Goal: Information Seeking & Learning: Learn about a topic

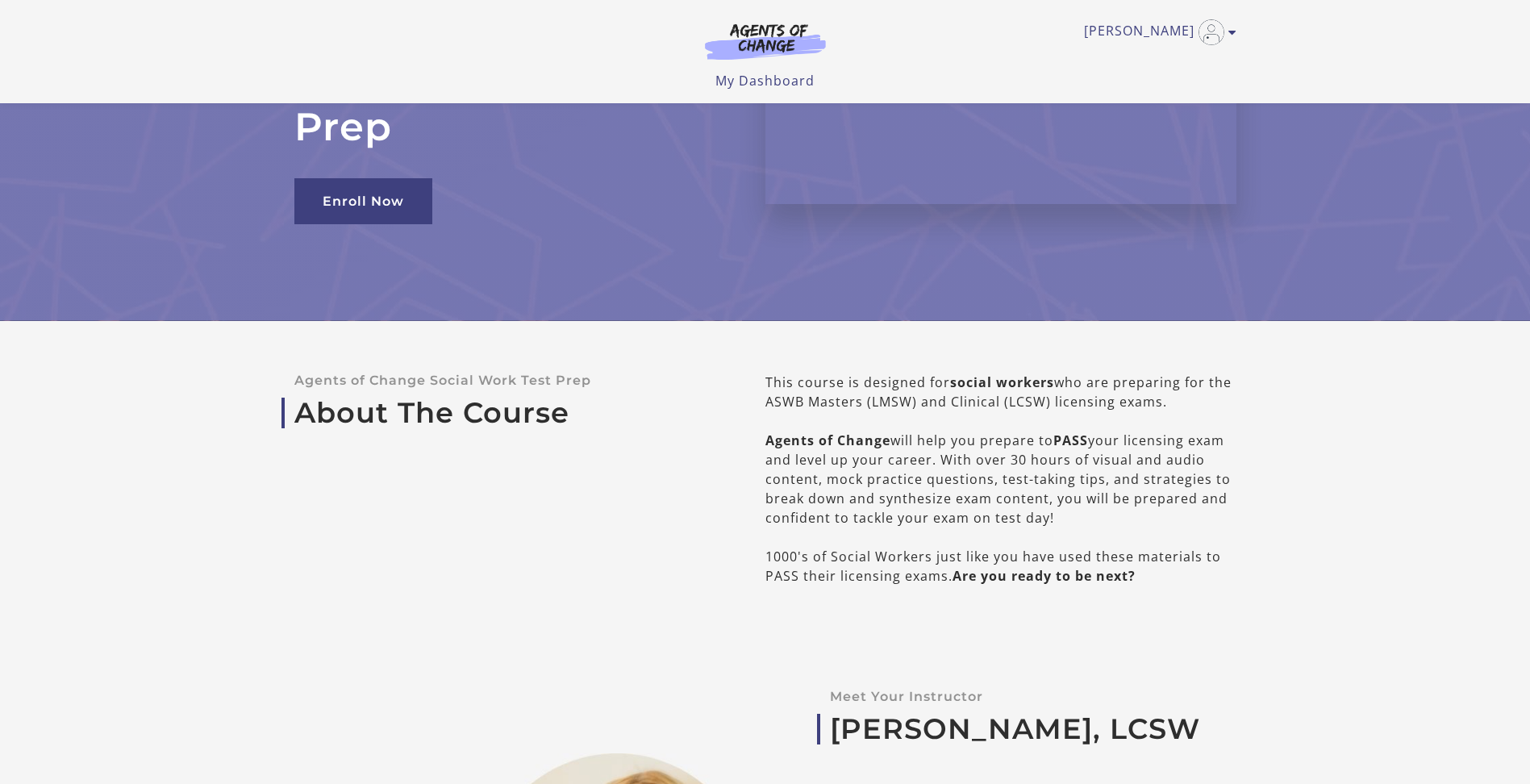
scroll to position [81, 0]
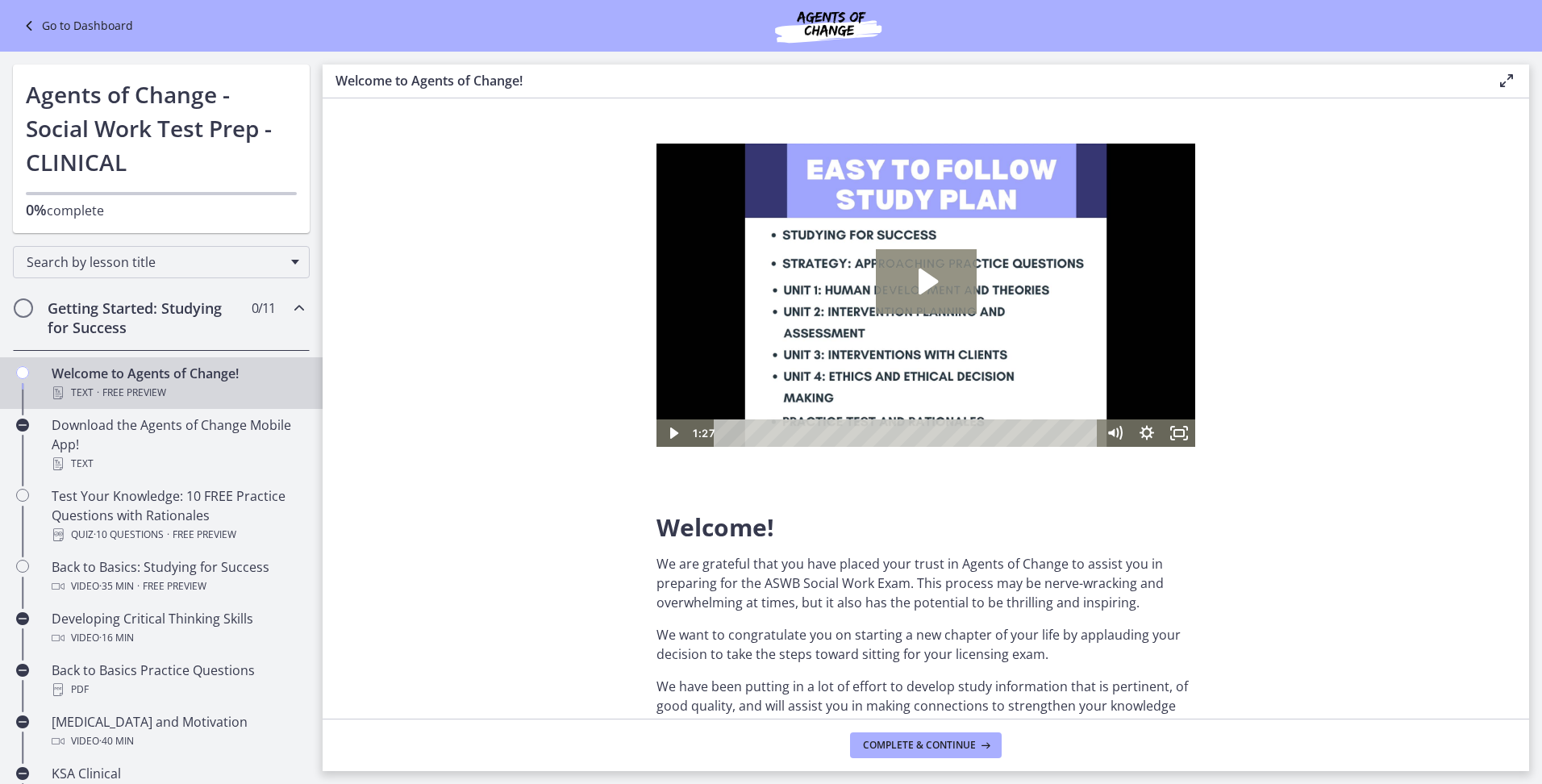
click at [924, 281] on icon "Play Video: c1o6hcmjueu5qasqsu00.mp4" at bounding box center [928, 282] width 19 height 26
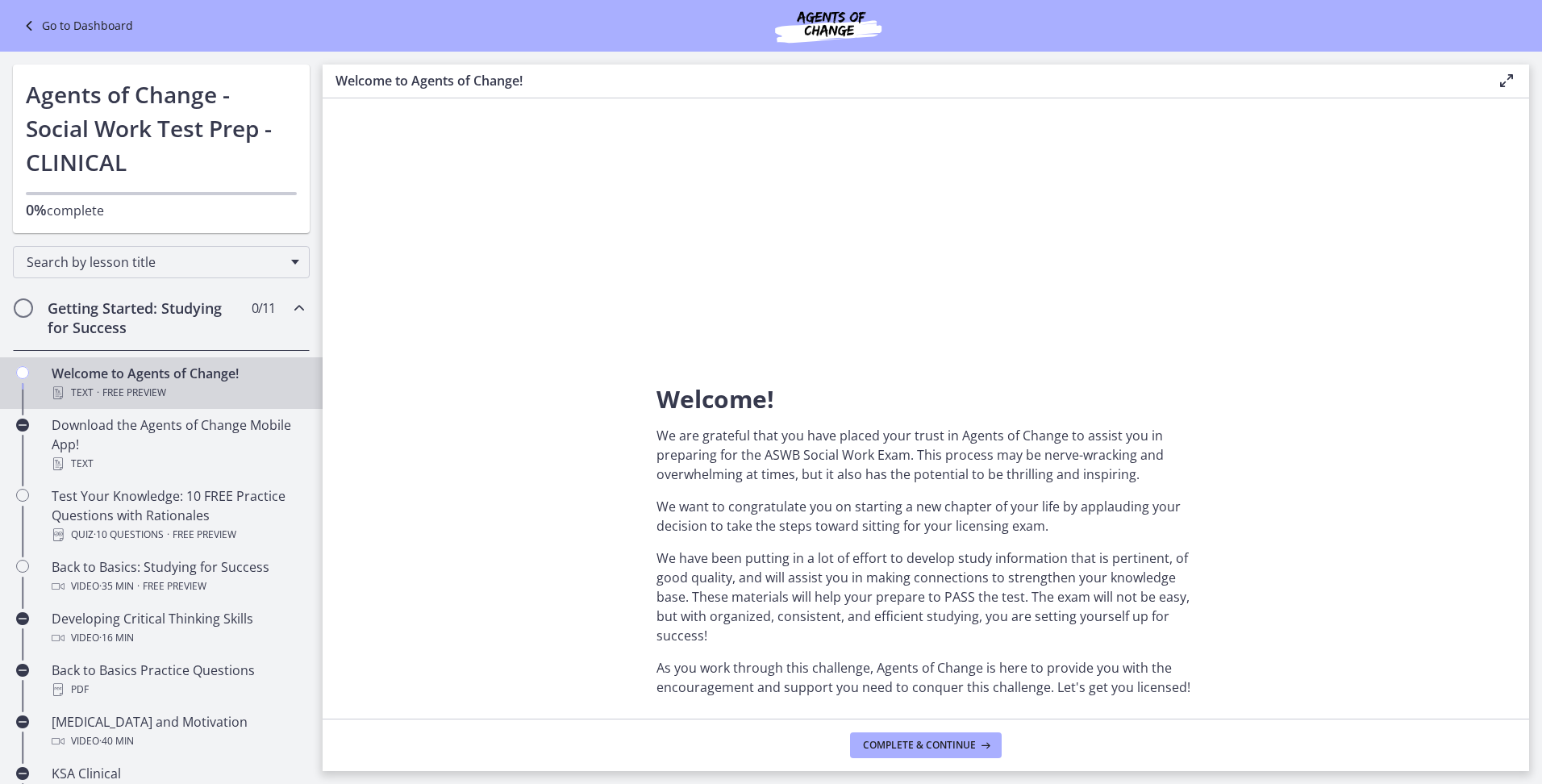
scroll to position [161, 0]
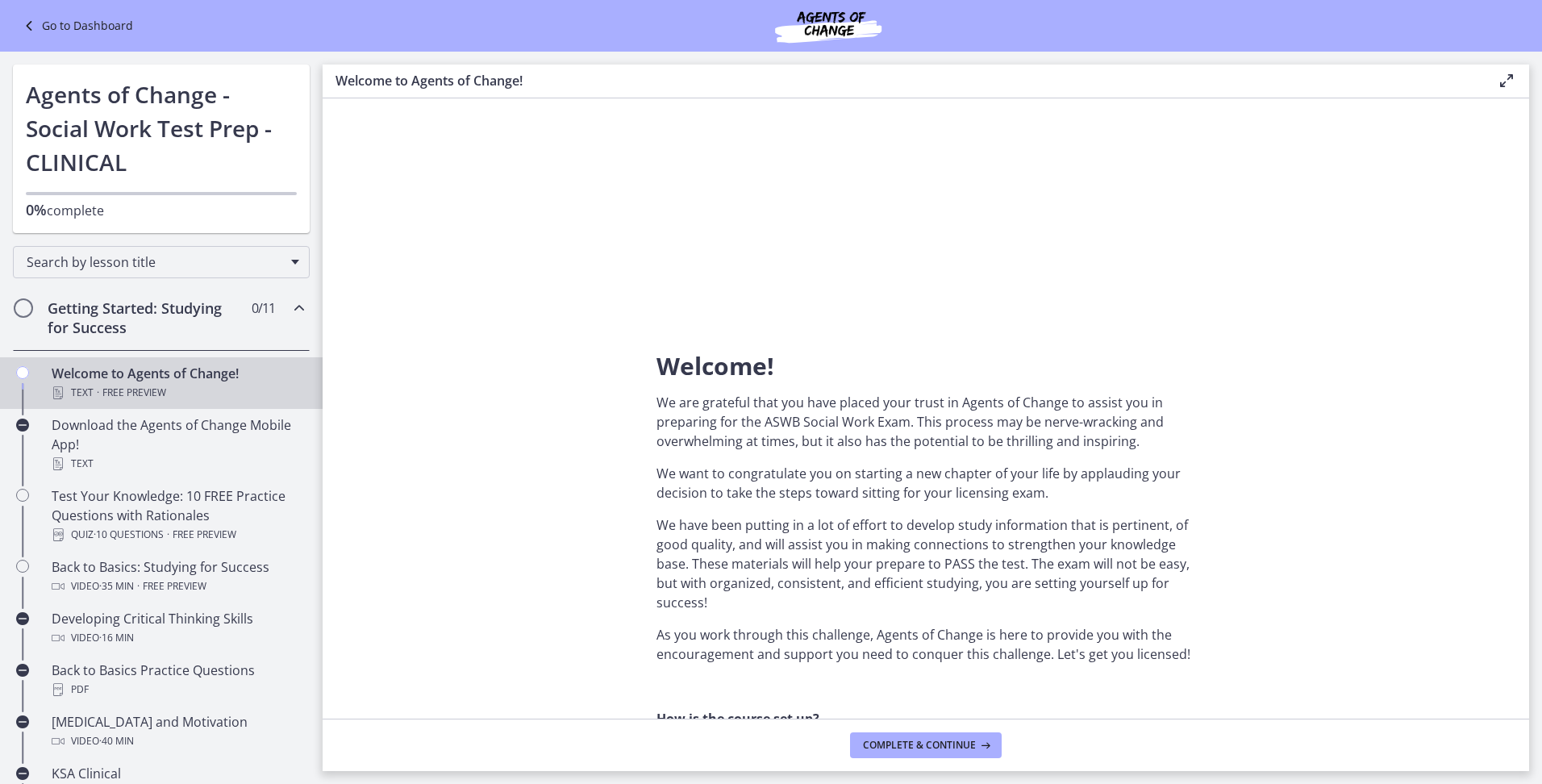
click at [614, 556] on section "Welcome! We are grateful that you have placed your trust in Agents of Change to…" at bounding box center [925, 409] width 1207 height 620
click at [1323, 653] on section "Welcome! We are grateful that you have placed your trust in Agents of Change to…" at bounding box center [925, 409] width 1207 height 620
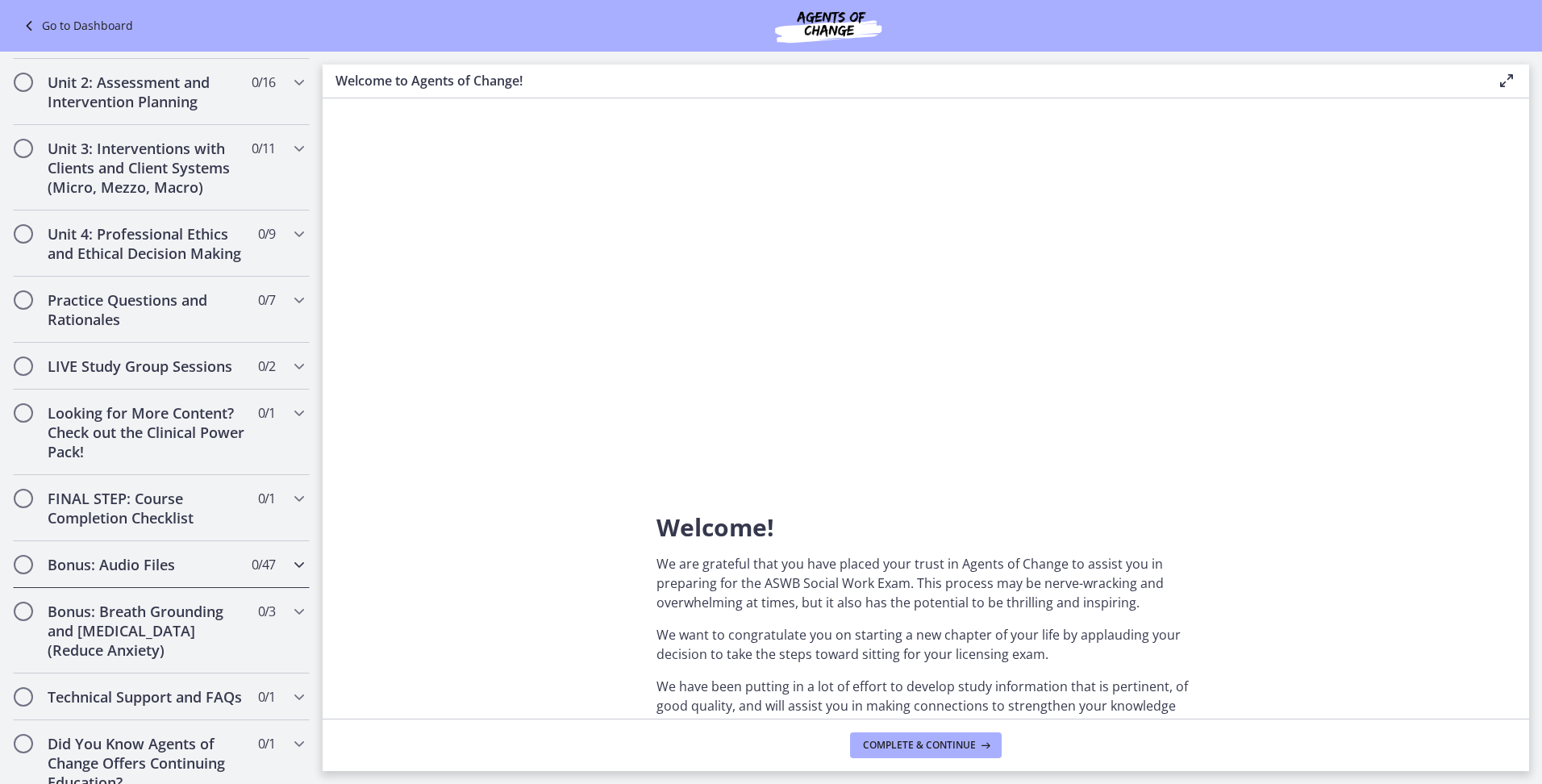
scroll to position [1129, 0]
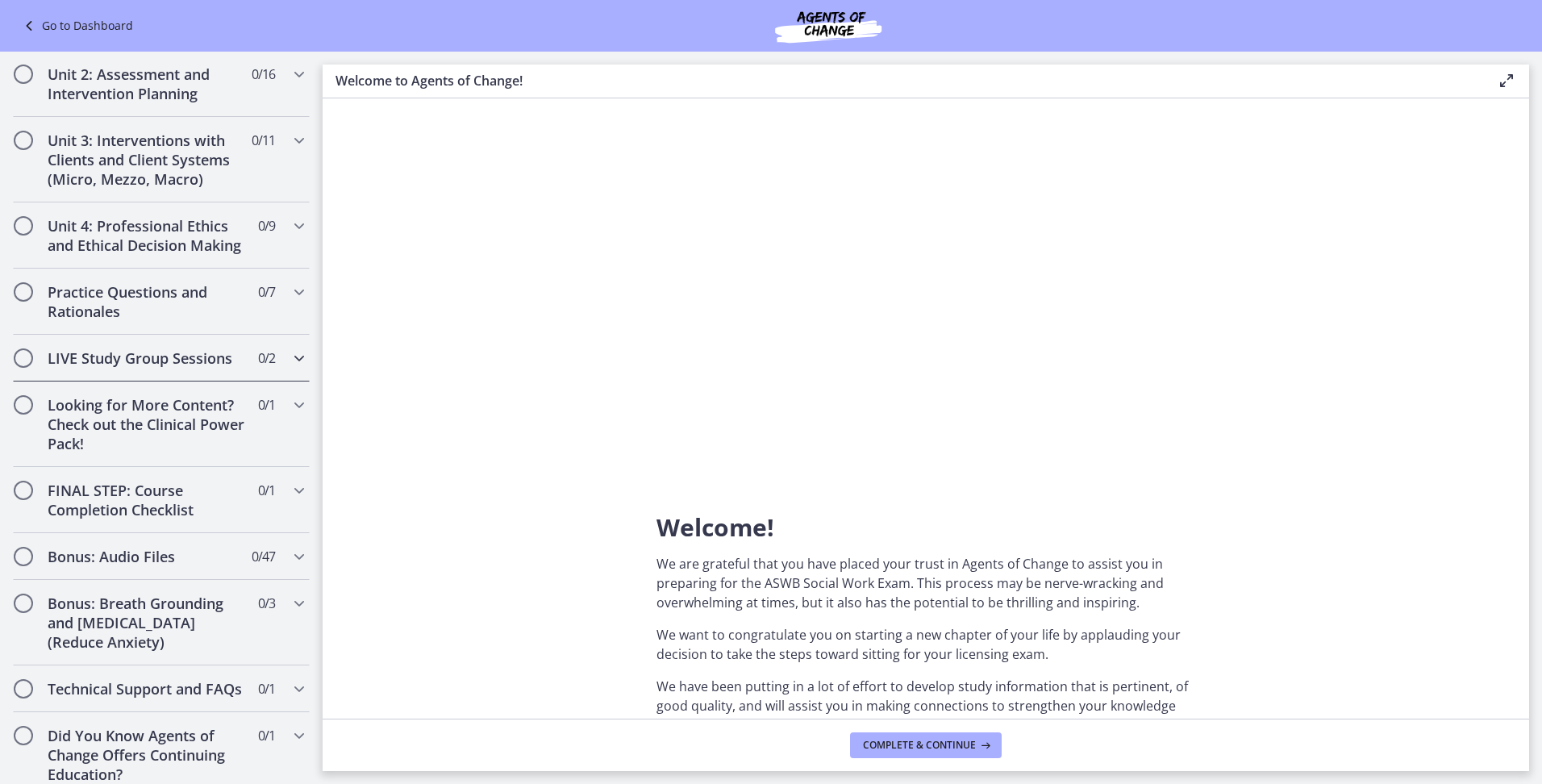
click at [104, 368] on h2 "LIVE Study Group Sessions" at bounding box center [146, 358] width 197 height 19
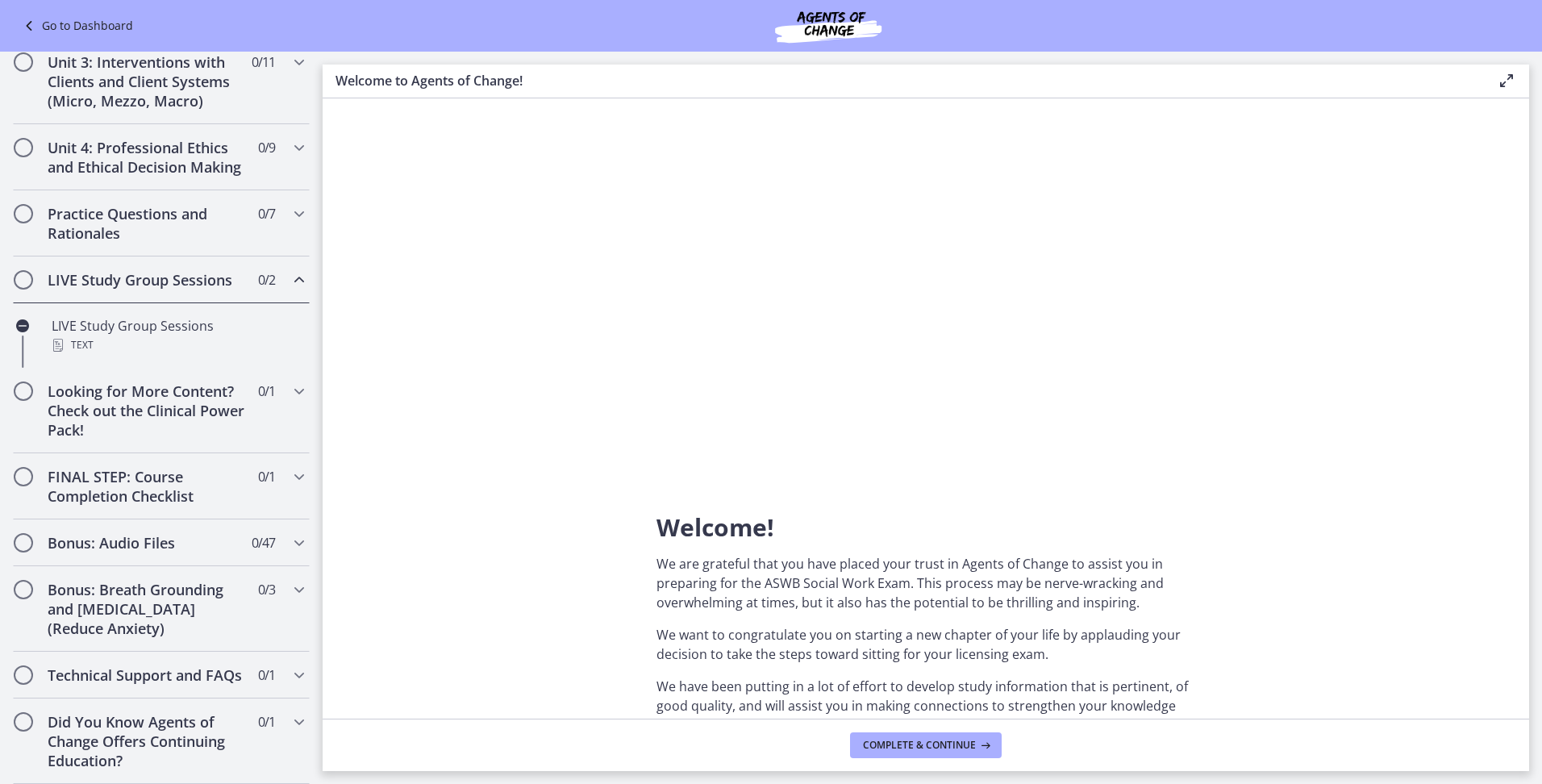
scroll to position [490, 0]
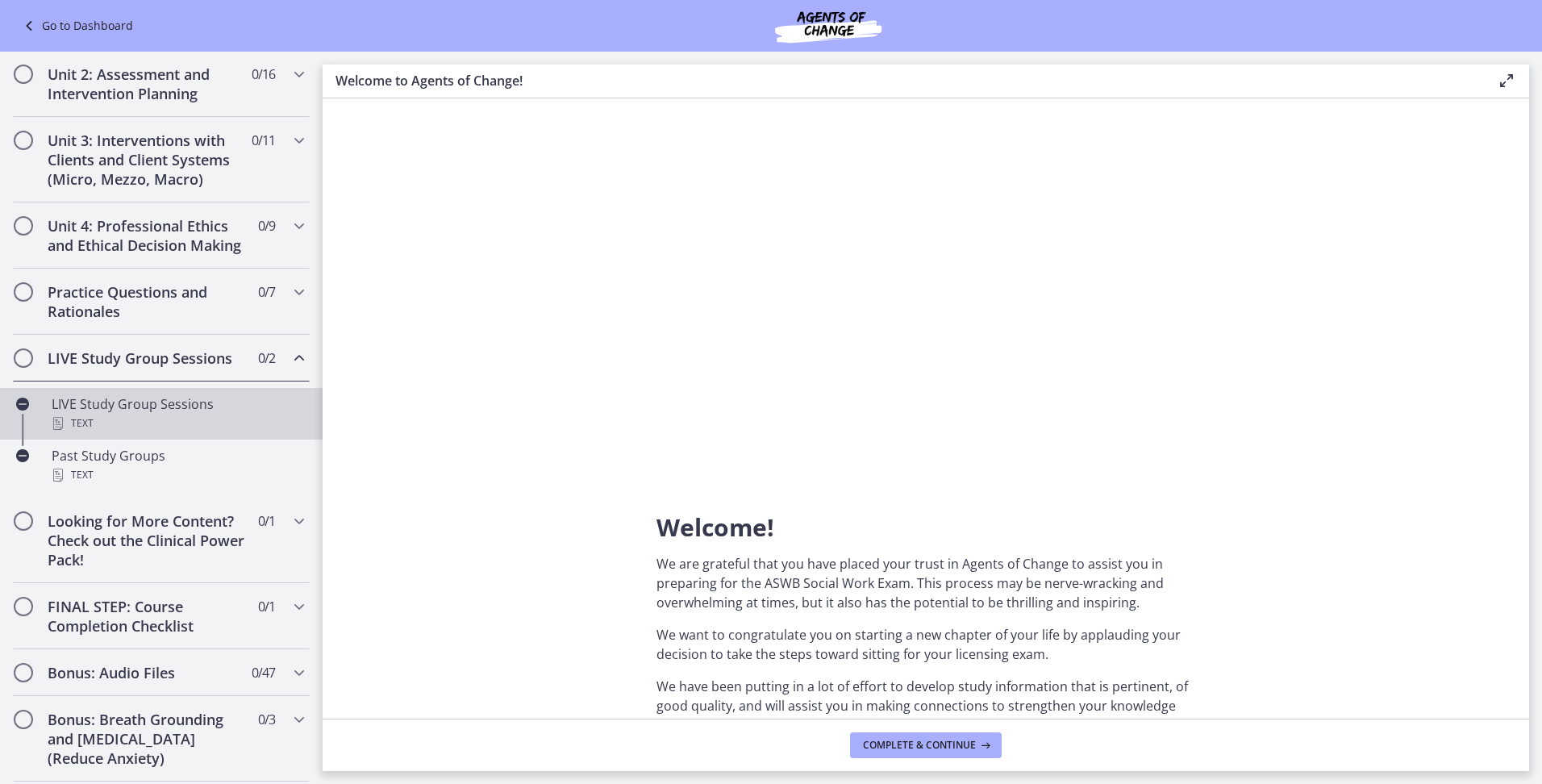
click at [119, 433] on div "Text" at bounding box center [178, 424] width 251 height 19
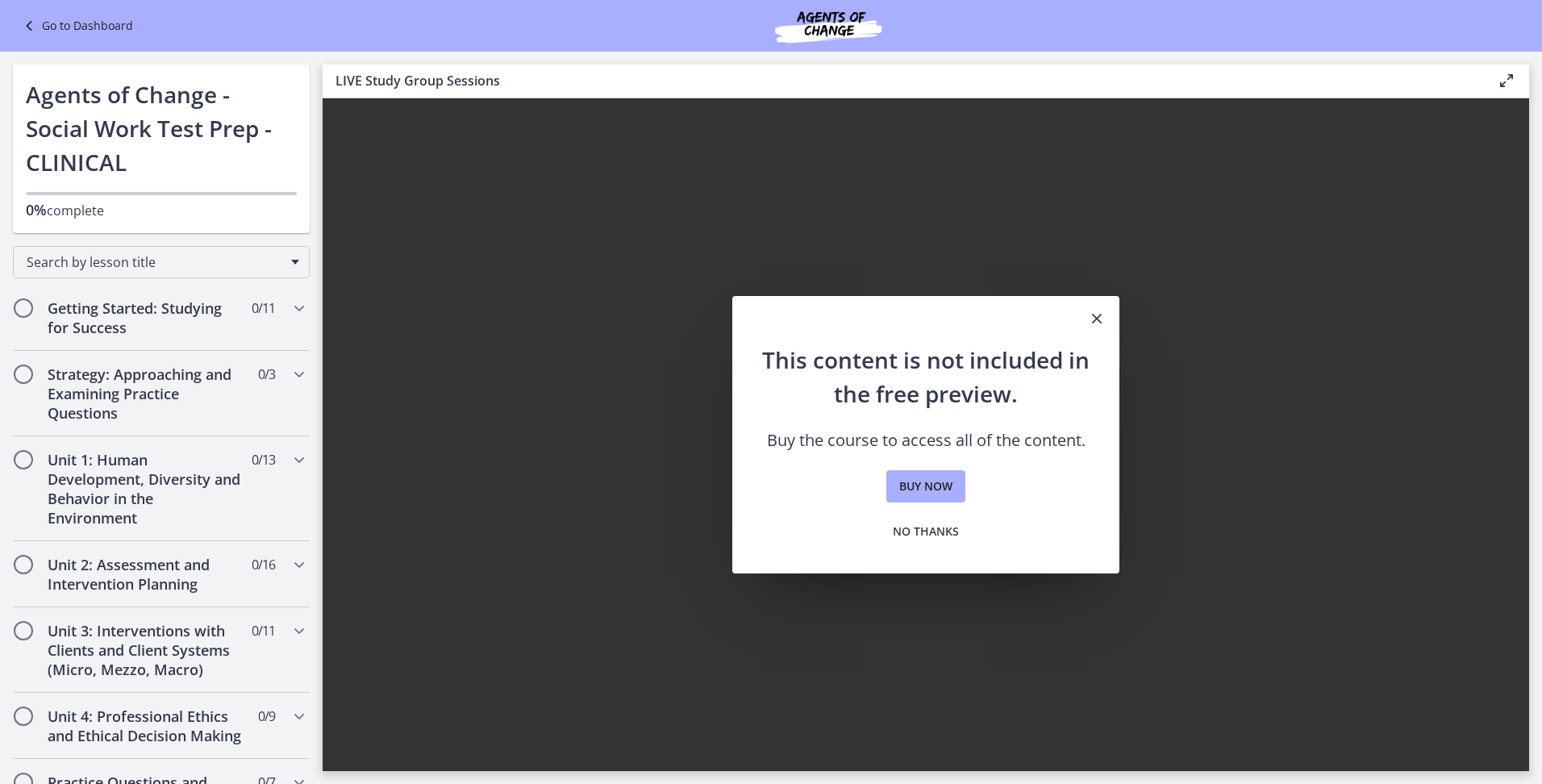
click at [80, 178] on h1 "Agents of Change - Social Work Test Prep - CLINICAL" at bounding box center [161, 127] width 271 height 101
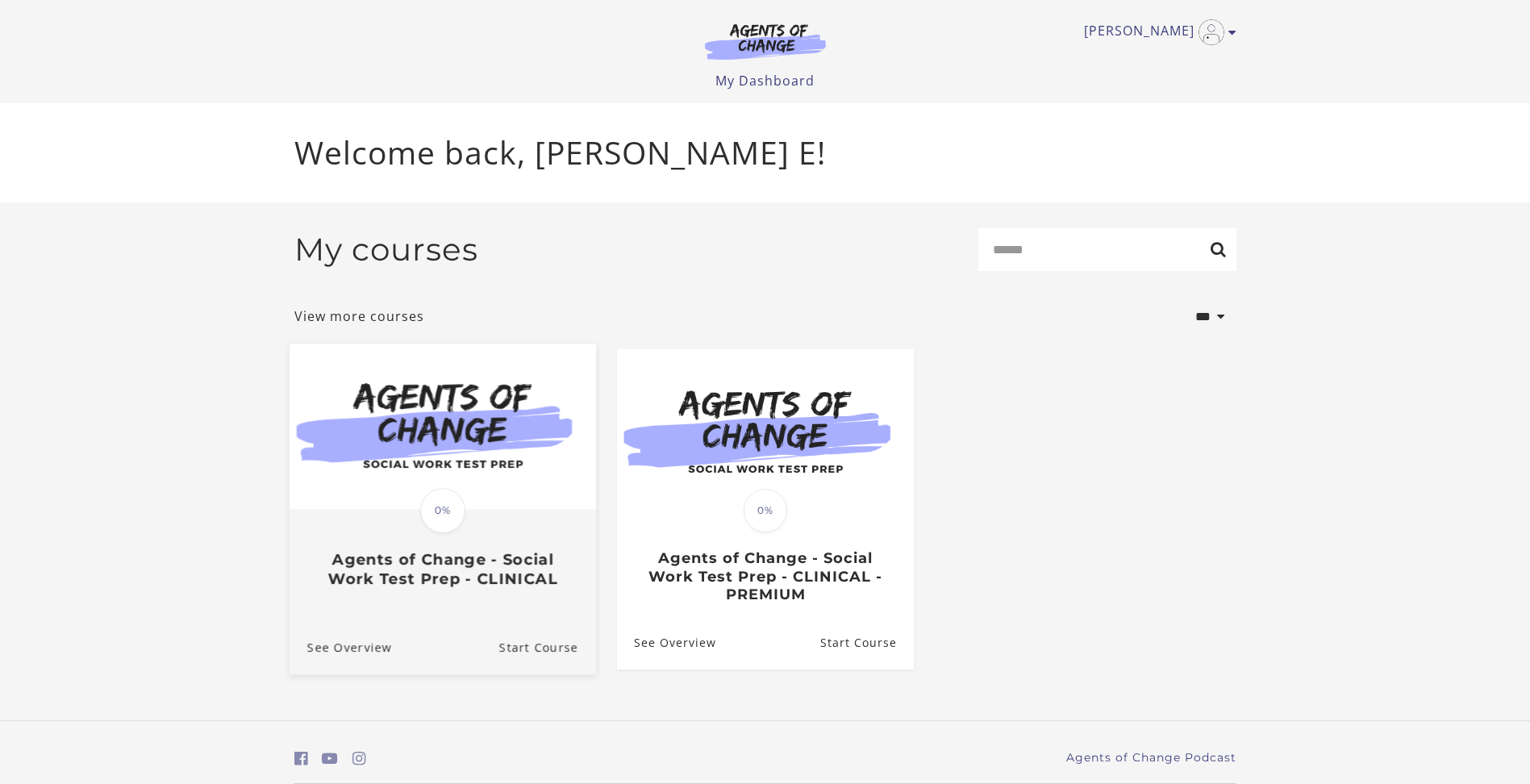
click at [457, 470] on img at bounding box center [442, 426] width 307 height 165
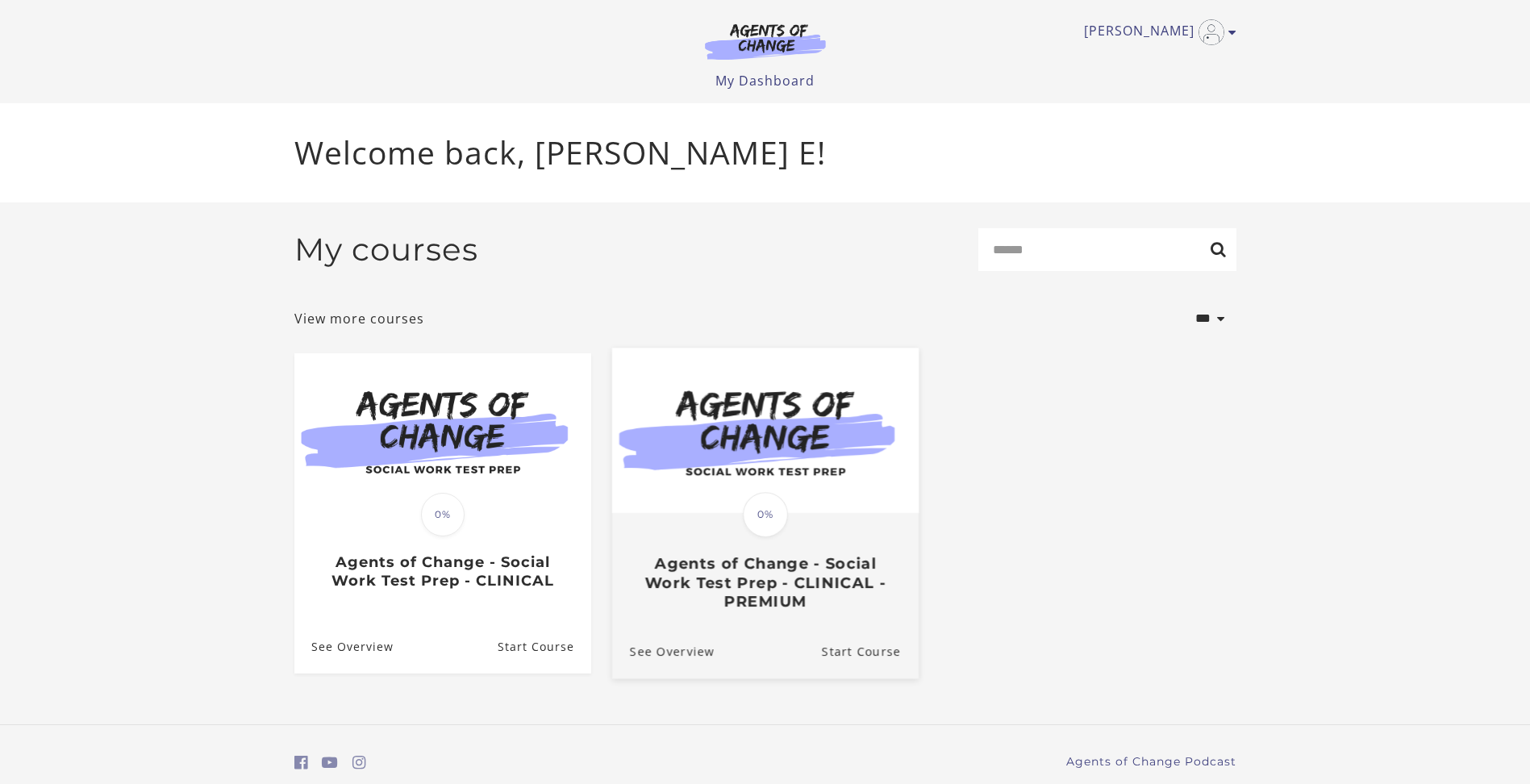
click at [726, 473] on img at bounding box center [765, 430] width 307 height 165
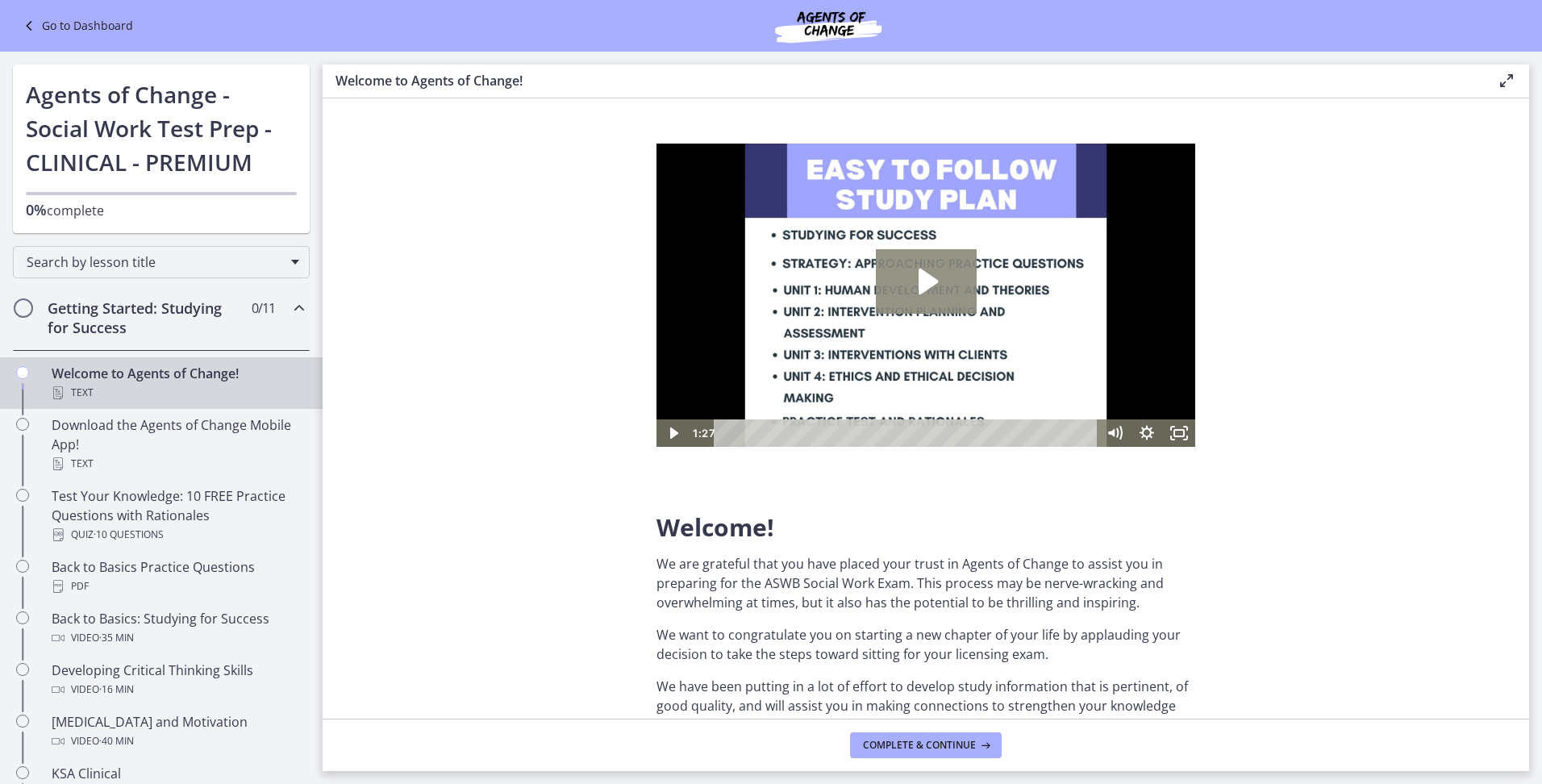
click at [902, 277] on icon "Play Video: c1o6hcmjueu5qasqsu00.mp4" at bounding box center [926, 282] width 100 height 64
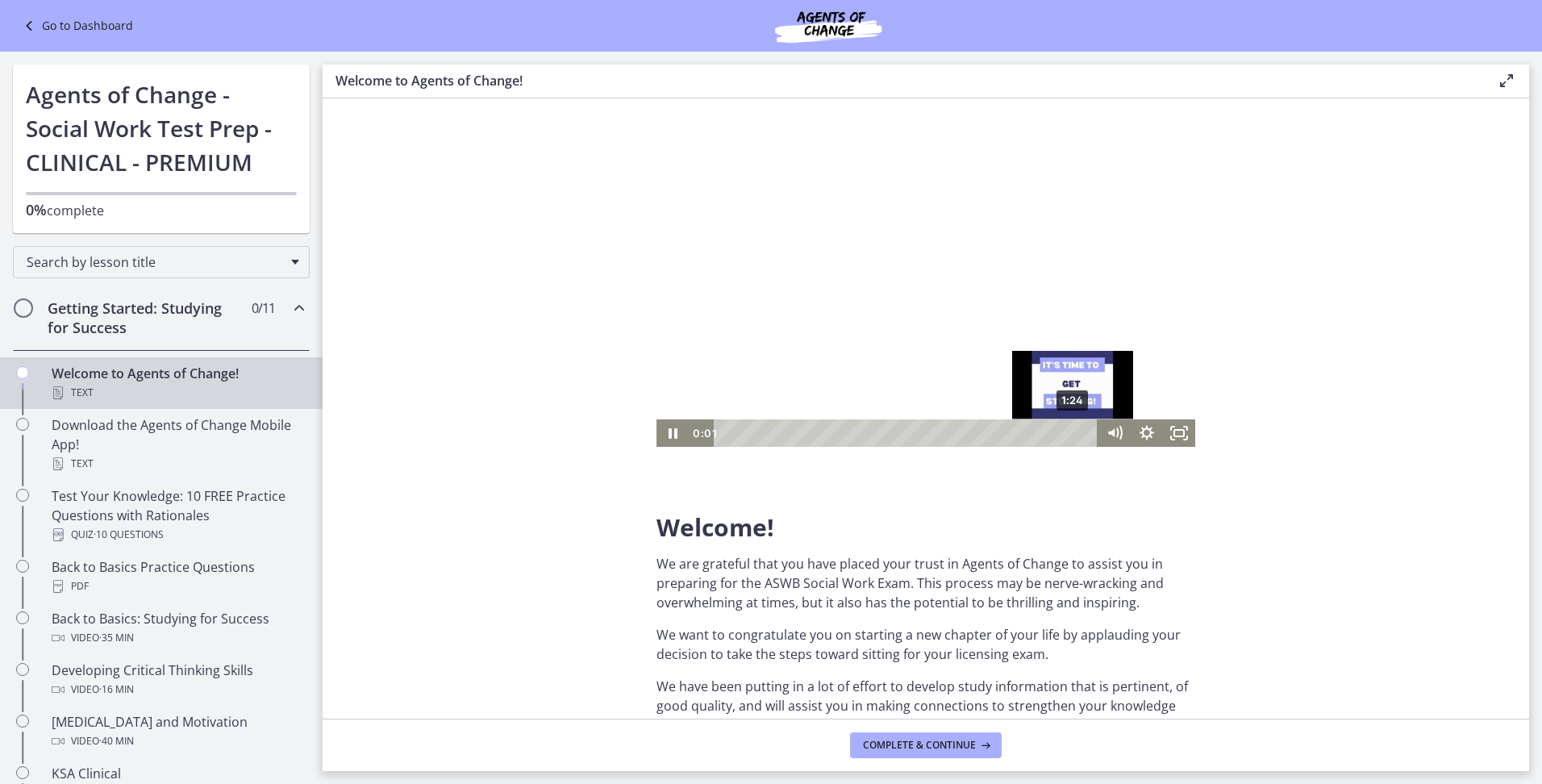
click at [1073, 430] on div "1:24" at bounding box center [908, 433] width 365 height 28
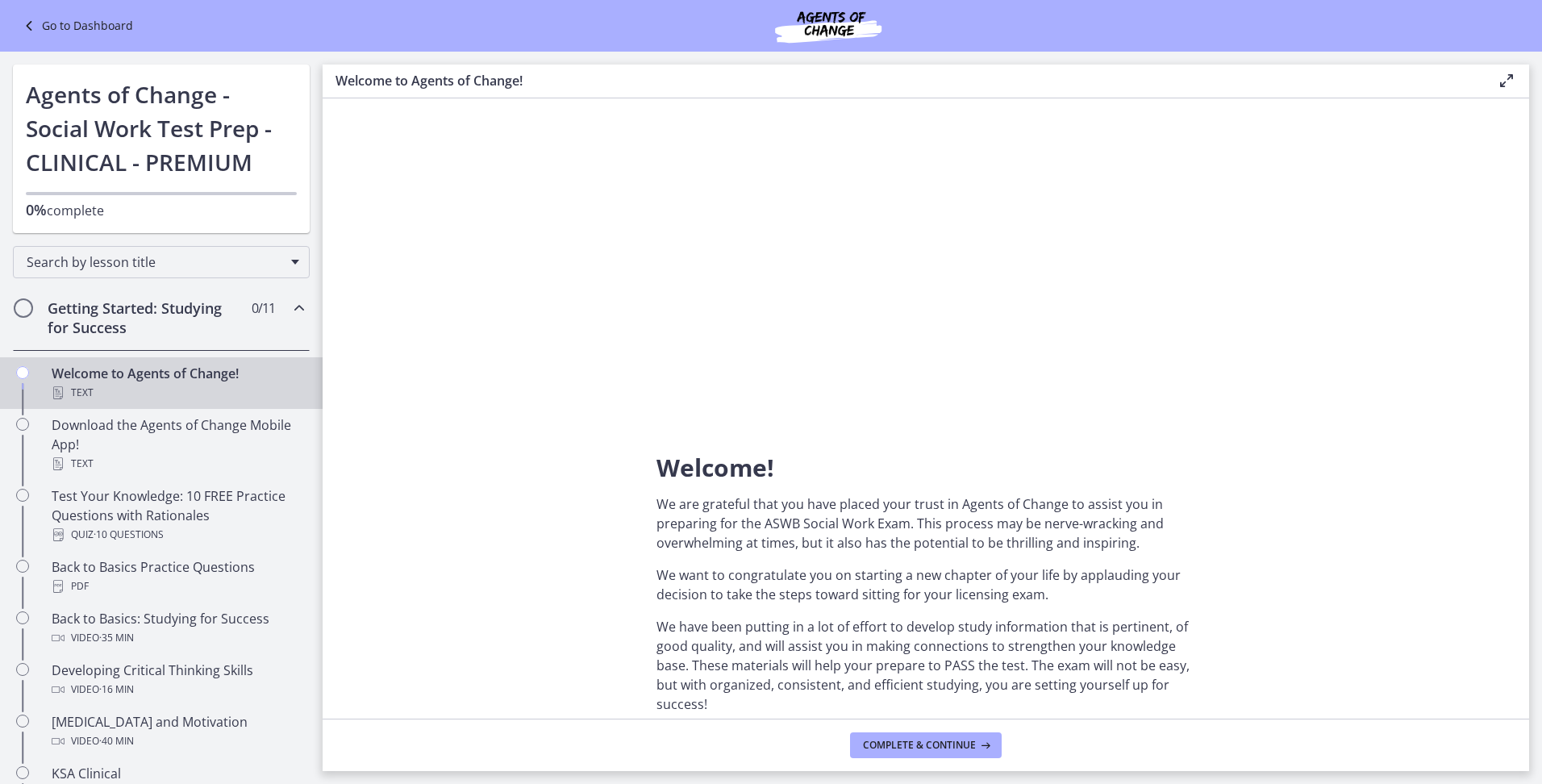
scroll to position [161, 0]
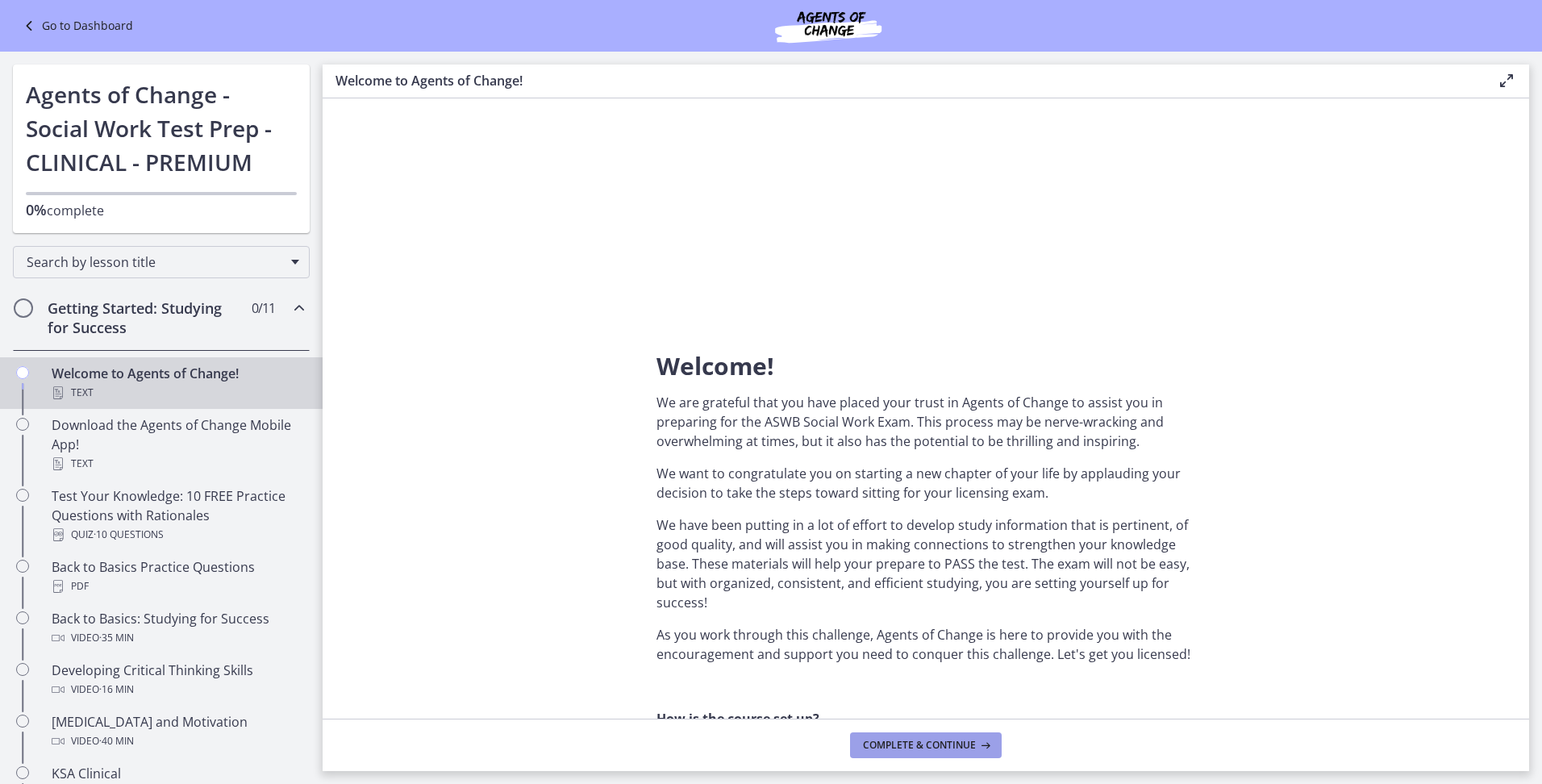
click at [912, 735] on button "Complete & continue" at bounding box center [925, 745] width 152 height 26
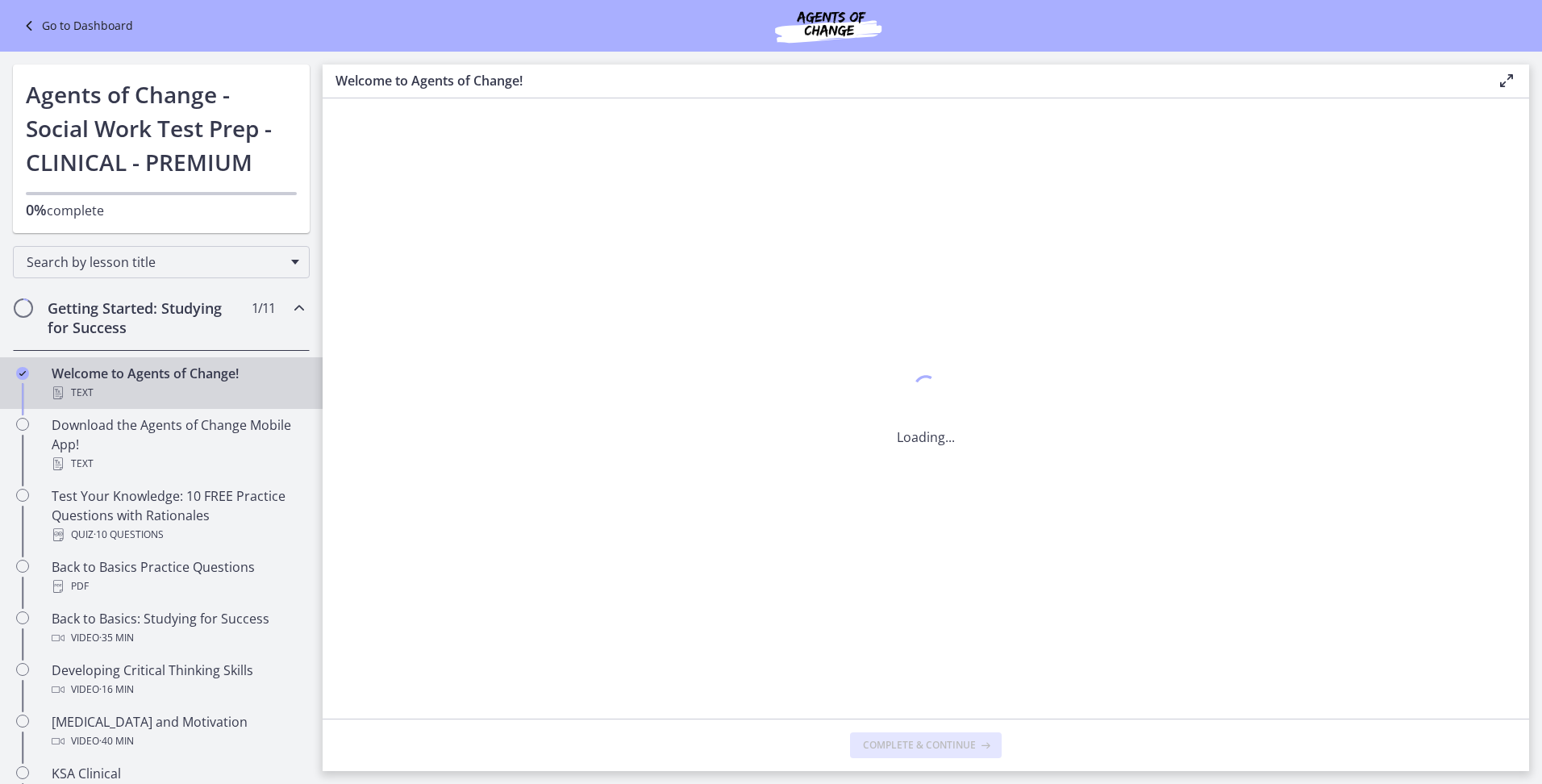
scroll to position [0, 0]
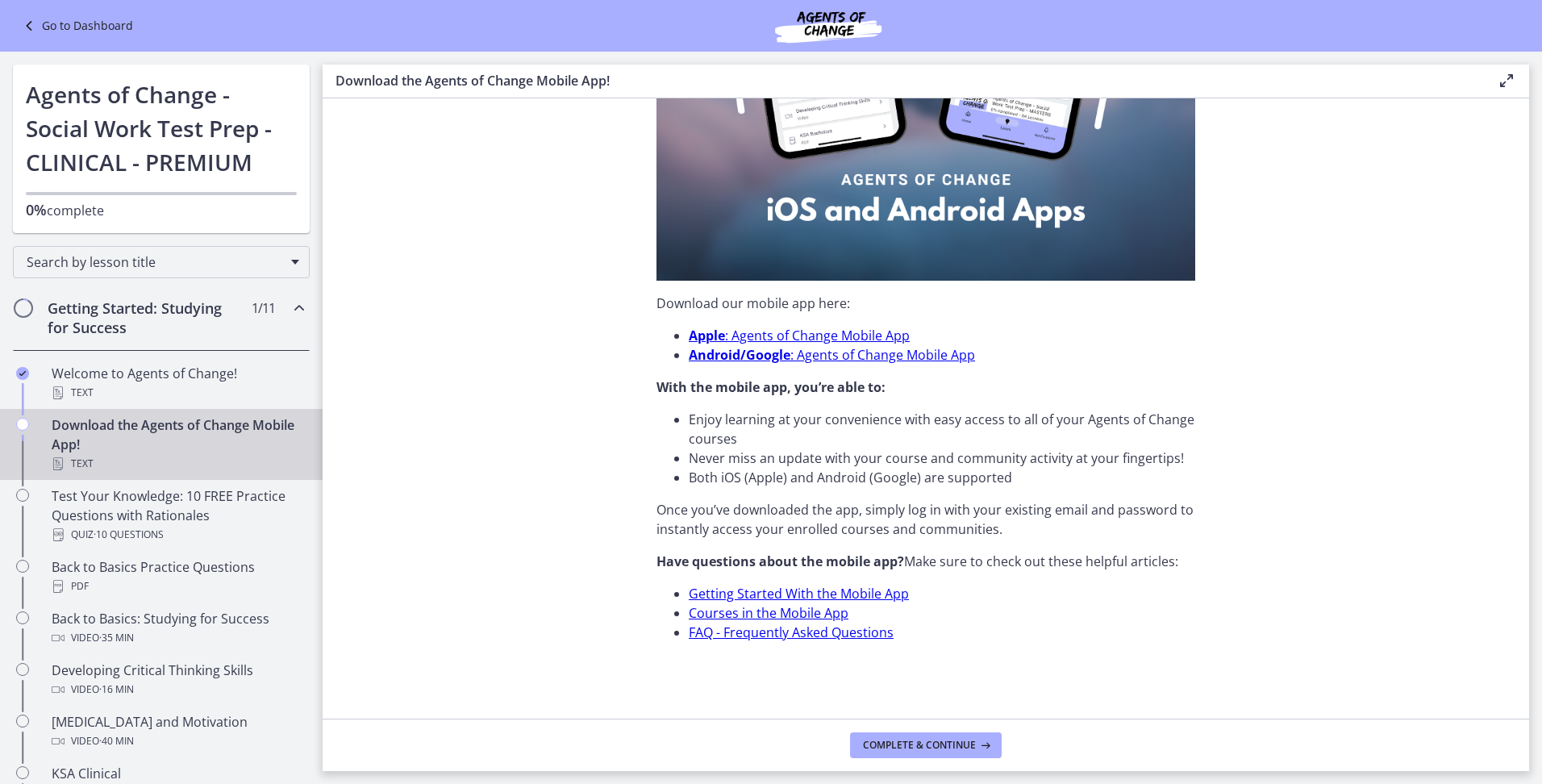
scroll to position [367, 0]
click at [891, 740] on span "Complete & continue" at bounding box center [919, 745] width 113 height 13
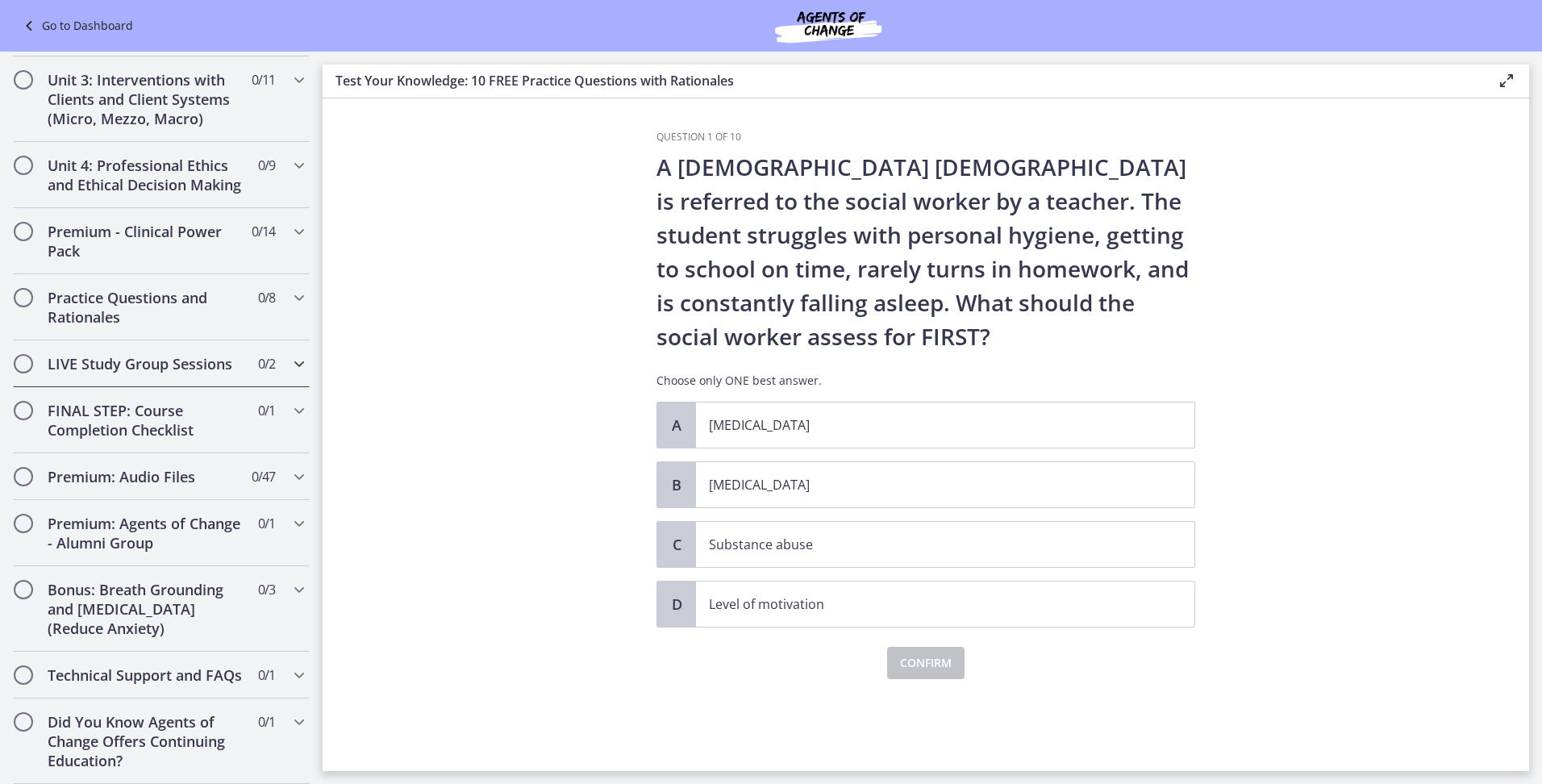
scroll to position [1228, 0]
click at [201, 366] on div "LIVE Study Group Sessions 0 / 2 Completed" at bounding box center [161, 364] width 297 height 47
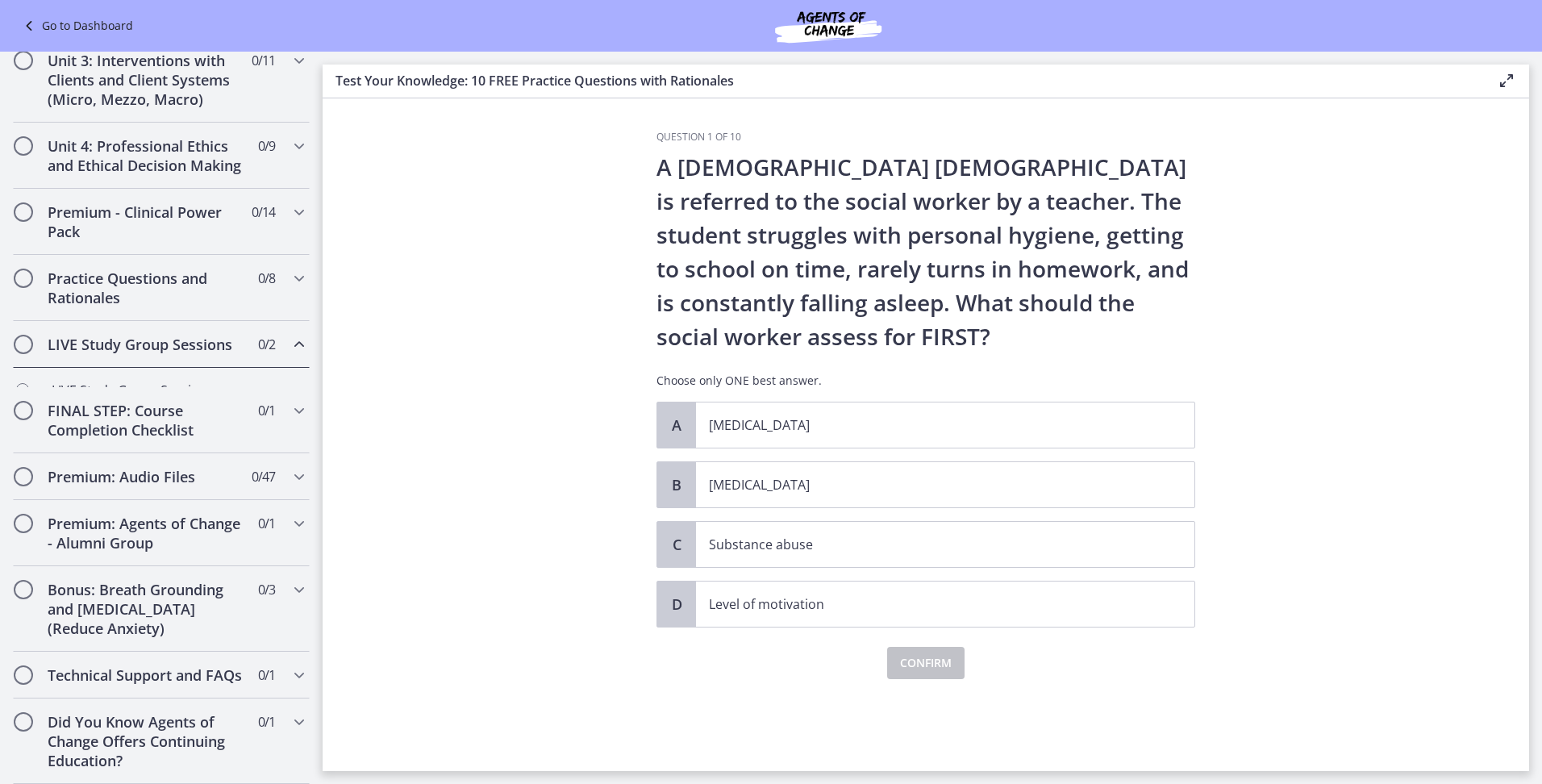
scroll to position [590, 0]
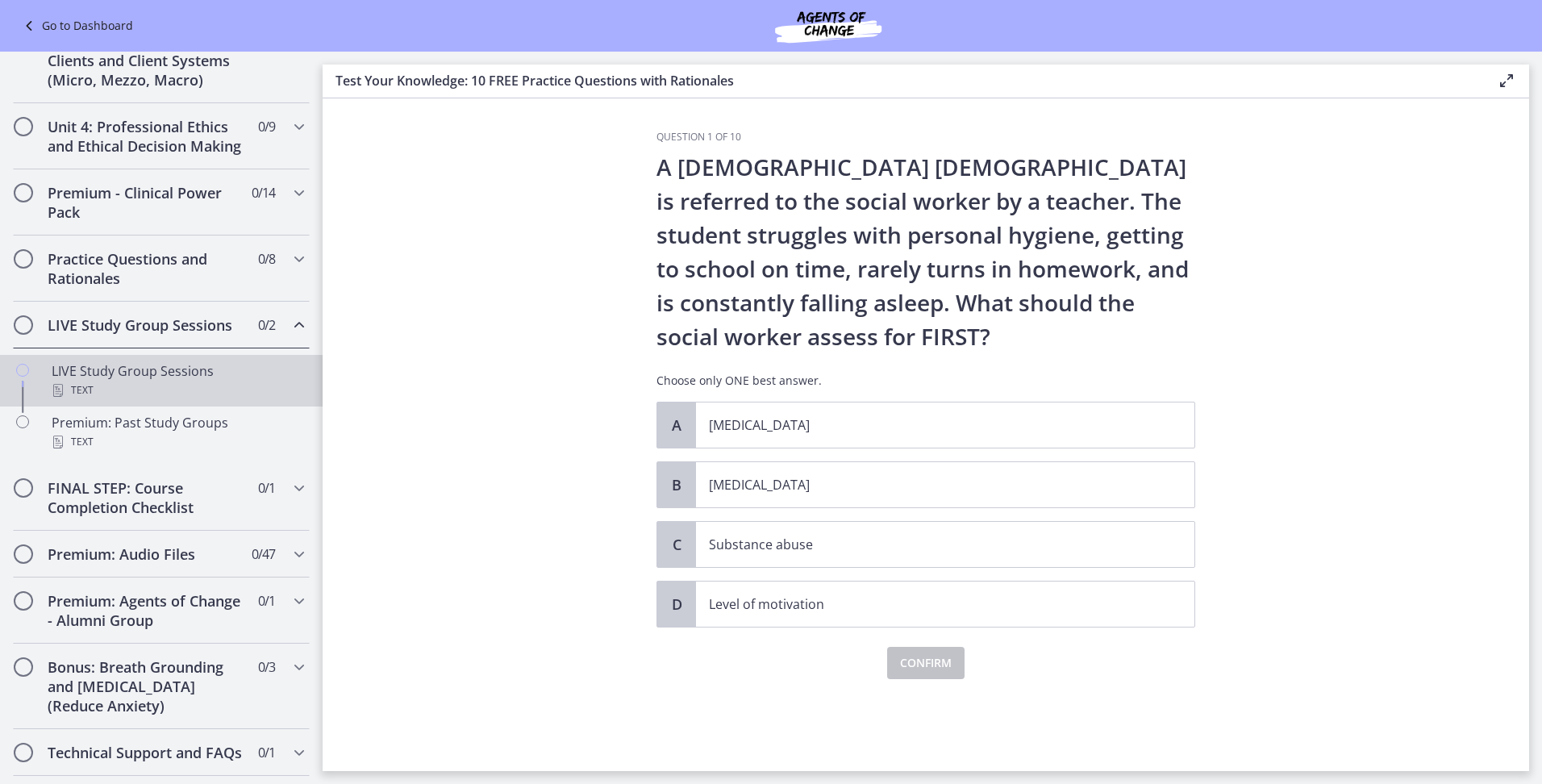
click at [136, 381] on div "LIVE Study Group Sessions Text" at bounding box center [178, 380] width 251 height 39
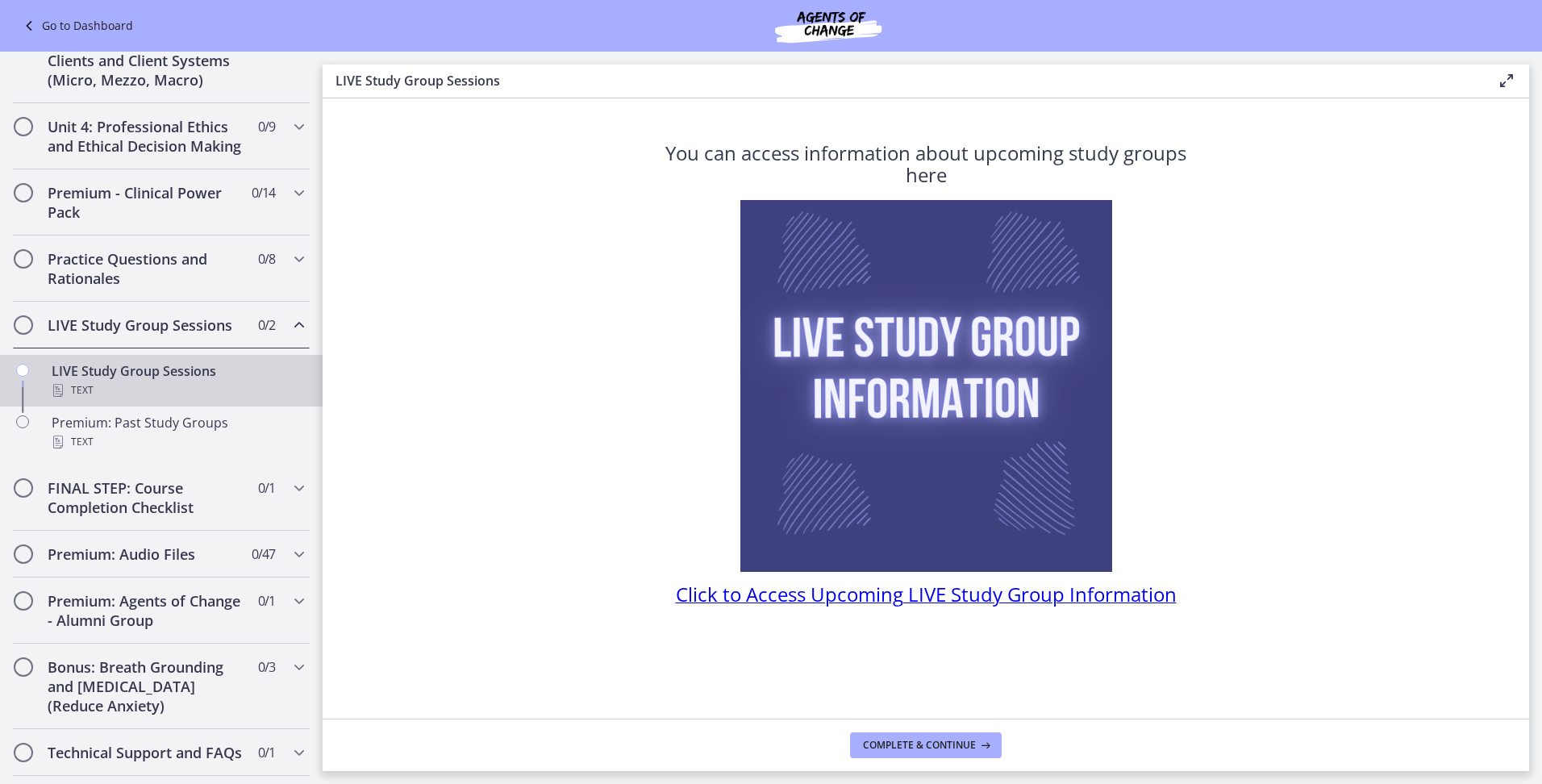
click at [787, 598] on span "Click to Access Upcoming LIVE Study Group Information" at bounding box center [926, 593] width 501 height 27
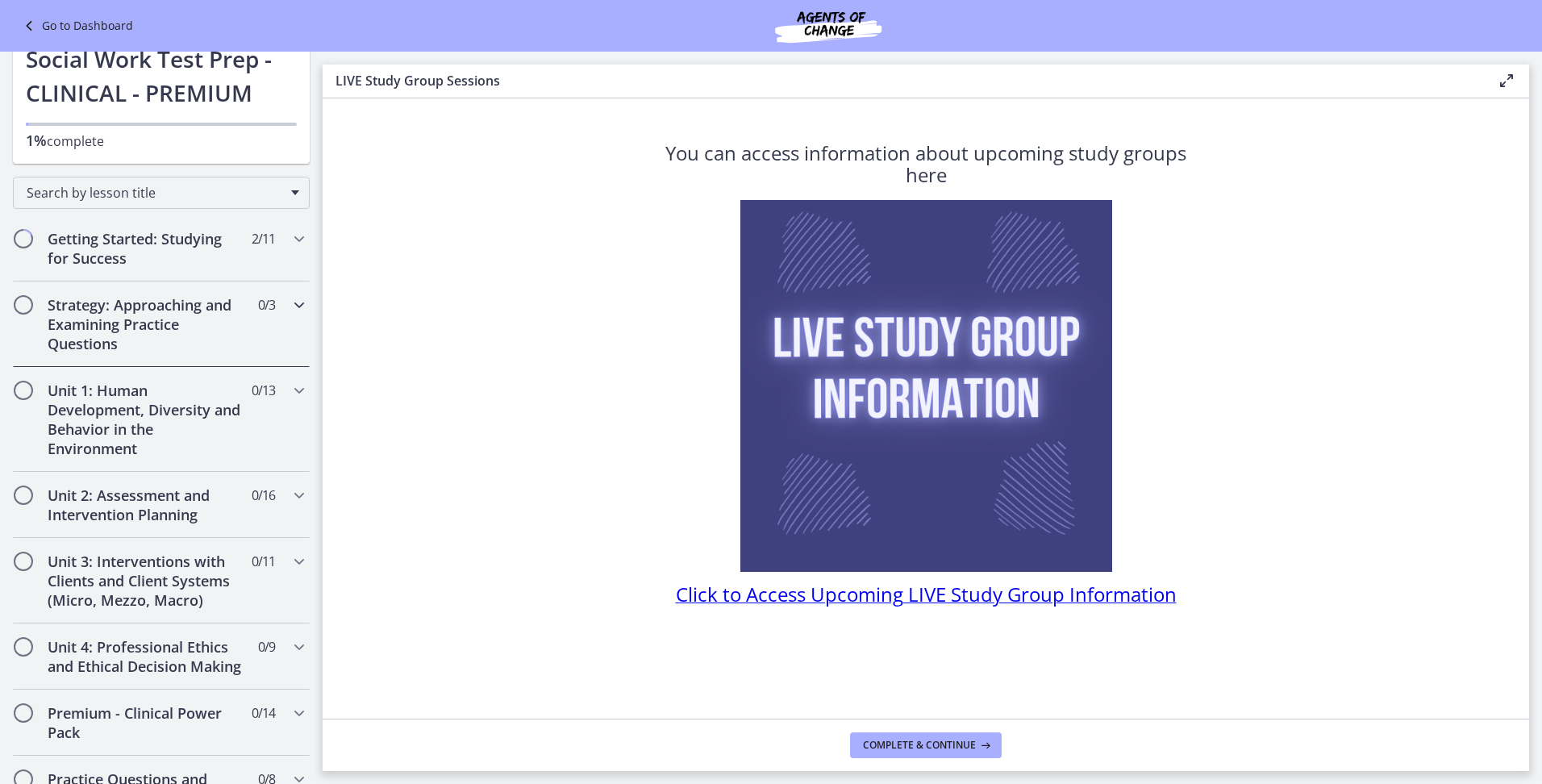
scroll to position [25, 0]
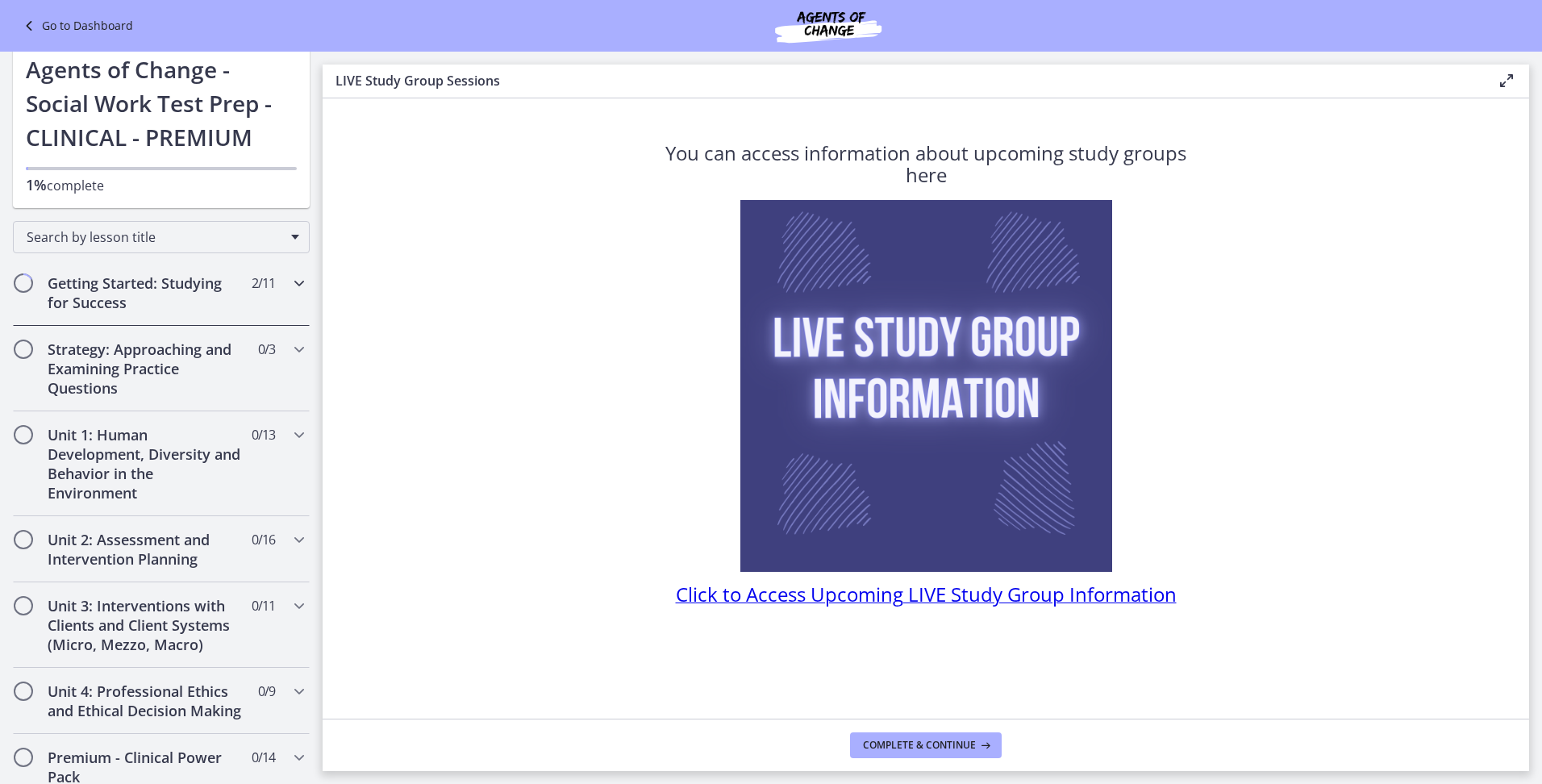
click at [134, 281] on h2 "Getting Started: Studying for Success" at bounding box center [146, 293] width 197 height 39
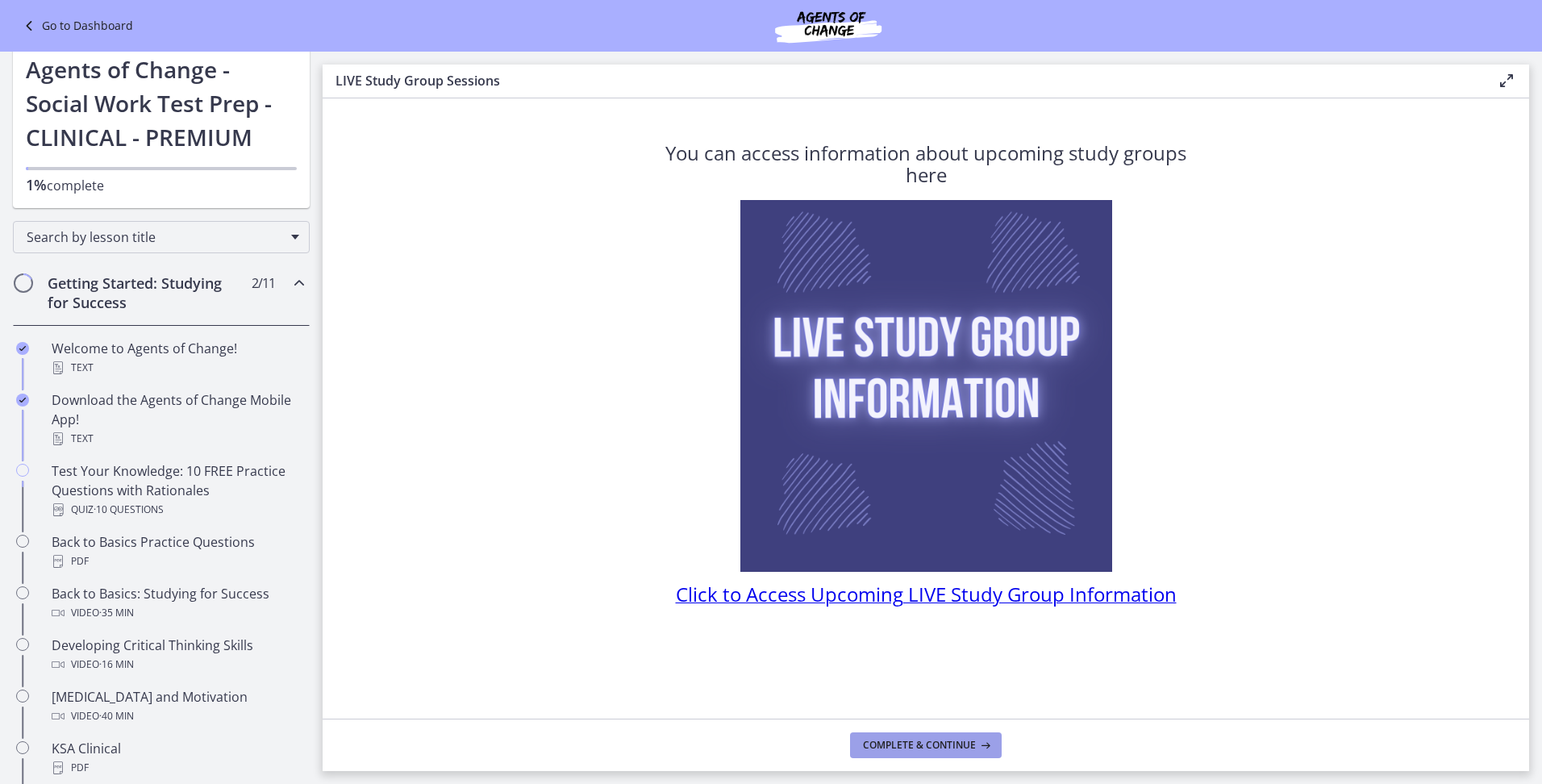
click at [917, 748] on span "Complete & continue" at bounding box center [919, 745] width 113 height 13
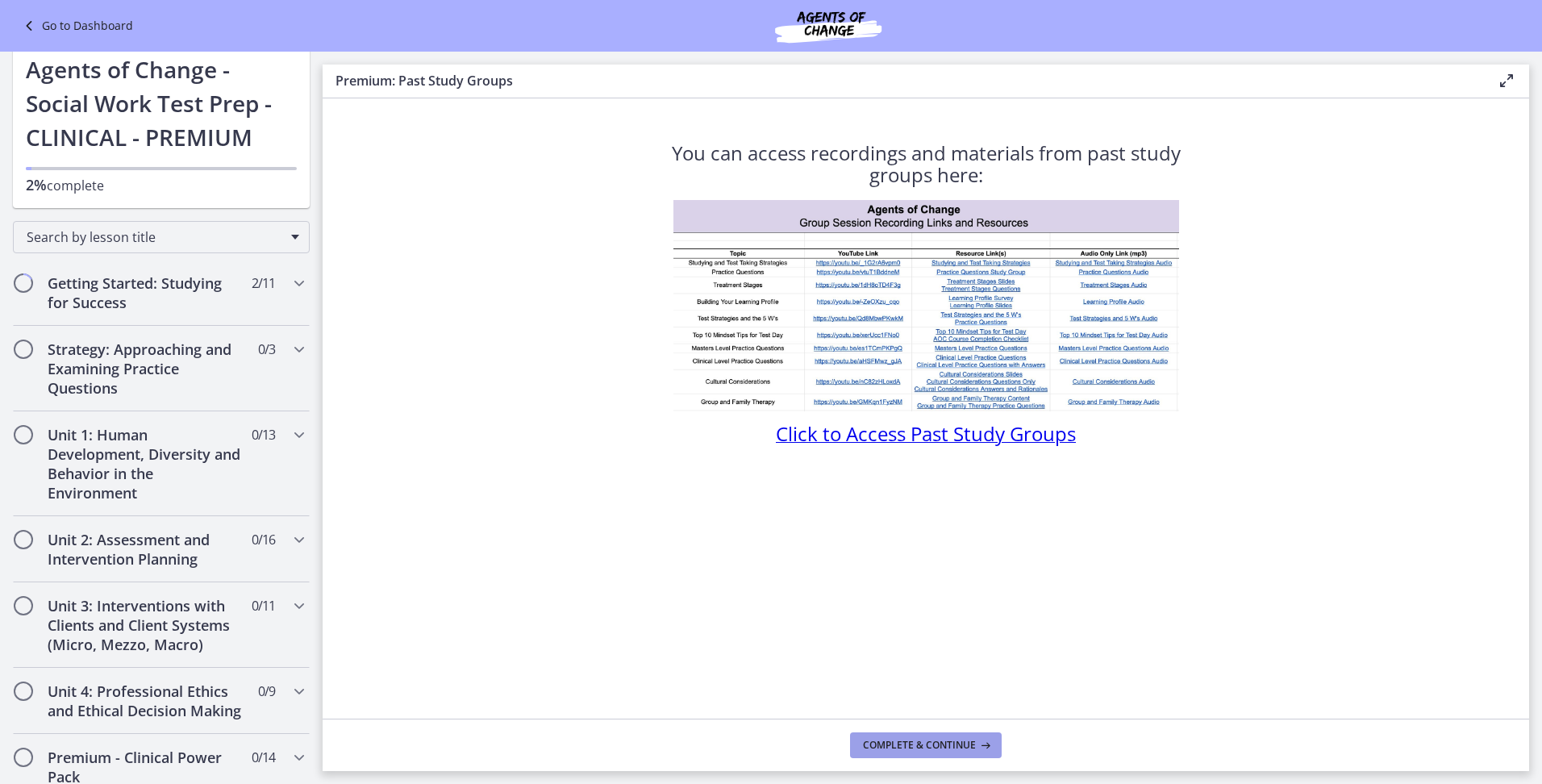
click at [950, 743] on span "Complete & continue" at bounding box center [919, 745] width 113 height 13
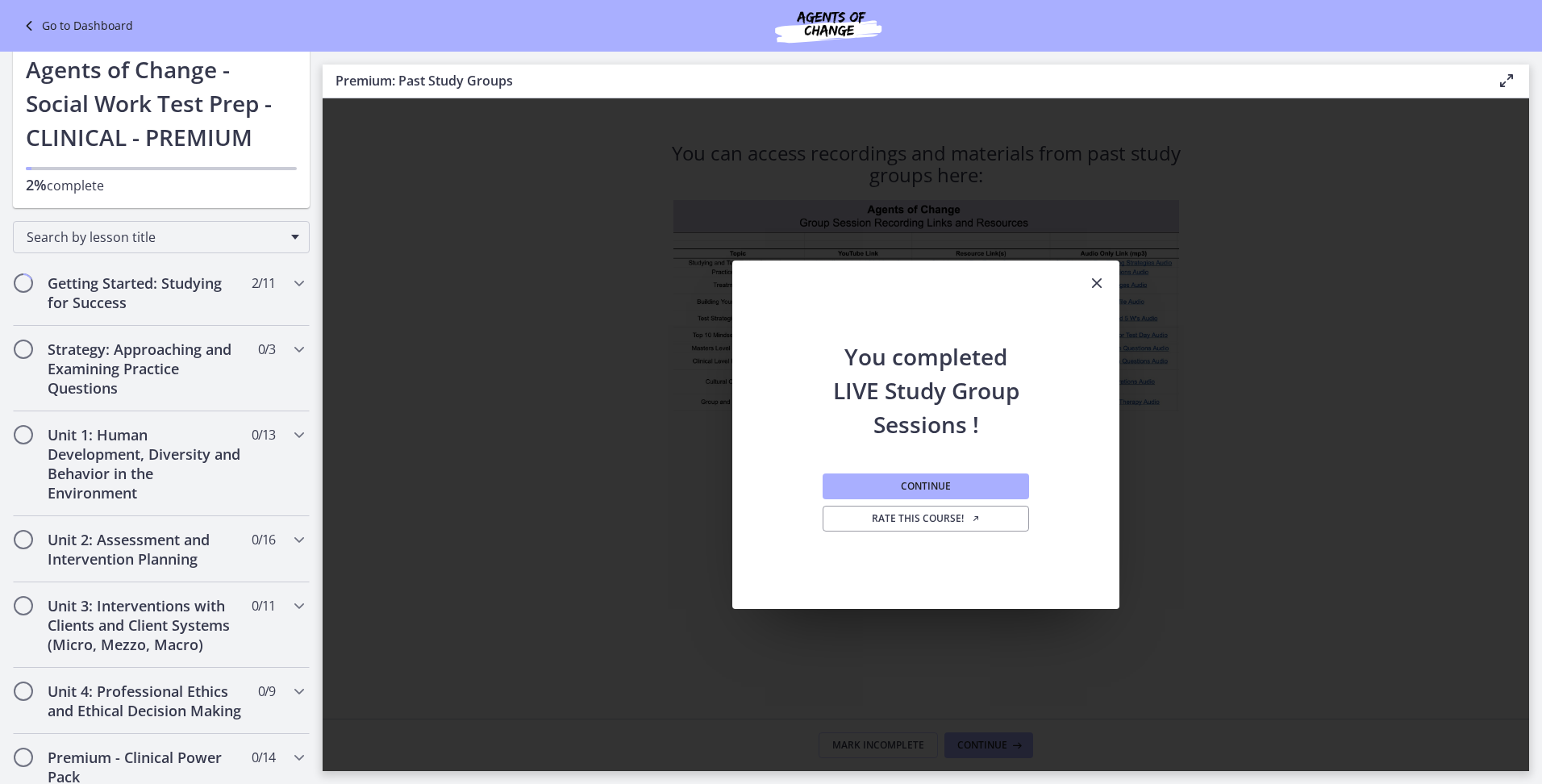
click at [1093, 282] on icon "Close" at bounding box center [1097, 283] width 19 height 19
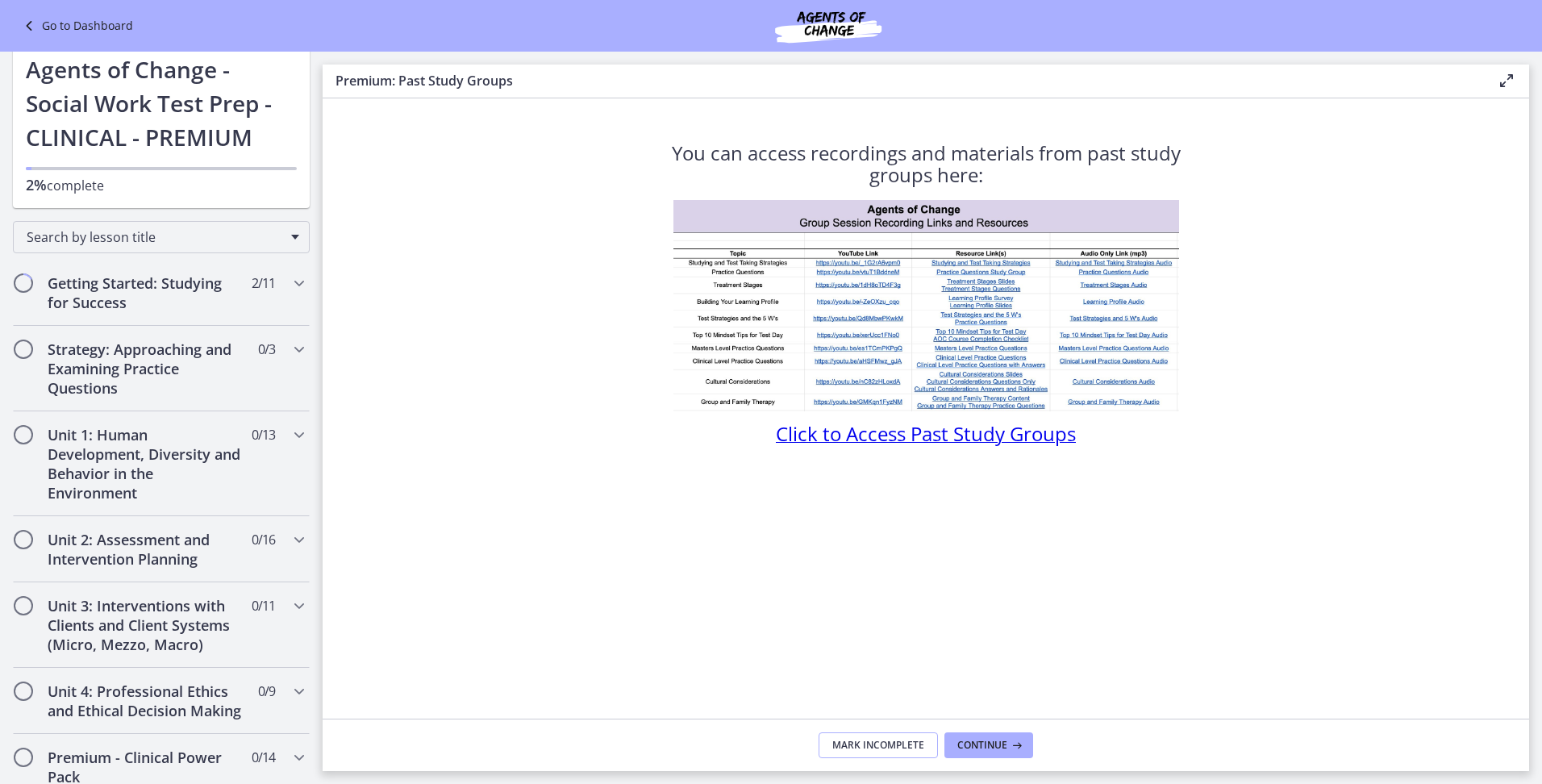
click at [859, 748] on span "Mark Incomplete" at bounding box center [878, 745] width 92 height 13
click at [948, 742] on span "Complete & continue" at bounding box center [919, 745] width 113 height 13
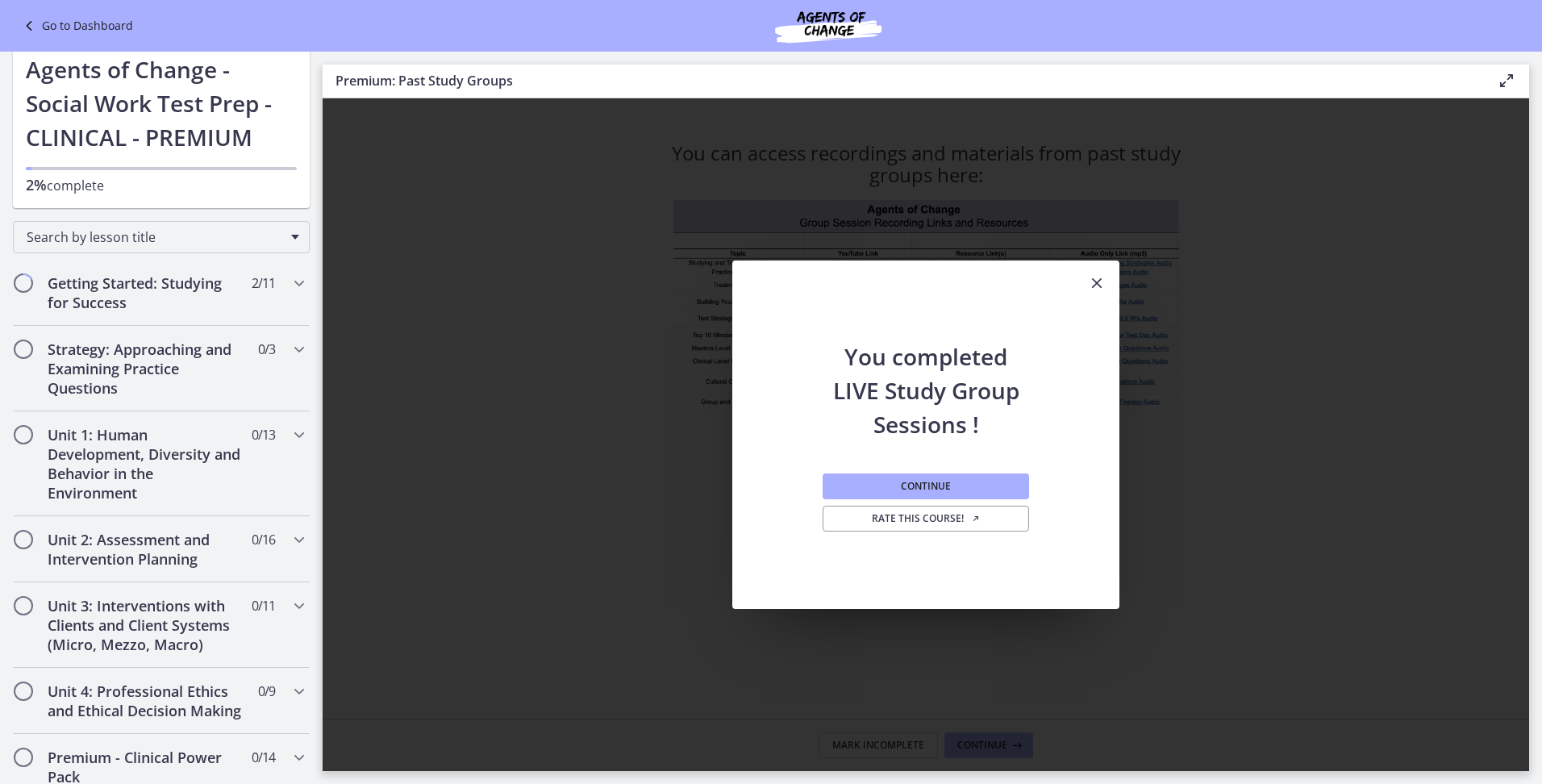
click at [1100, 287] on icon "Close" at bounding box center [1097, 283] width 19 height 19
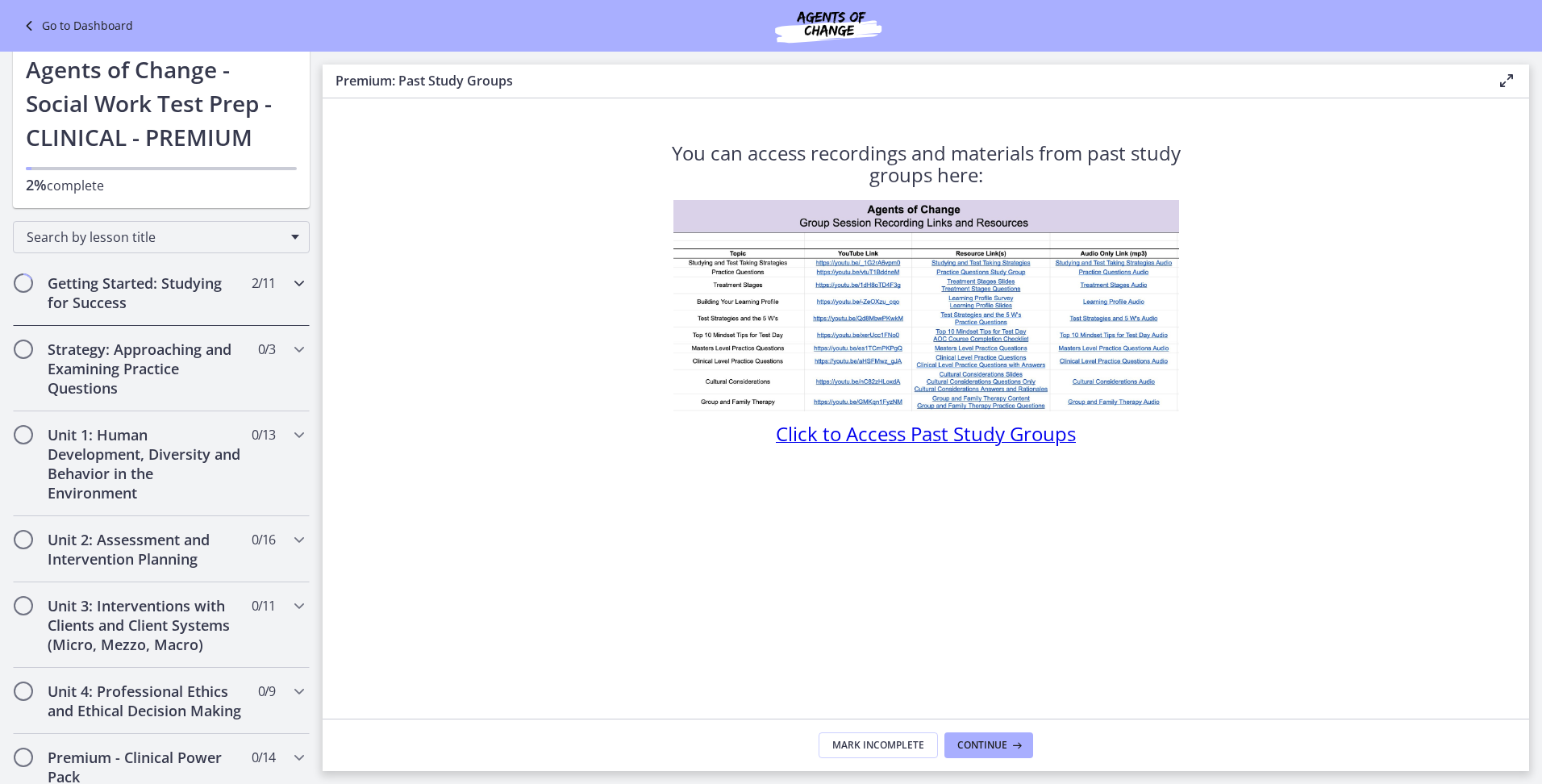
click at [263, 293] on div "Getting Started: Studying for Success 2 / 11 Completed" at bounding box center [161, 293] width 297 height 66
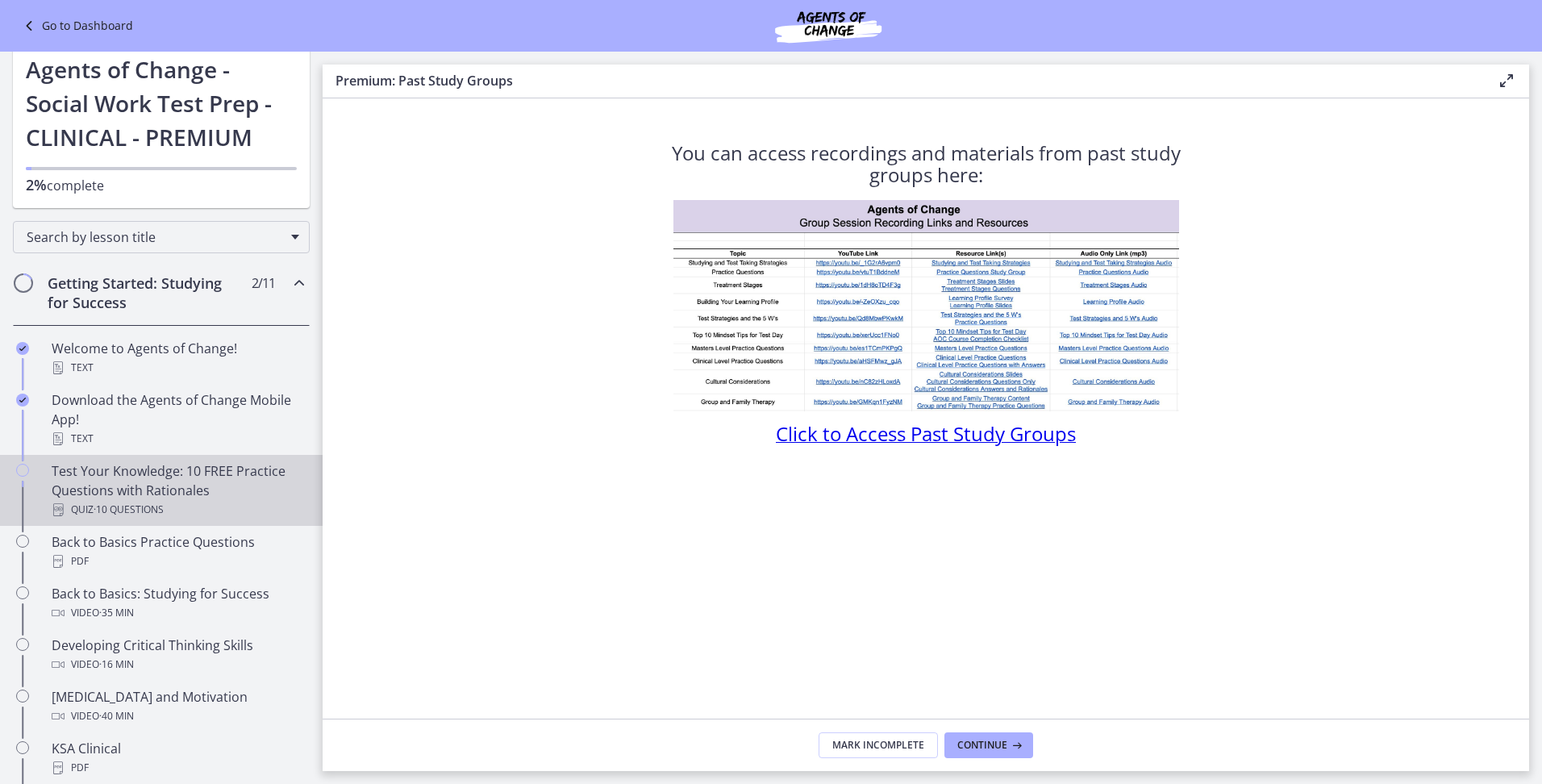
click at [168, 475] on div "Test Your Knowledge: 10 FREE Practice Questions with Rationales Quiz · 10 Quest…" at bounding box center [178, 490] width 251 height 58
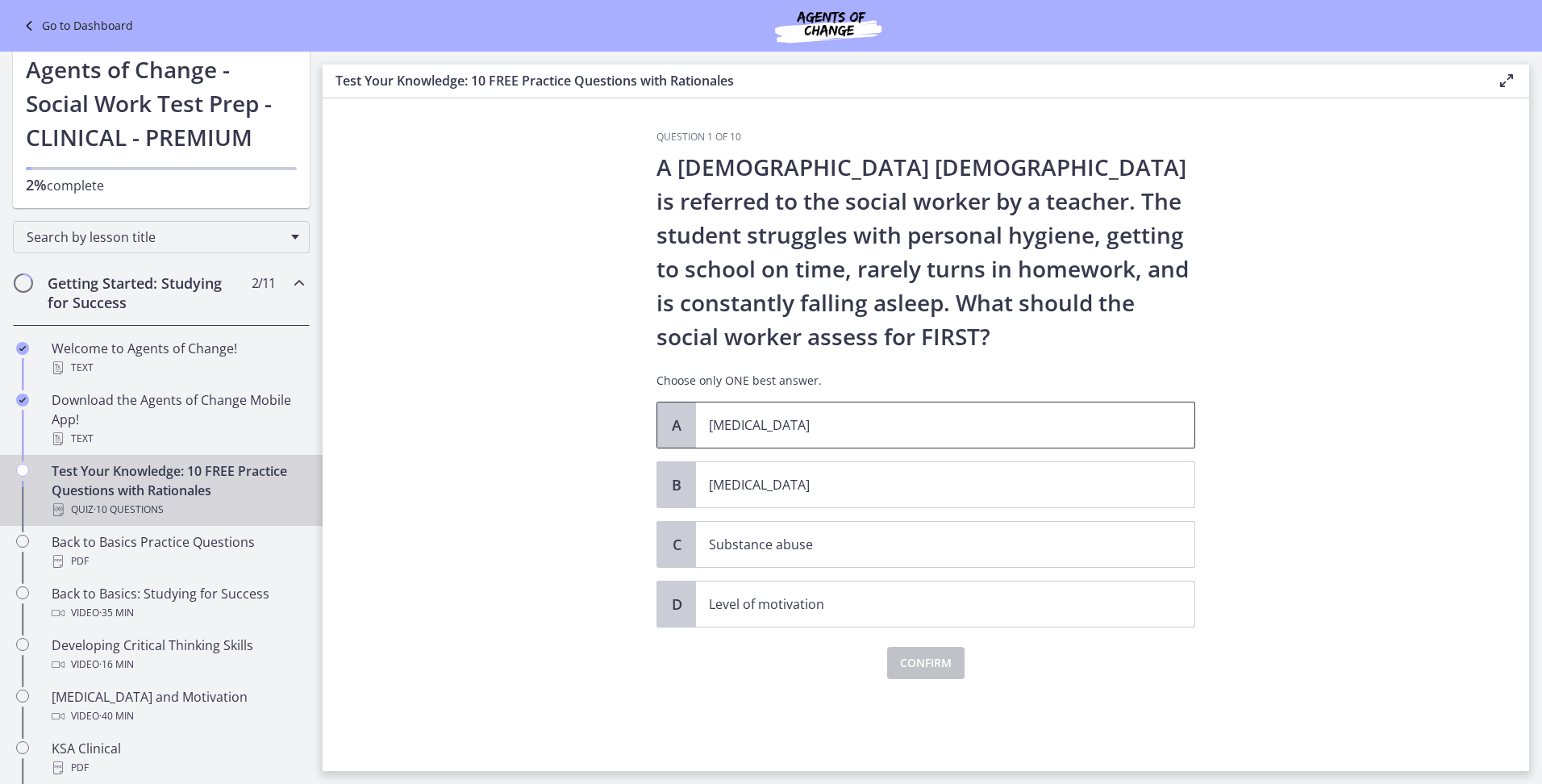
click at [744, 428] on p "Child abuse" at bounding box center [929, 424] width 440 height 19
click at [909, 662] on span "Confirm" at bounding box center [926, 663] width 52 height 19
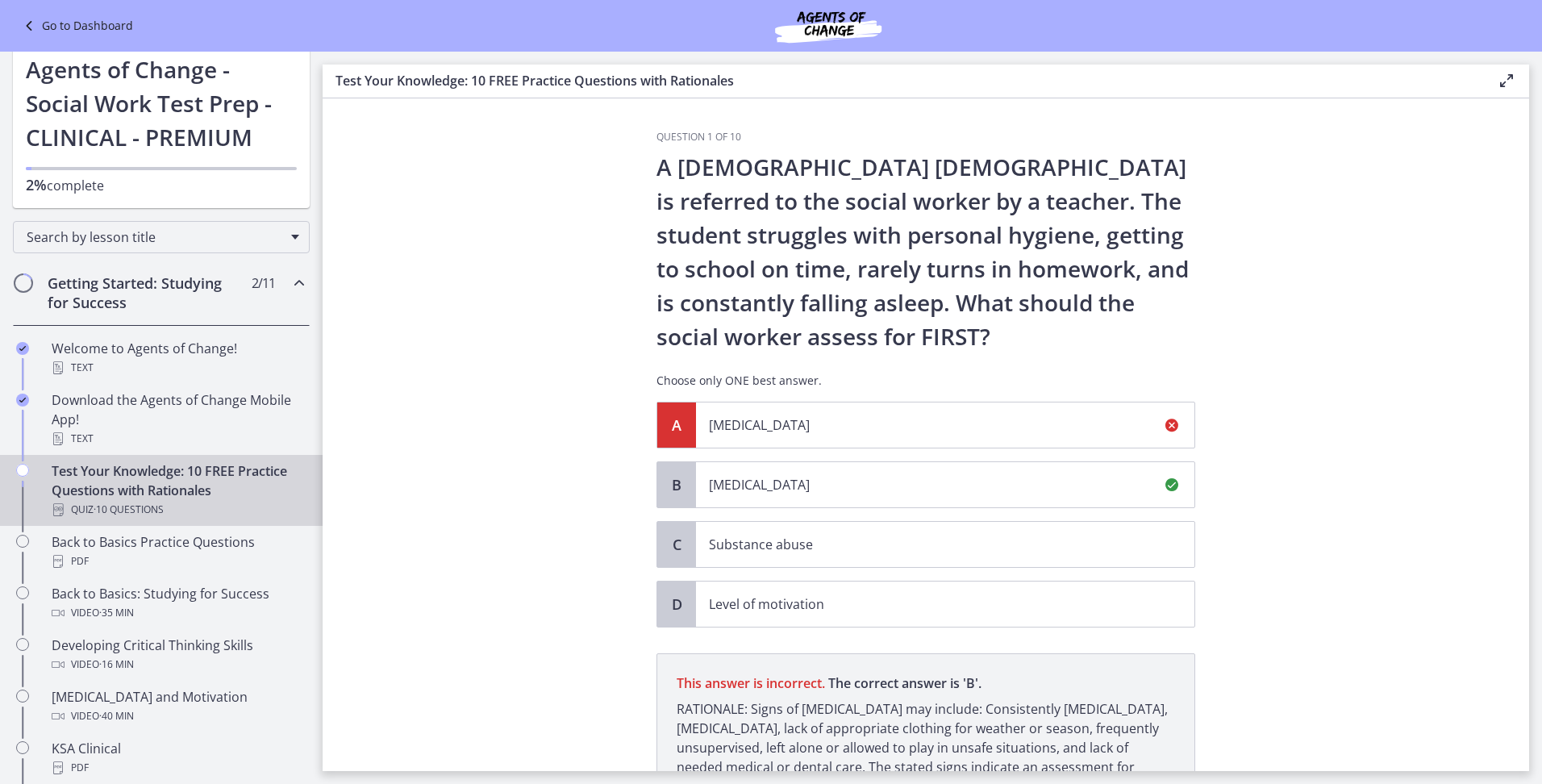
scroll to position [161, 0]
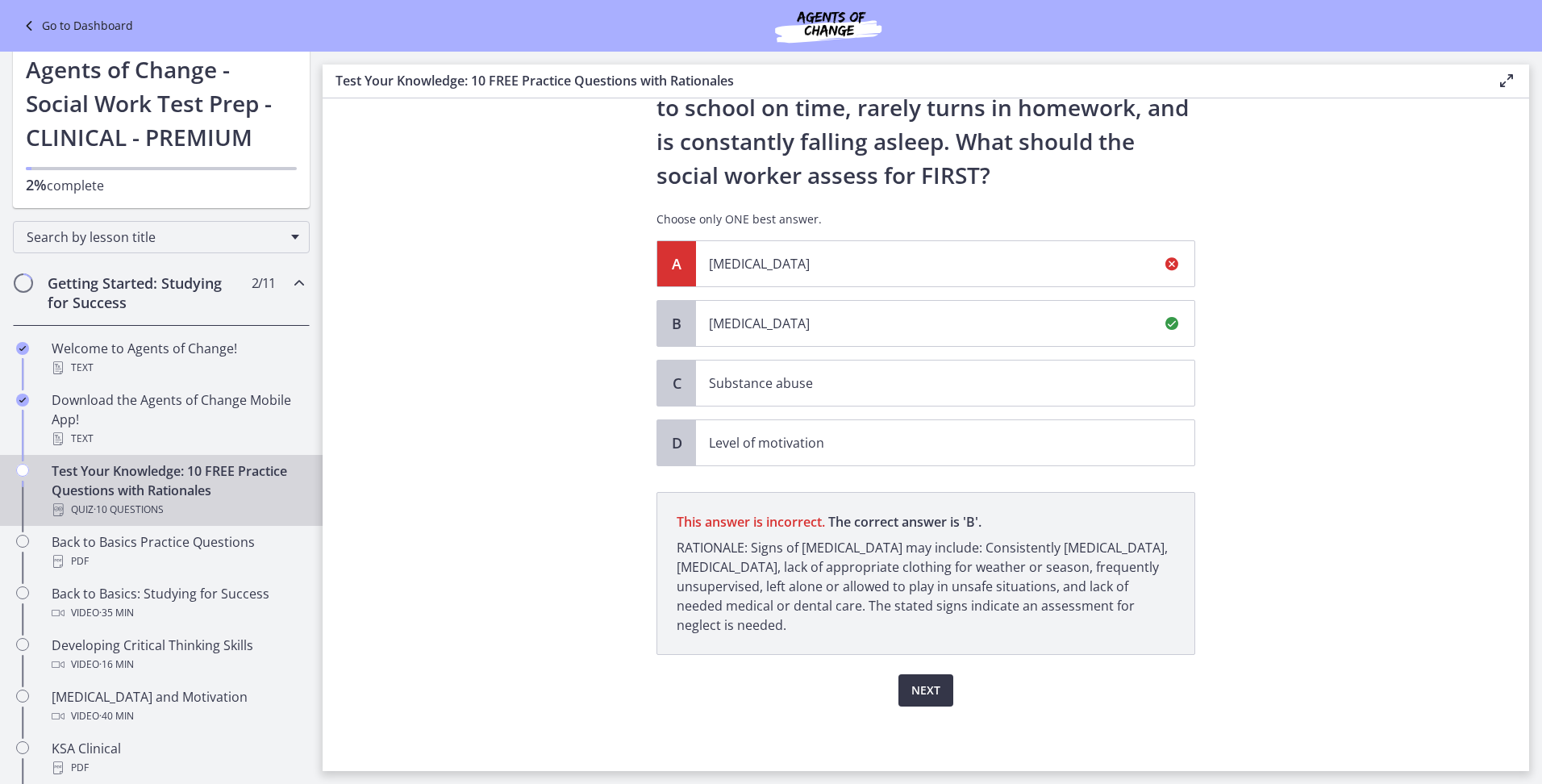
click at [911, 689] on span "Next" at bounding box center [926, 690] width 29 height 19
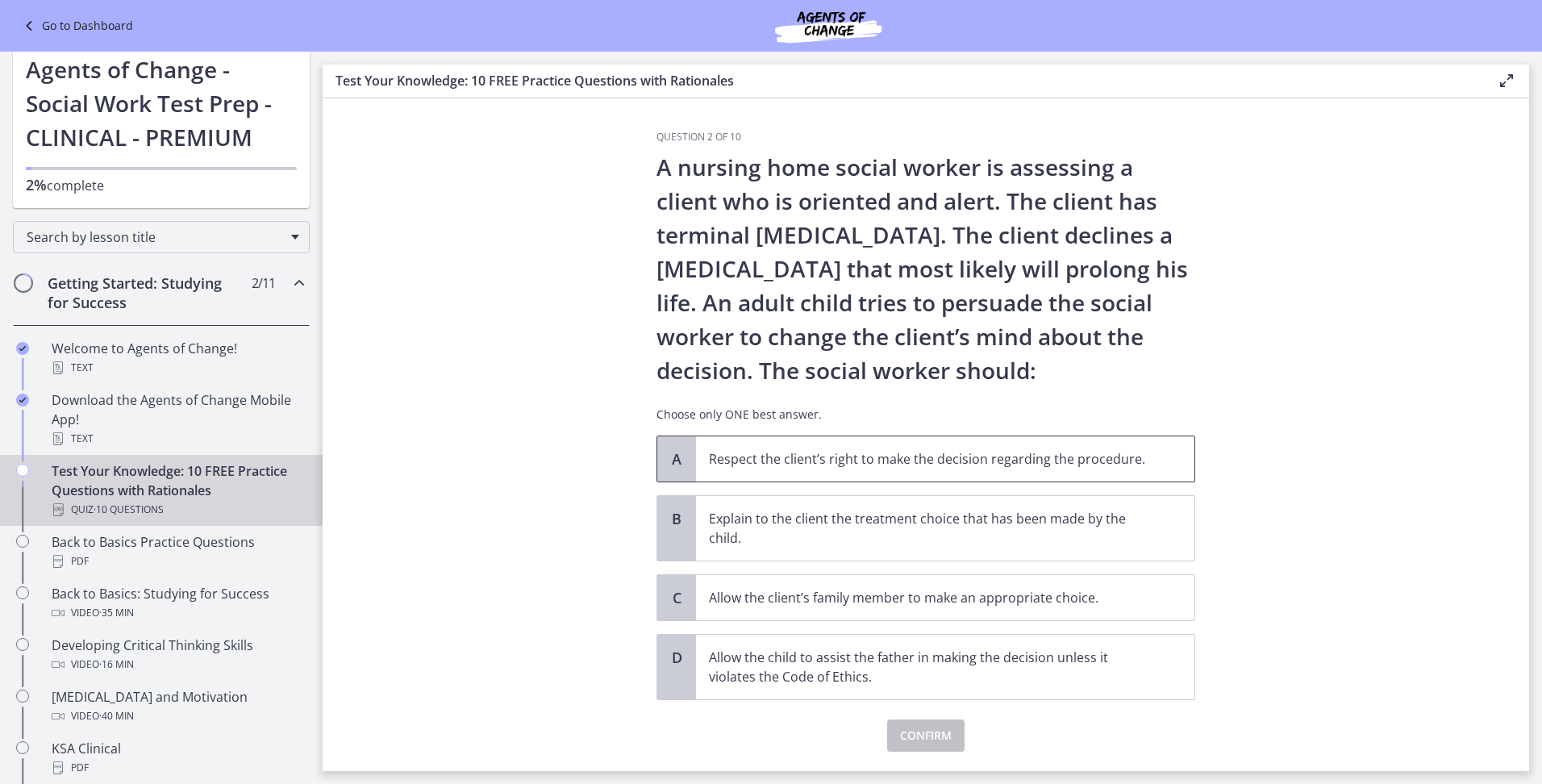
click at [814, 470] on span "Respect the client’s right to make the decision regarding the procedure." at bounding box center [944, 459] width 498 height 45
click at [935, 735] on span "Confirm" at bounding box center [926, 735] width 52 height 19
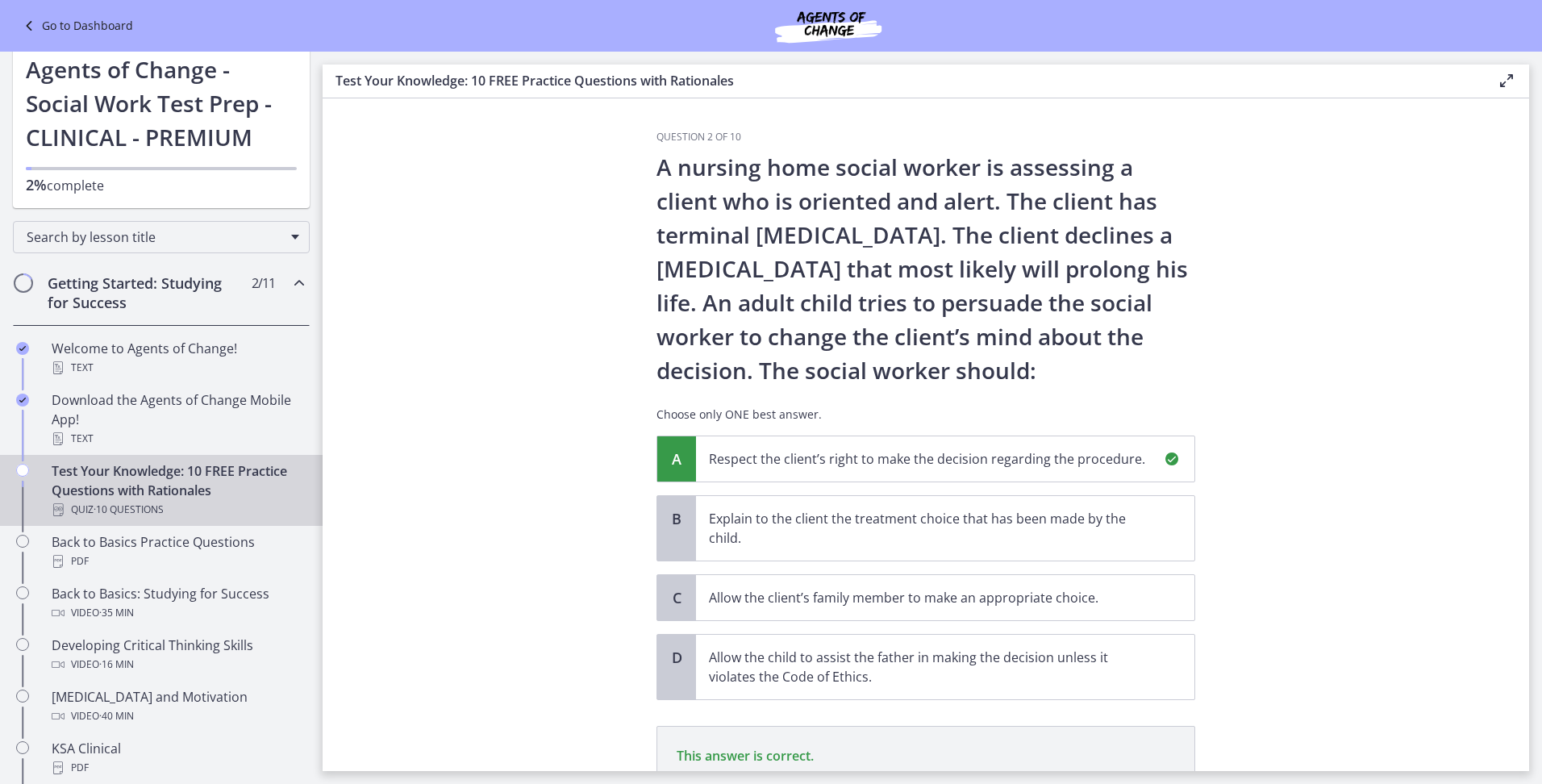
scroll to position [215, 0]
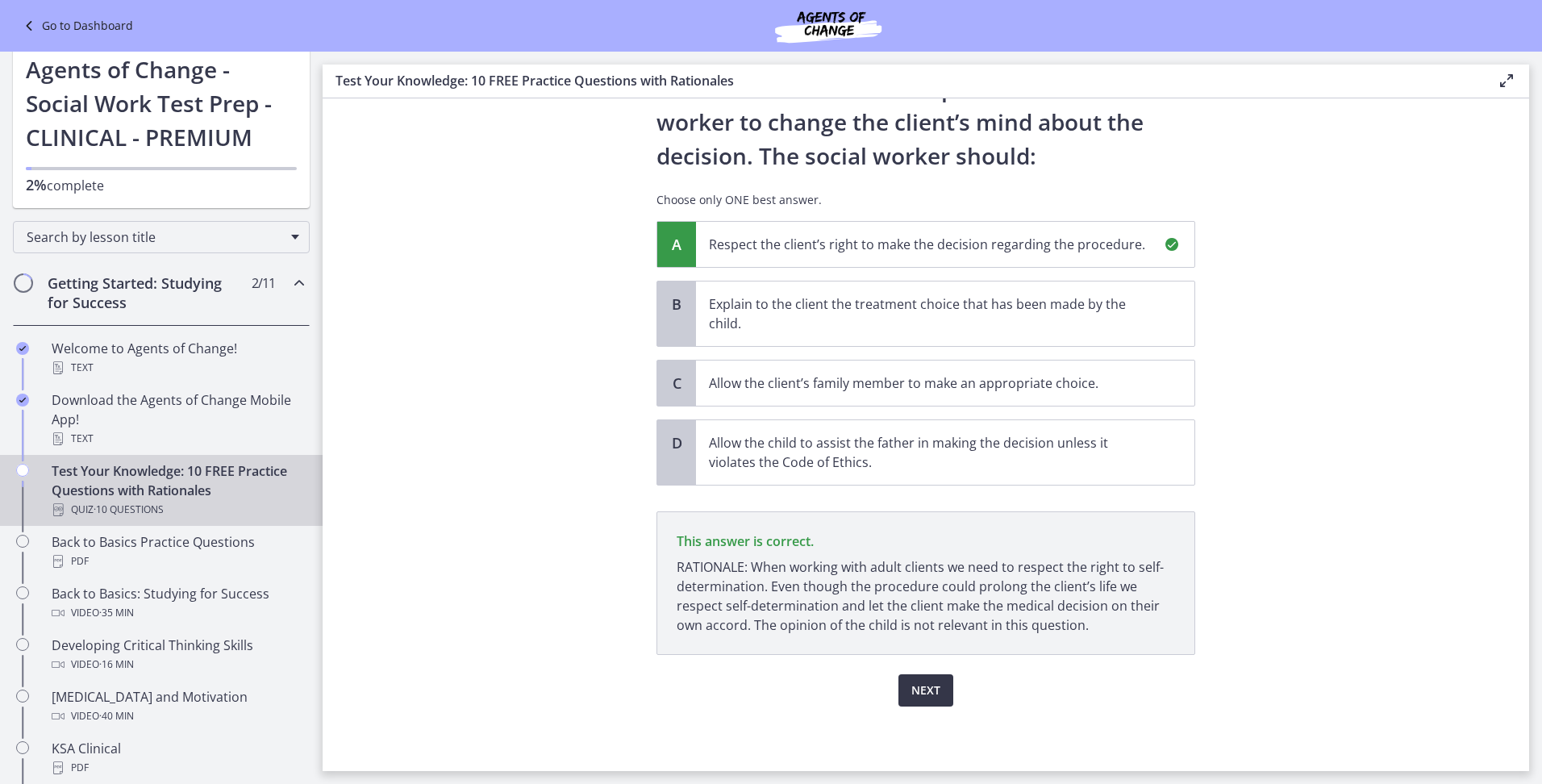
click at [911, 684] on span "Next" at bounding box center [926, 690] width 29 height 19
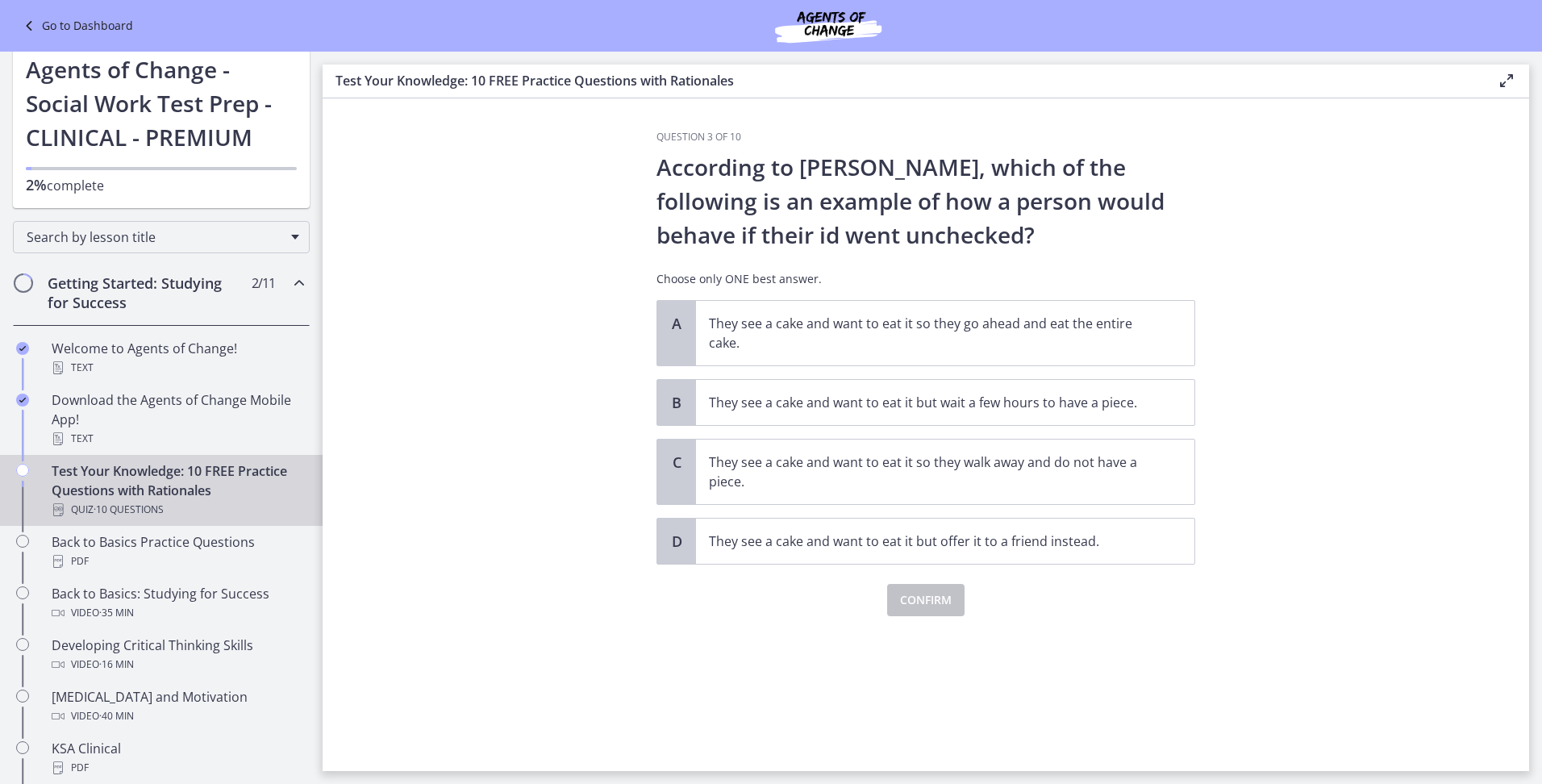
scroll to position [0, 0]
click at [945, 349] on p "They see a cake and want to eat it so they go ahead and eat the entire cake." at bounding box center [929, 333] width 440 height 39
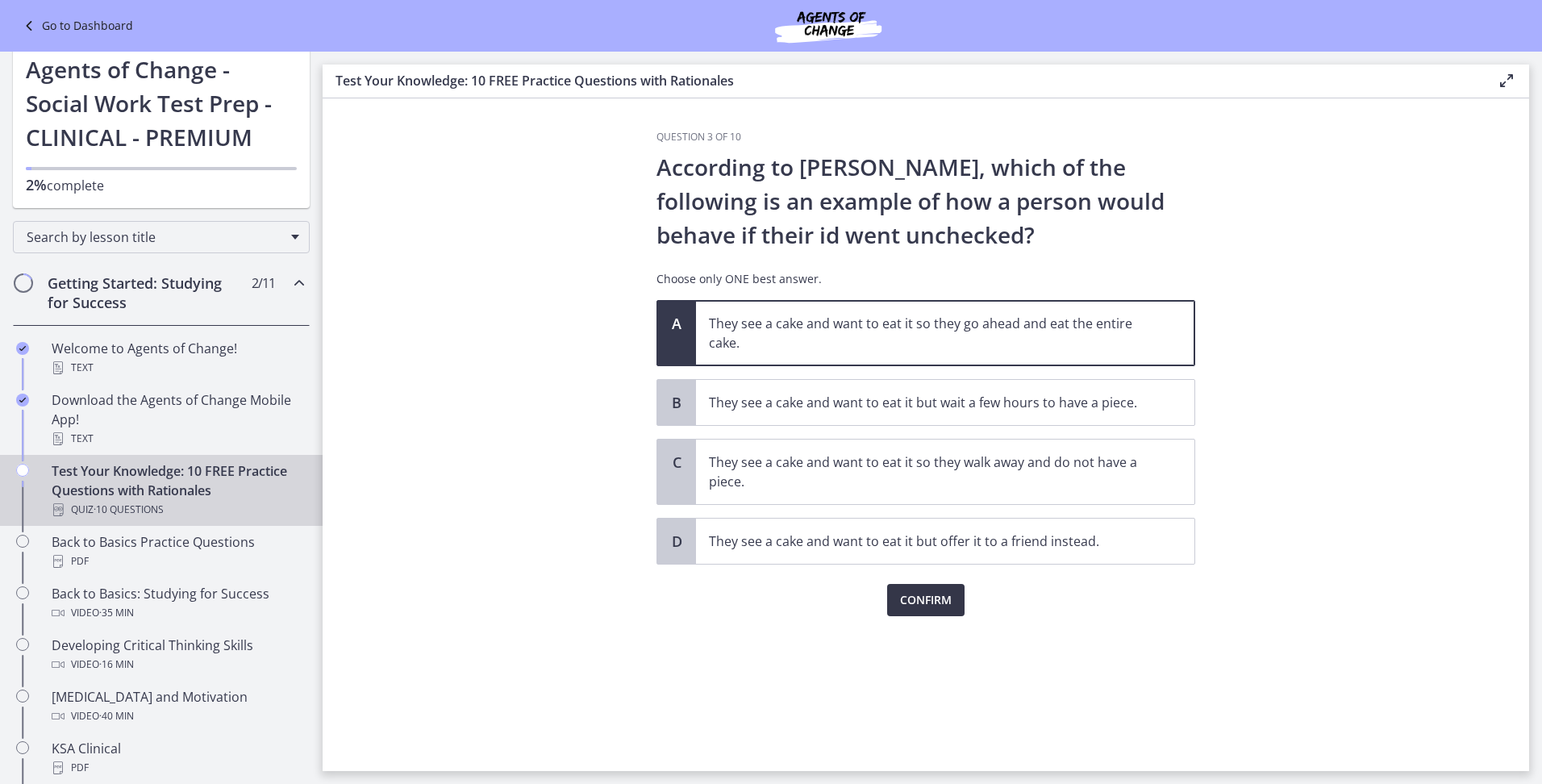
drag, startPoint x: 935, startPoint y: 577, endPoint x: 927, endPoint y: 591, distance: 16.1
click at [935, 578] on div "Confirm" at bounding box center [926, 591] width 539 height 52
click at [919, 614] on div "Question 3 of 10 According to Freud, which of the following is an example of ho…" at bounding box center [926, 450] width 565 height 640
click at [930, 598] on span "Confirm" at bounding box center [926, 600] width 52 height 19
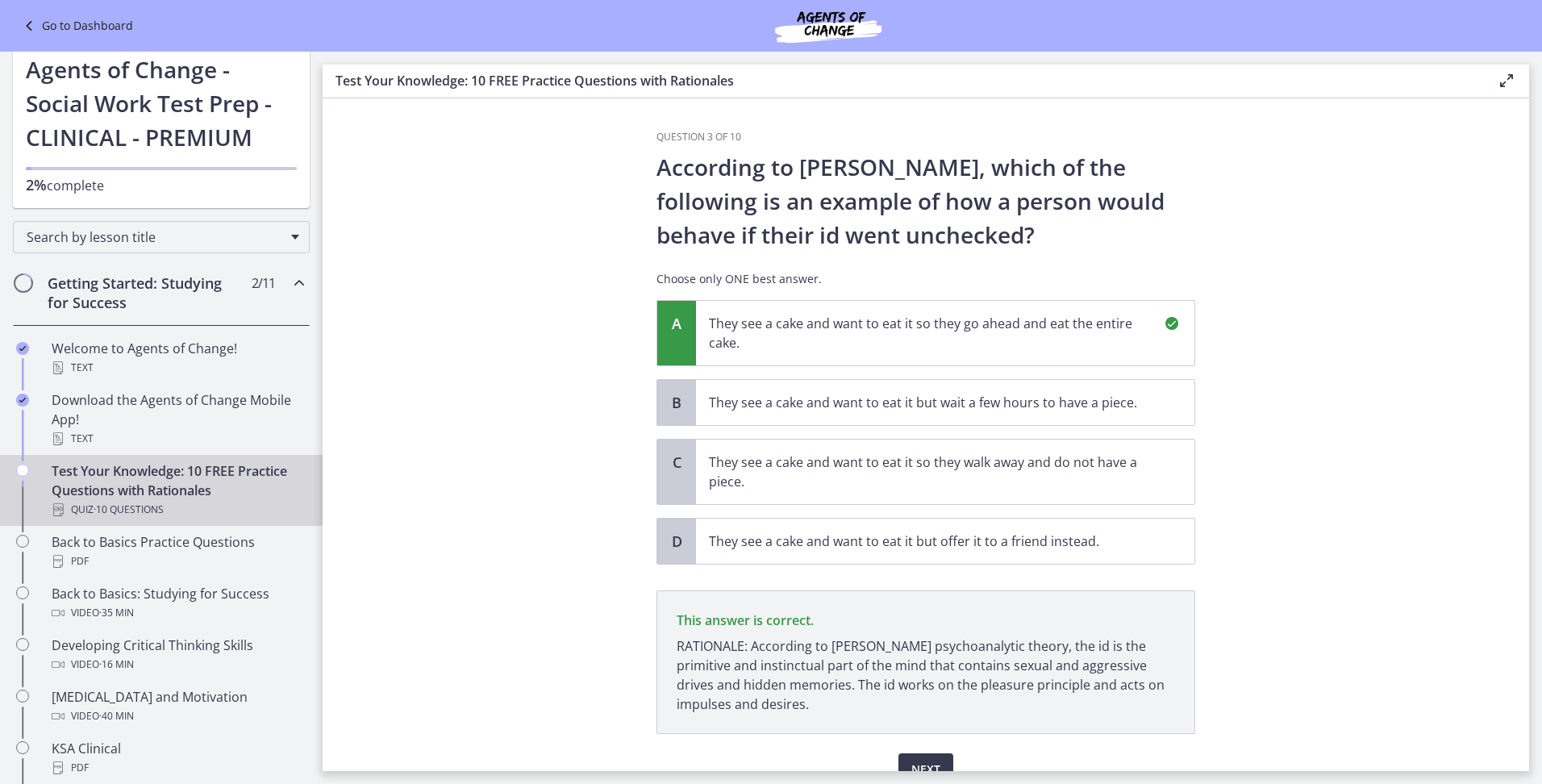
scroll to position [79, 0]
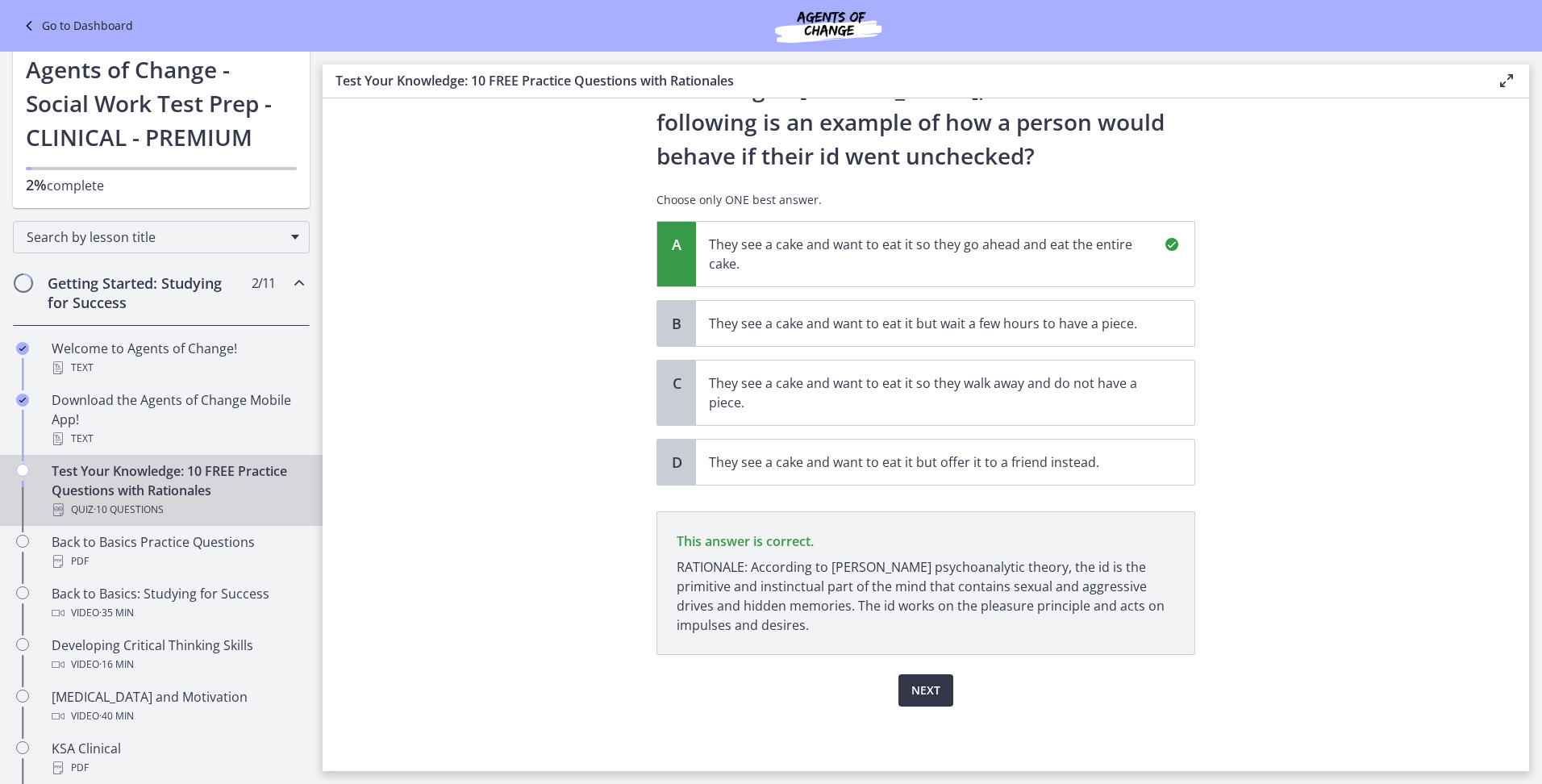
click at [917, 696] on span "Next" at bounding box center [926, 690] width 29 height 19
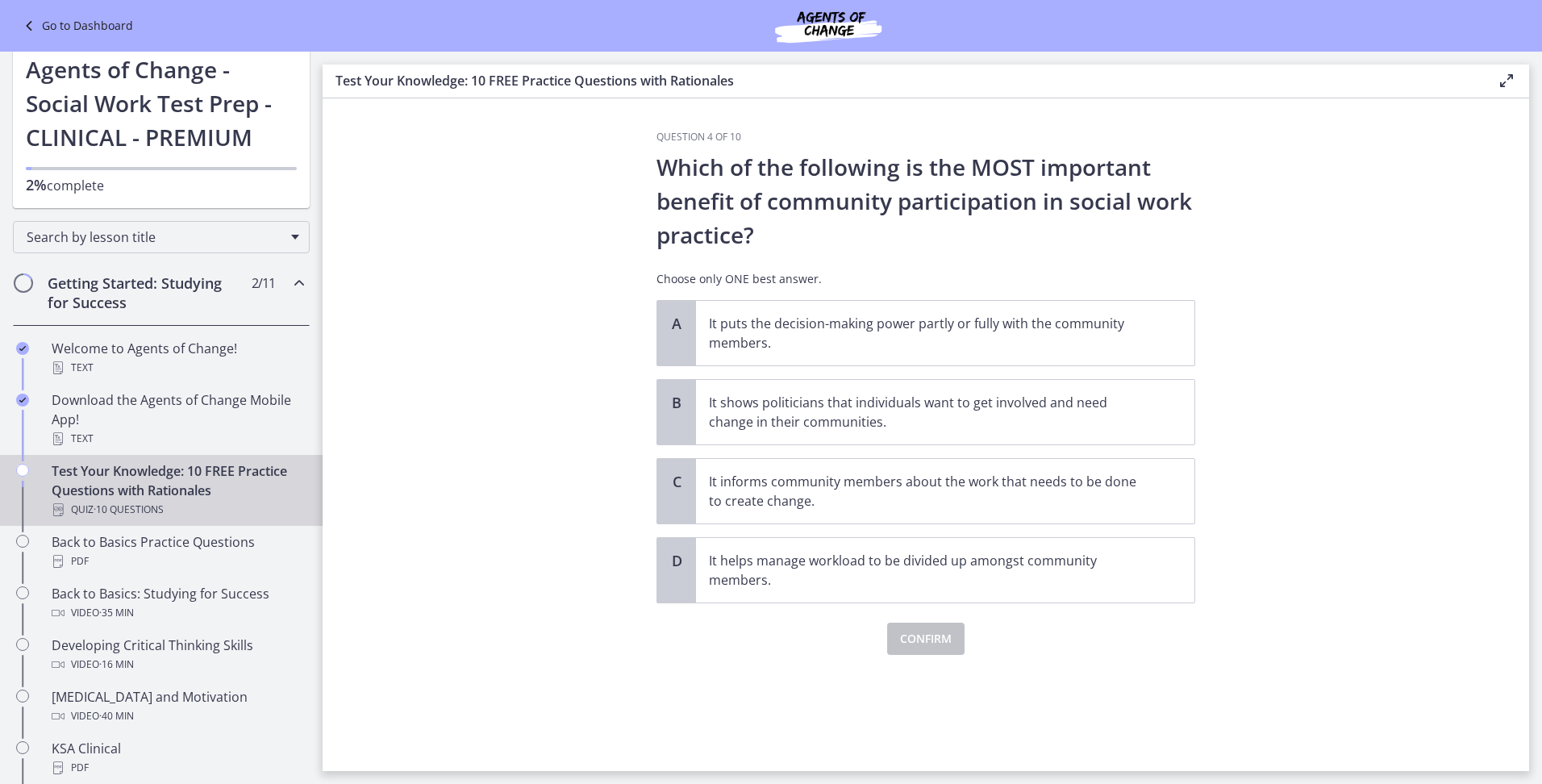
scroll to position [0, 0]
click at [873, 335] on p "It puts the decision-making power partly or fully with the community members." at bounding box center [929, 333] width 440 height 39
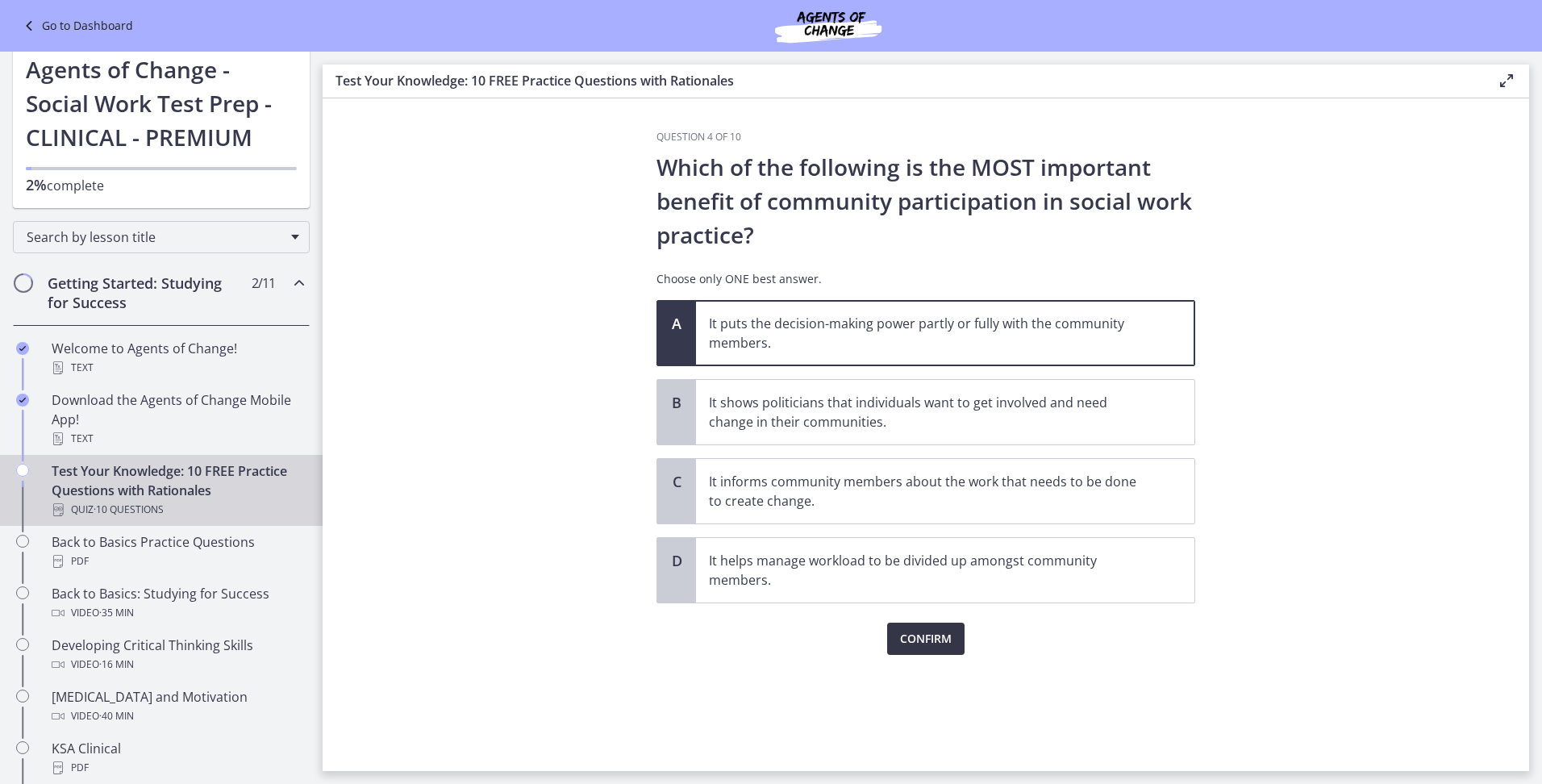
click at [930, 643] on span "Confirm" at bounding box center [926, 638] width 52 height 19
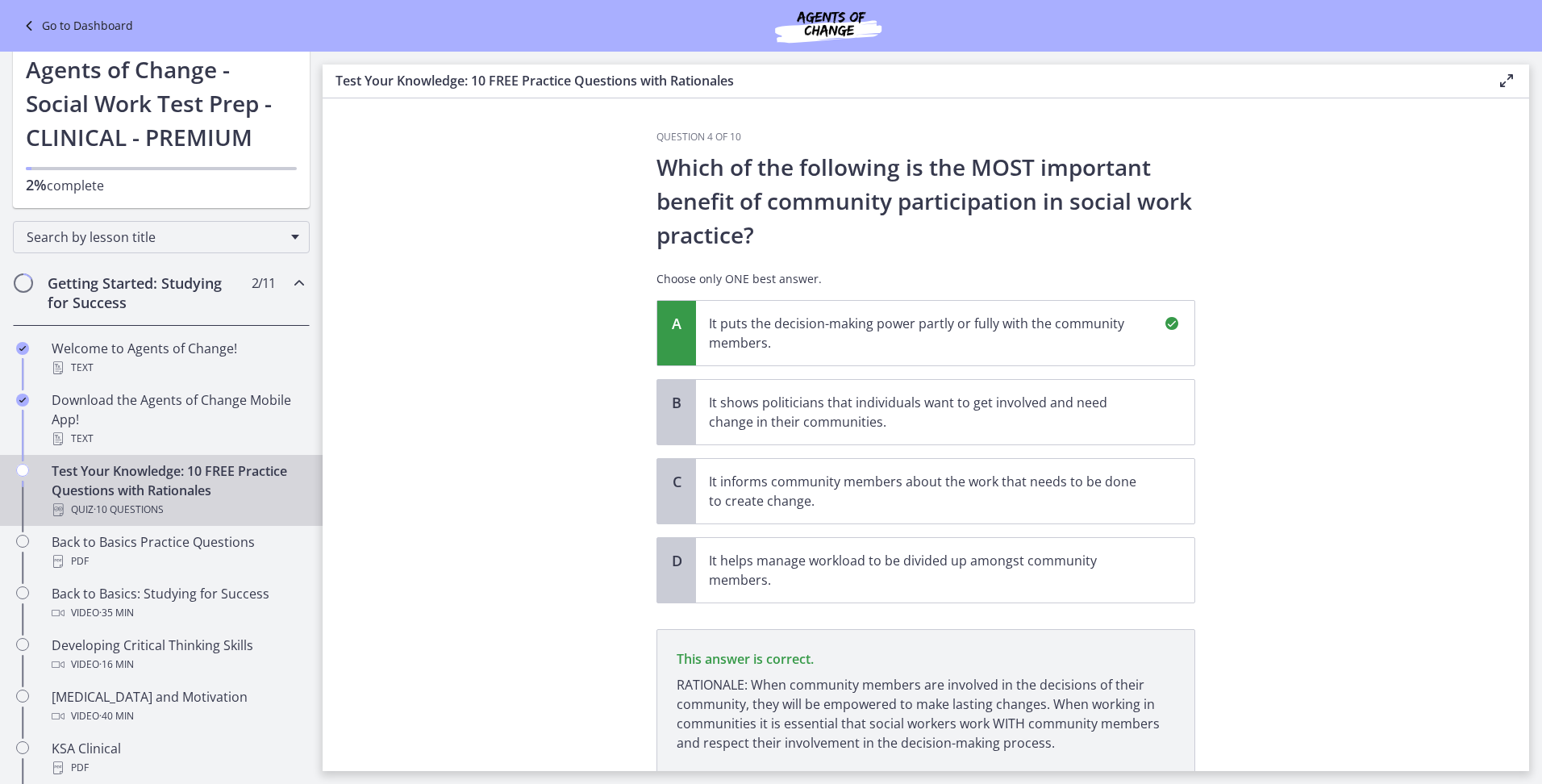
scroll to position [118, 0]
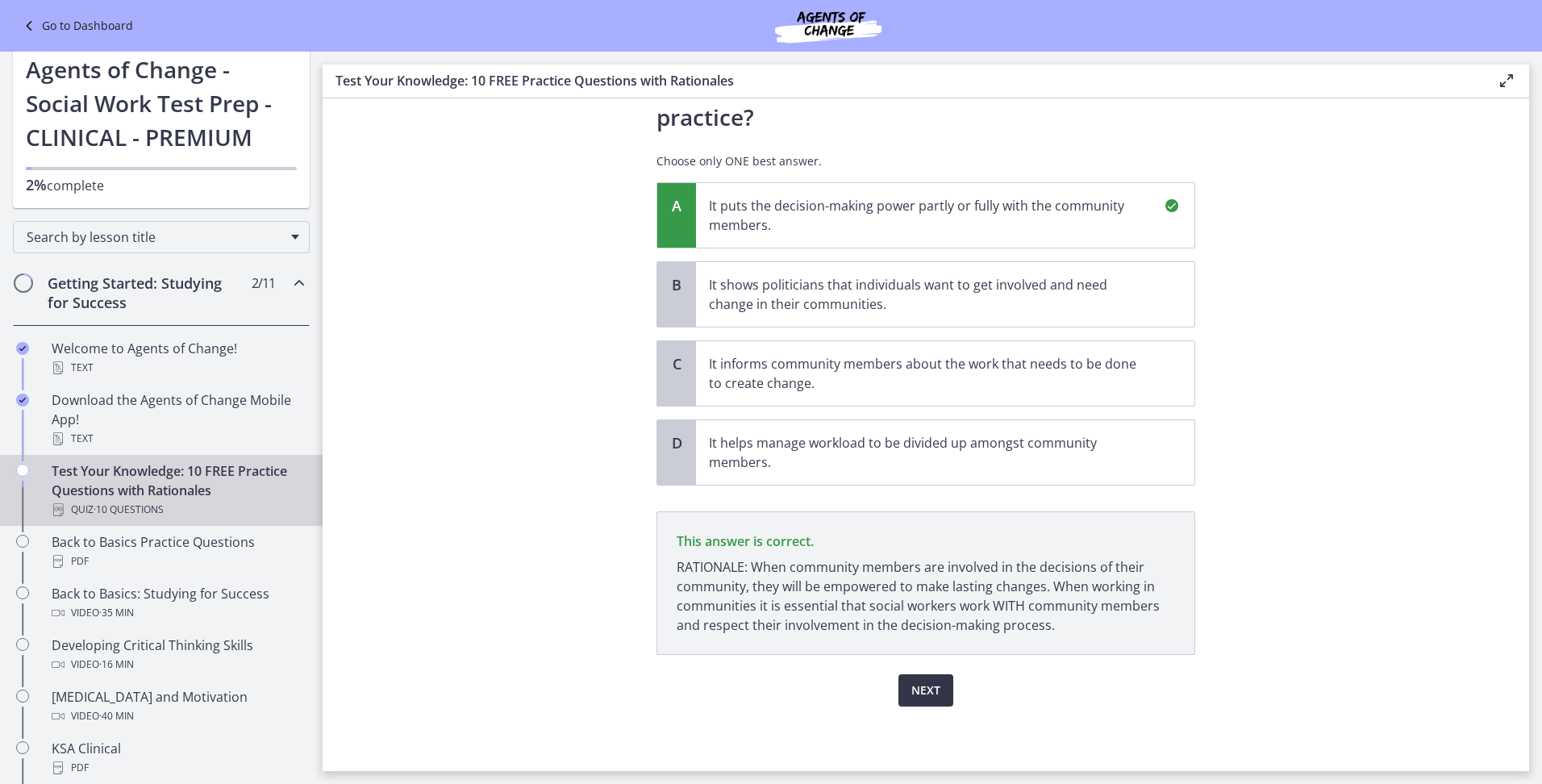
click at [914, 691] on span "Next" at bounding box center [926, 690] width 29 height 19
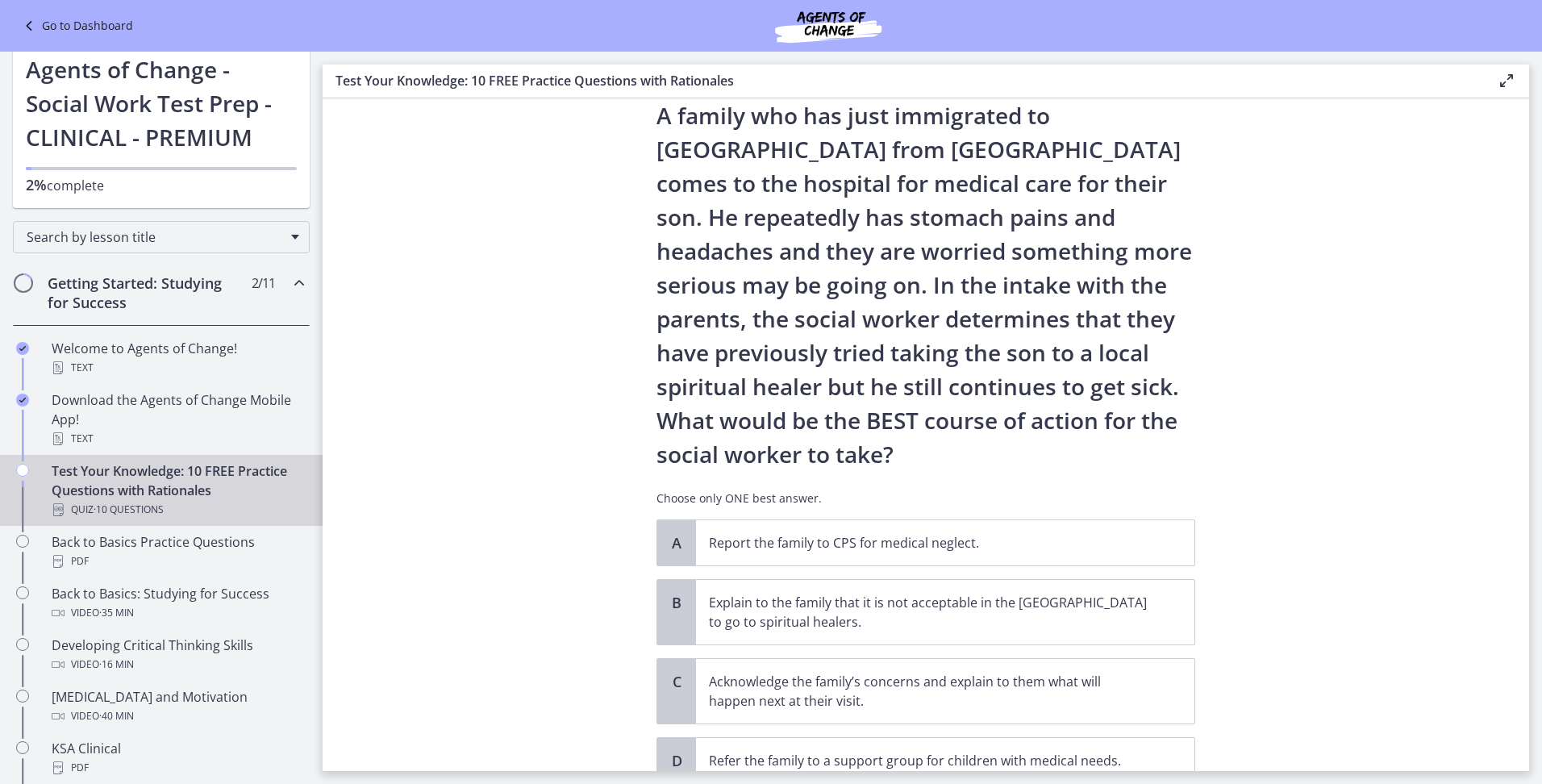
scroll to position [81, 0]
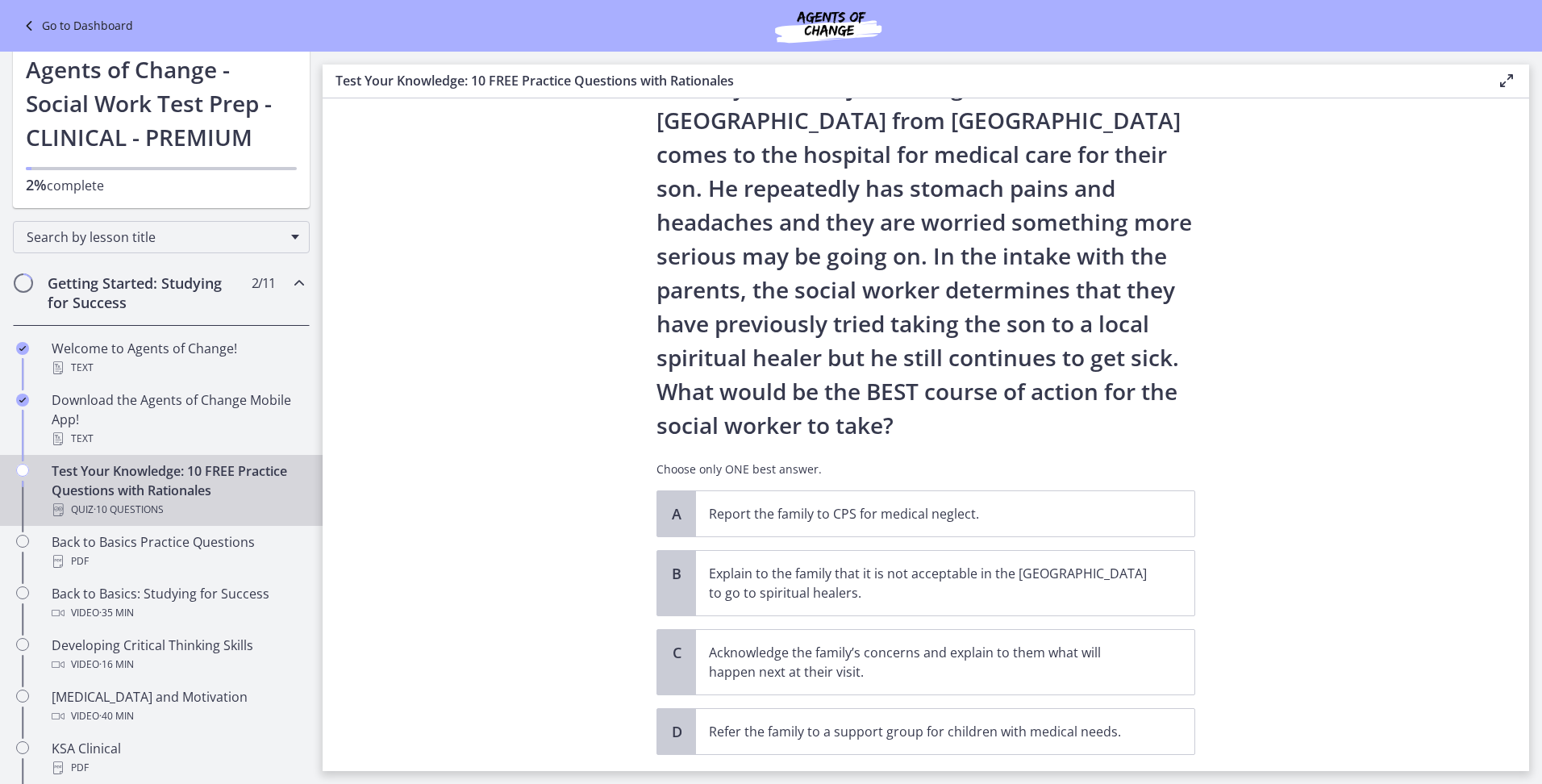
click at [1350, 314] on section "Question 5 of 10 A family who has just immigrated to the United States from Mex…" at bounding box center [925, 435] width 1207 height 672
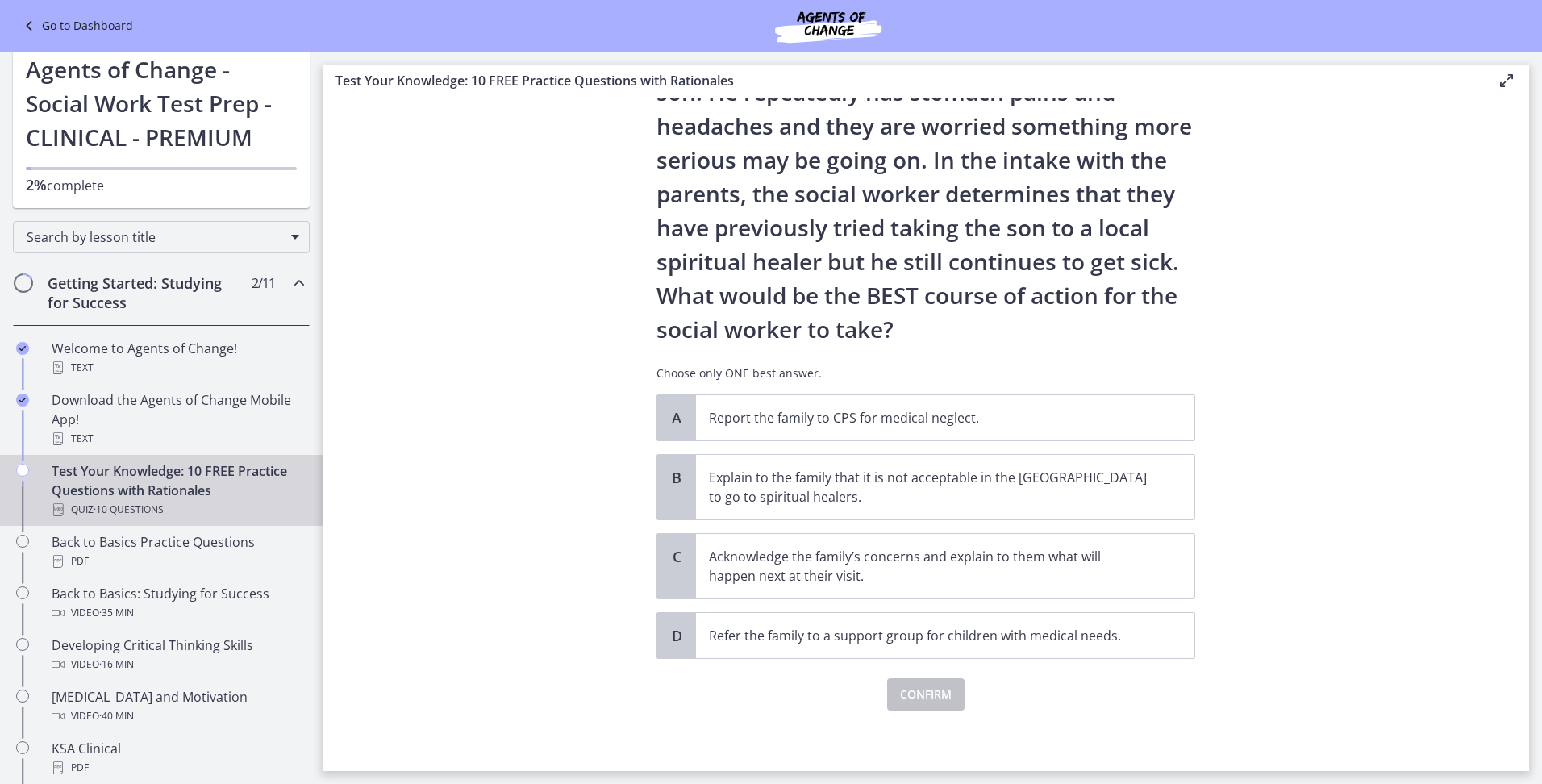
scroll to position [181, 0]
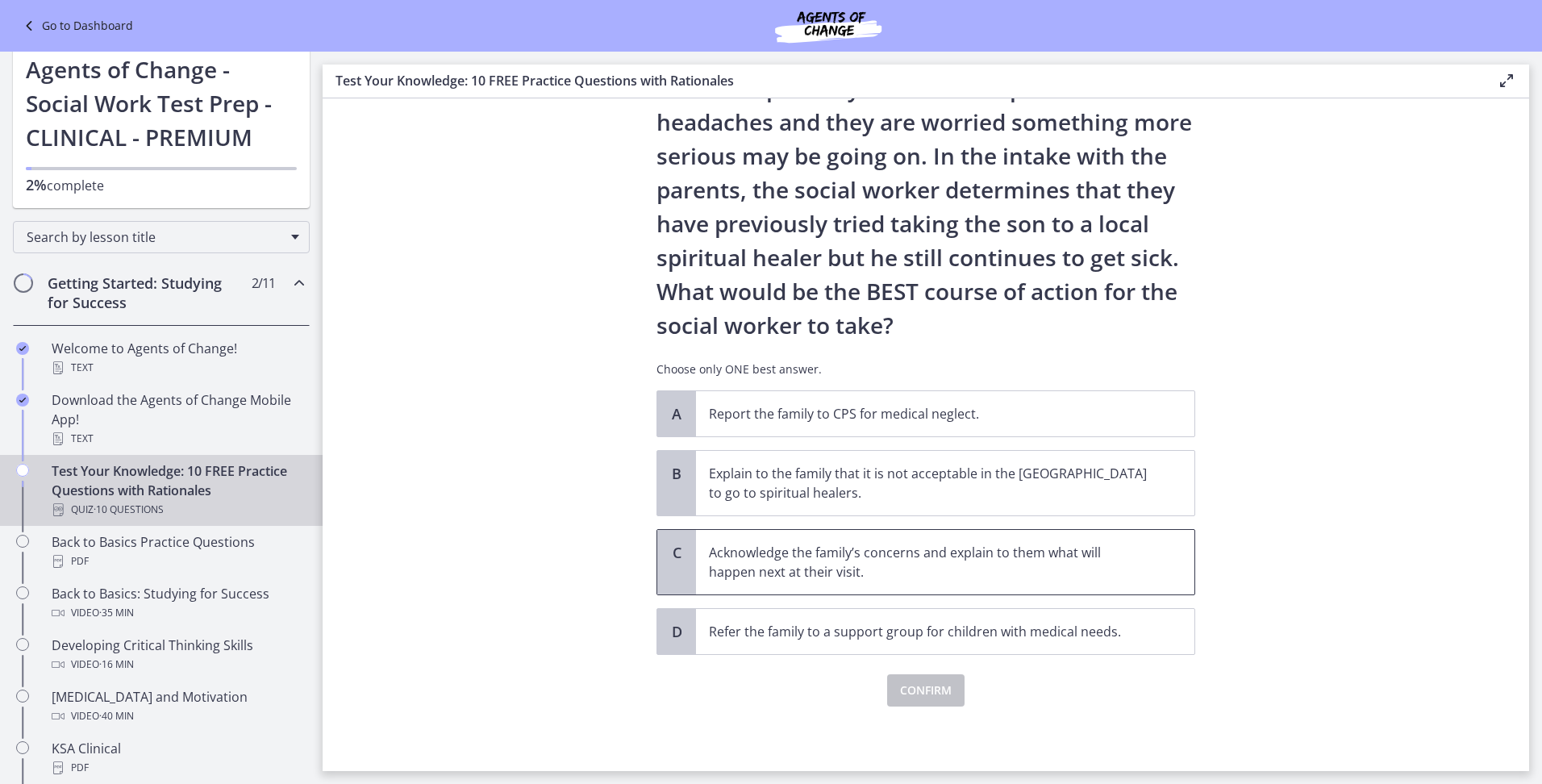
click at [723, 544] on p "Acknowledge the family’s concerns and explain to them what will happen next at …" at bounding box center [929, 562] width 440 height 39
click at [915, 696] on span "Confirm" at bounding box center [926, 690] width 52 height 19
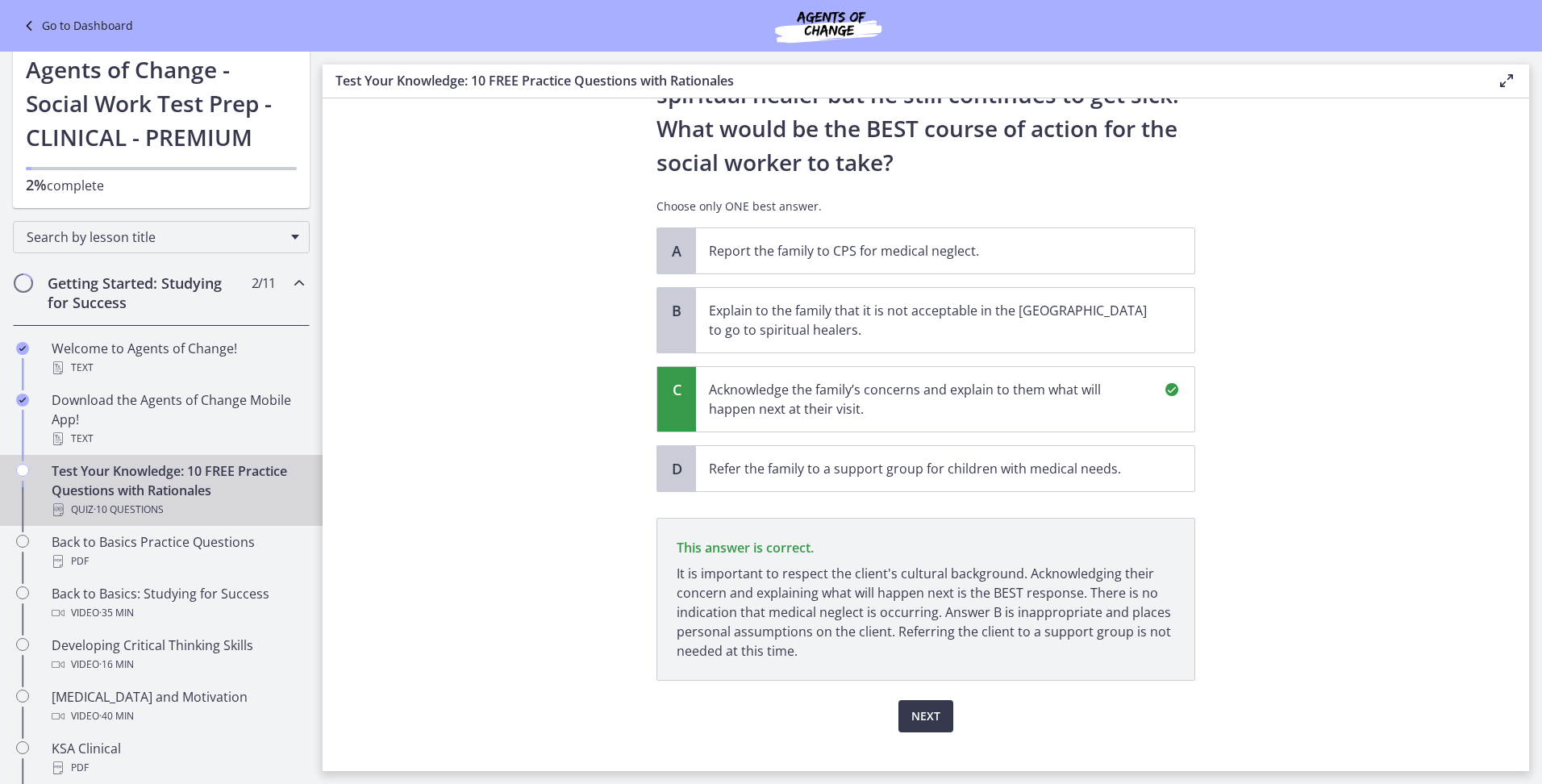
scroll to position [369, 0]
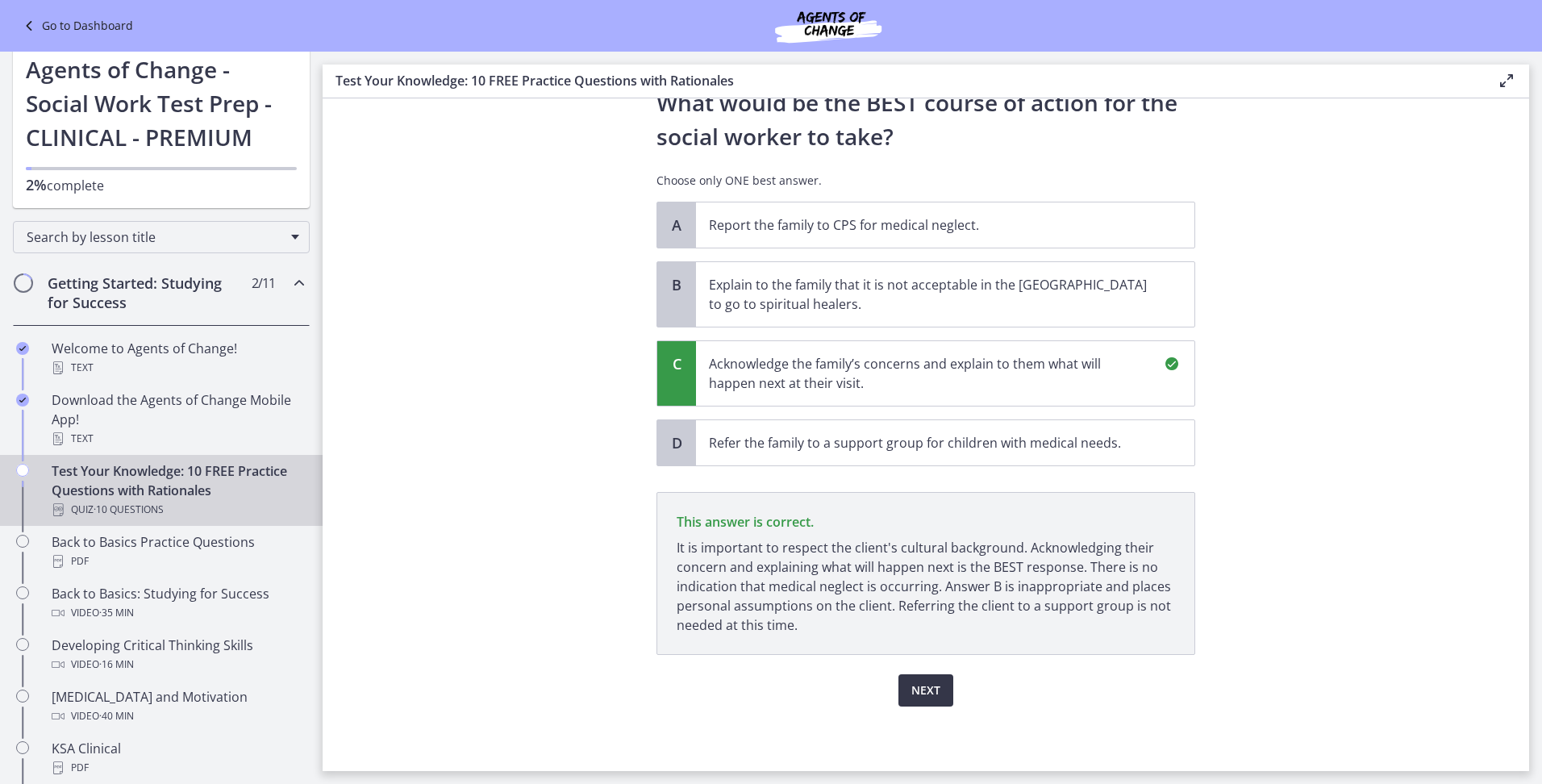
click at [923, 699] on span "Next" at bounding box center [926, 690] width 29 height 19
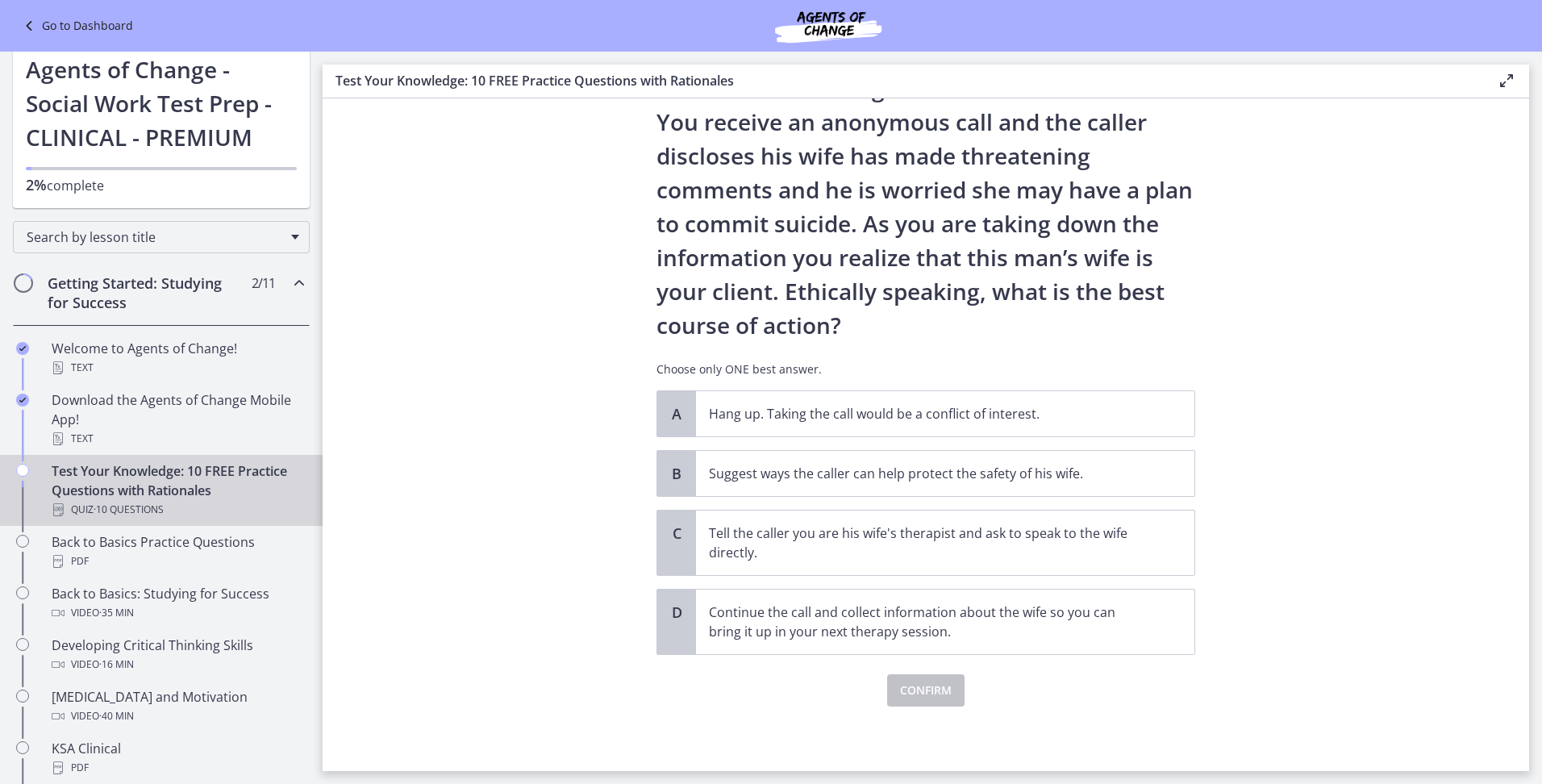
scroll to position [0, 0]
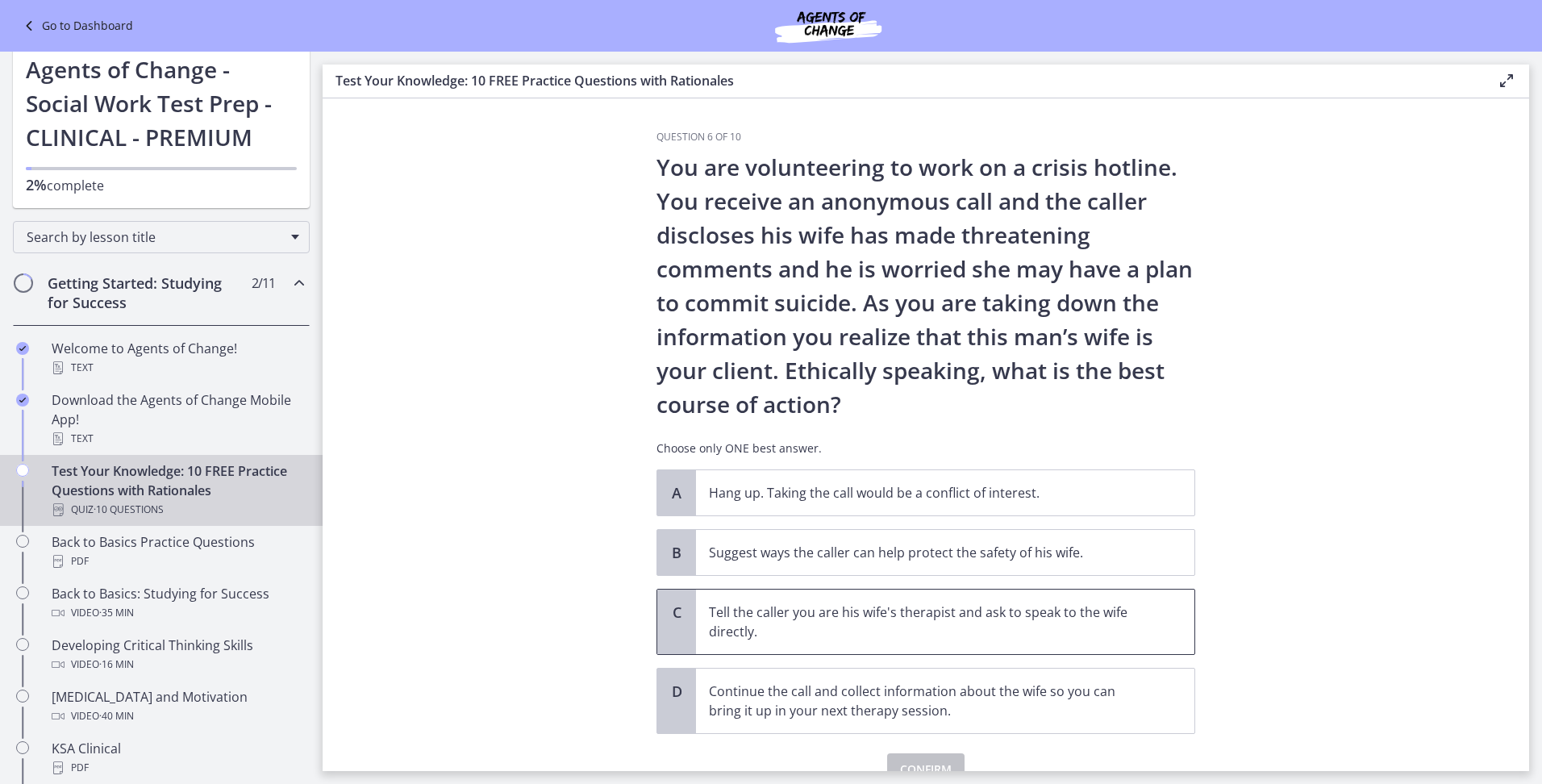
click at [1053, 638] on p "Tell the caller you are his wife's therapist and ask to speak to the wife direc…" at bounding box center [929, 621] width 440 height 39
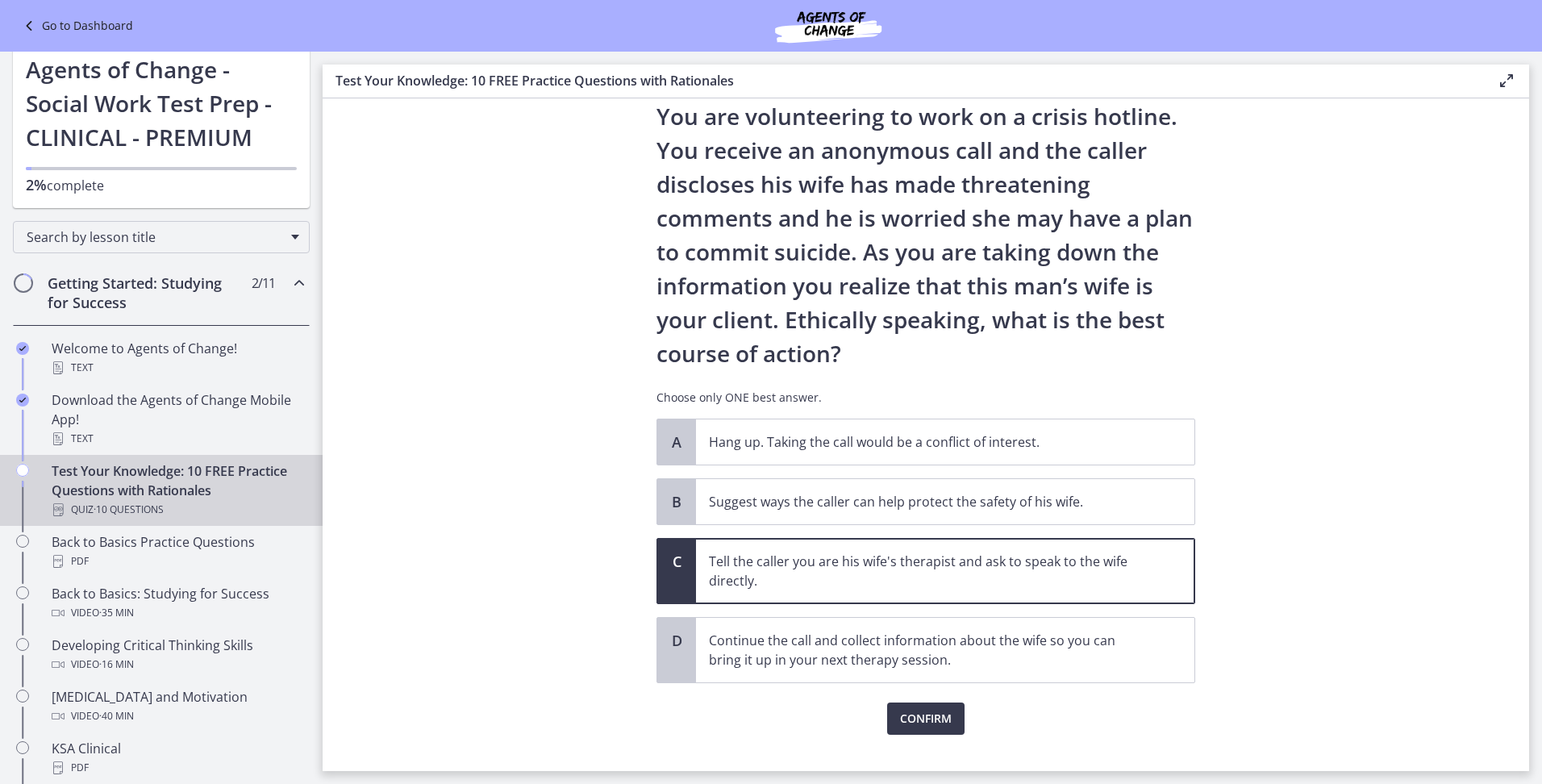
scroll to position [79, 0]
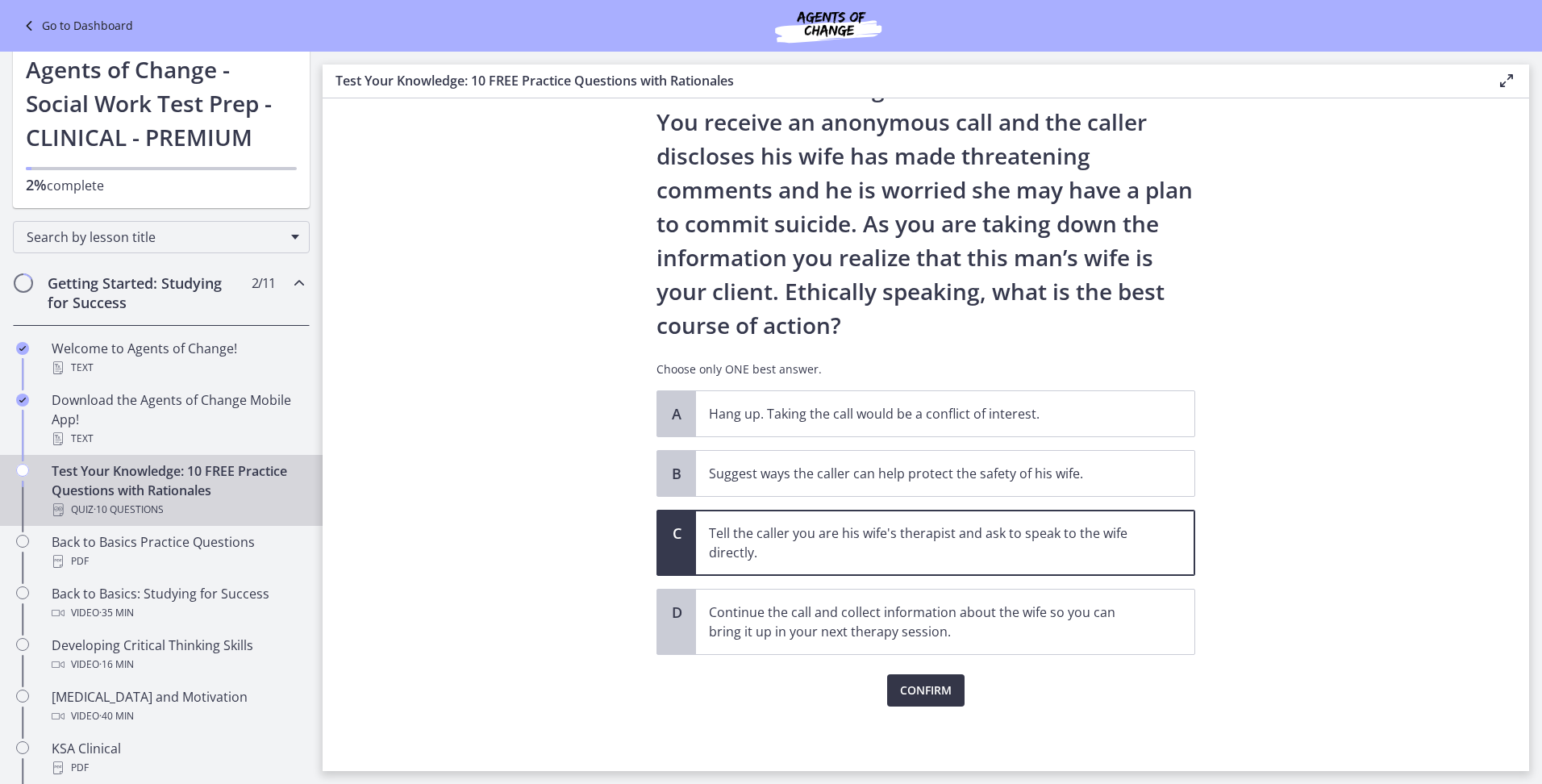
click at [906, 688] on span "Confirm" at bounding box center [926, 690] width 52 height 19
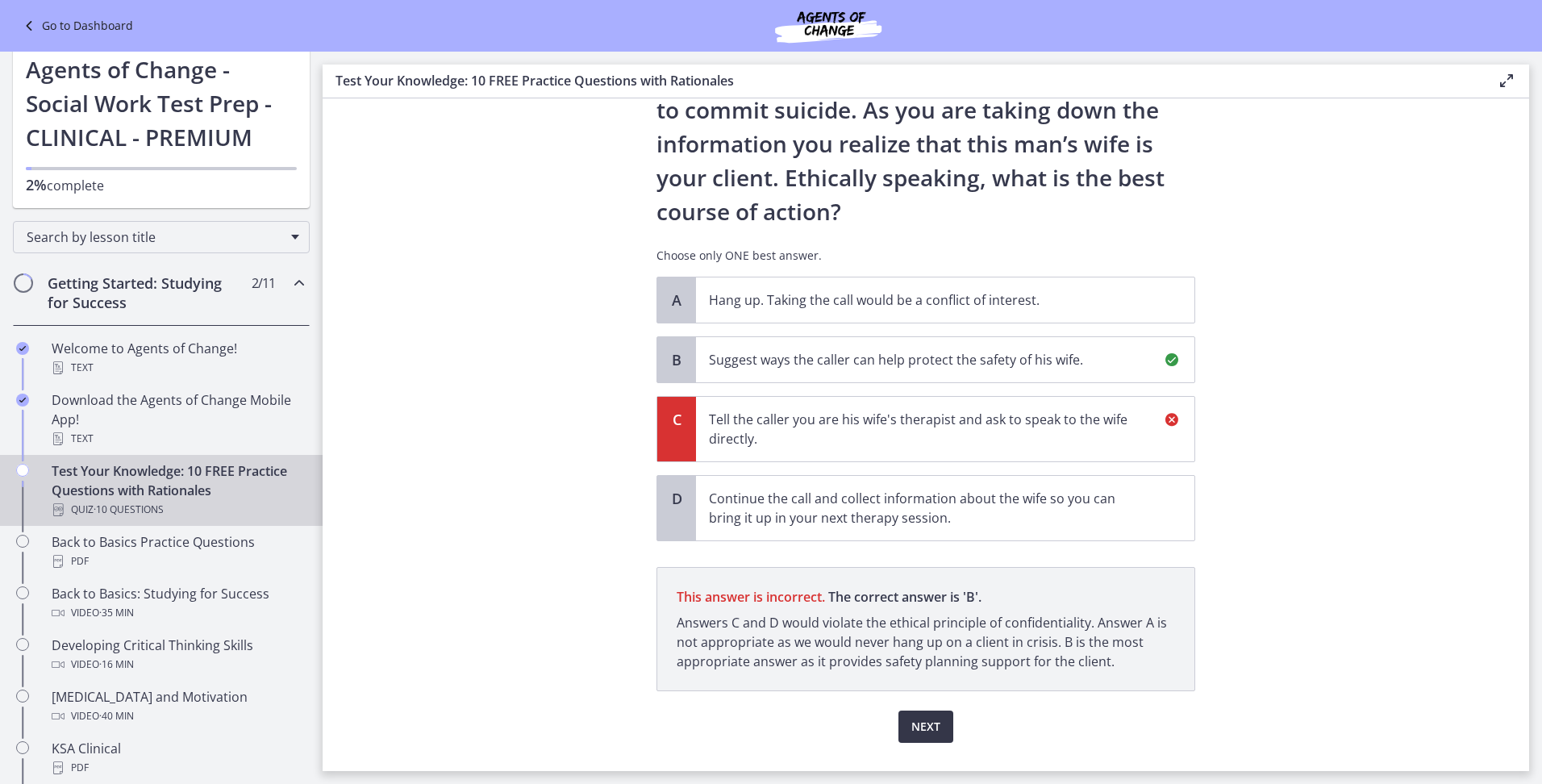
scroll to position [229, 0]
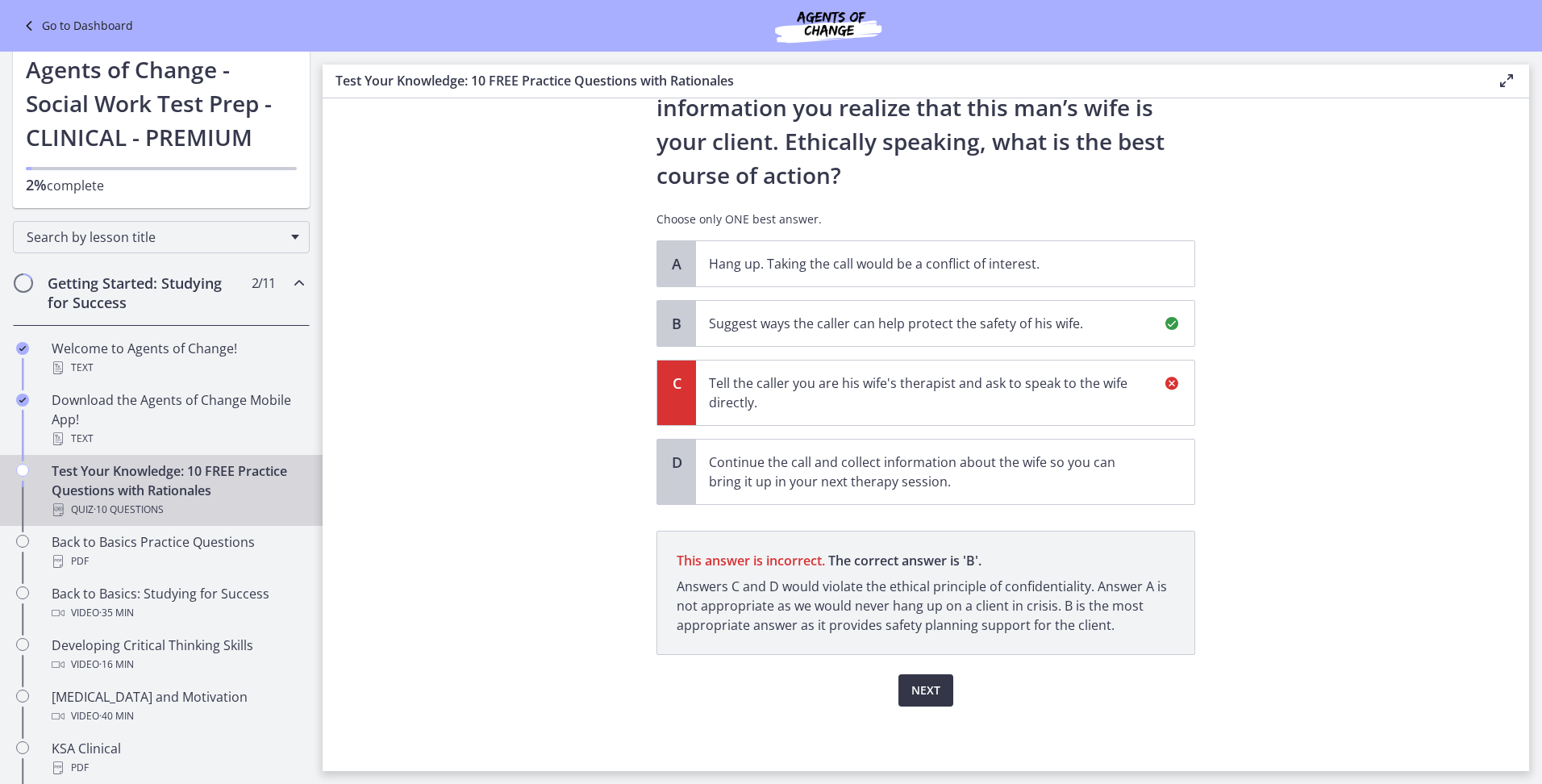
click at [901, 685] on button "Next" at bounding box center [925, 690] width 55 height 32
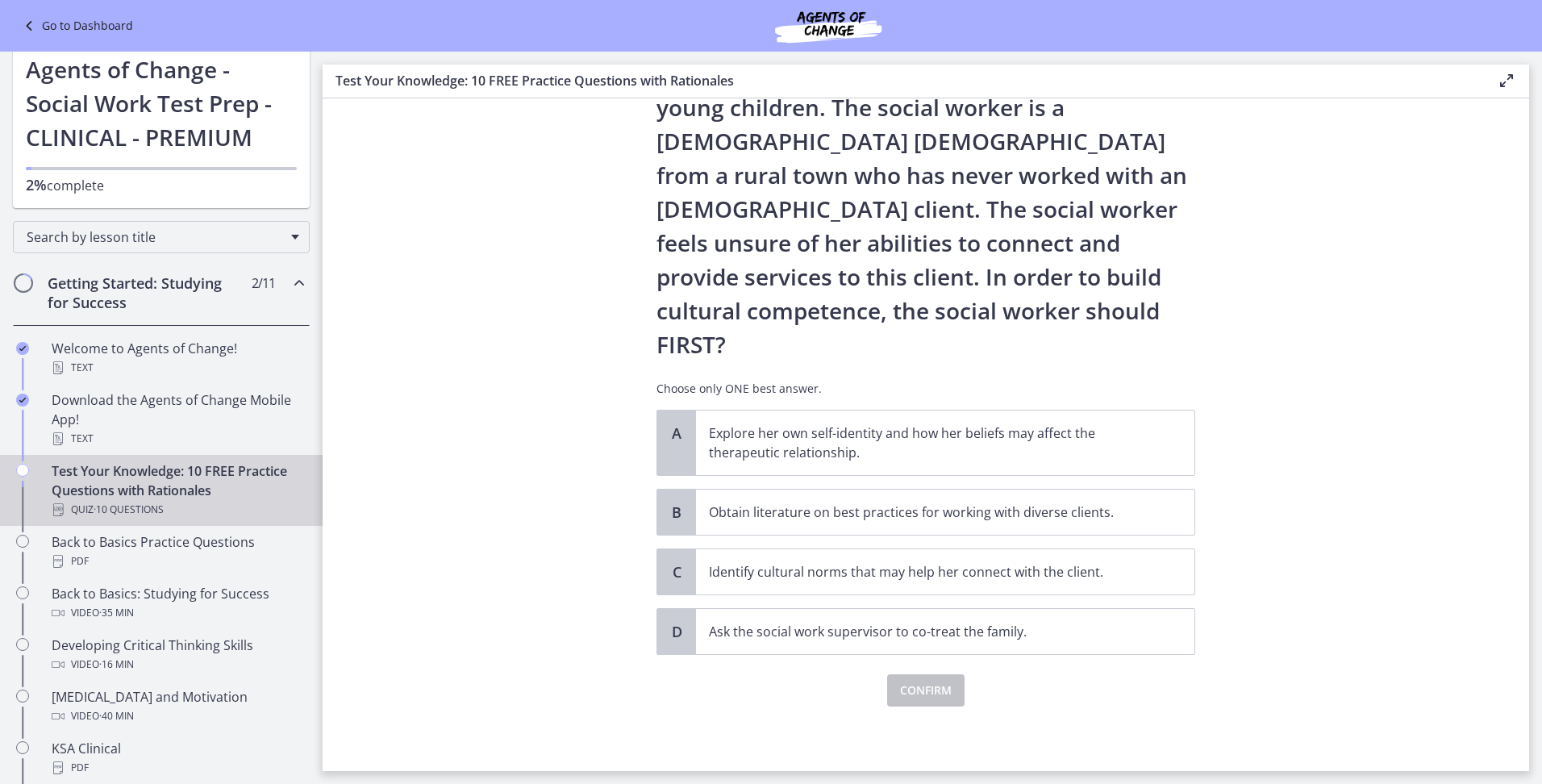
scroll to position [0, 0]
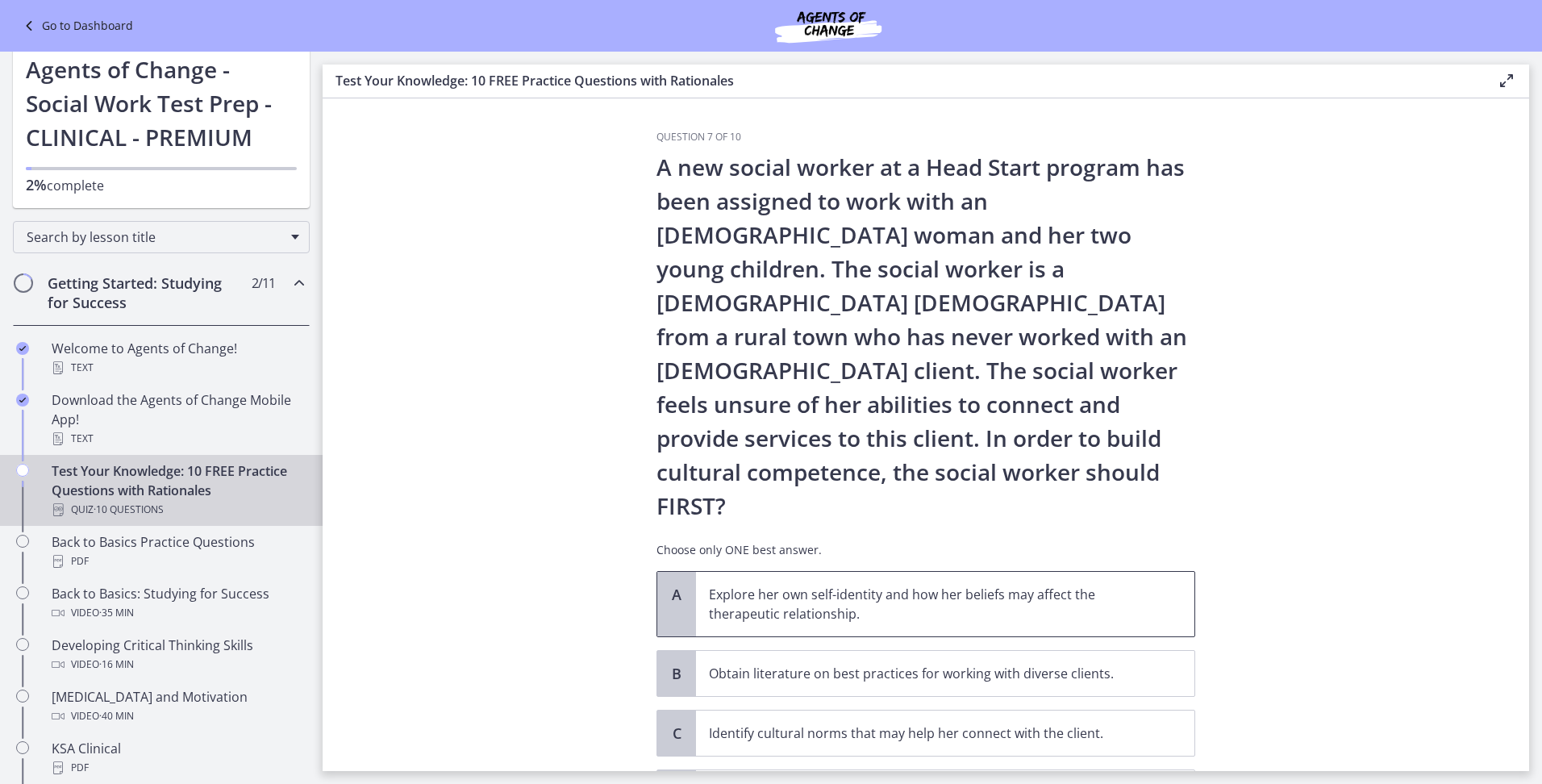
click at [756, 585] on p "Explore her own self-identity and how her beliefs may affect the therapeutic re…" at bounding box center [929, 604] width 440 height 39
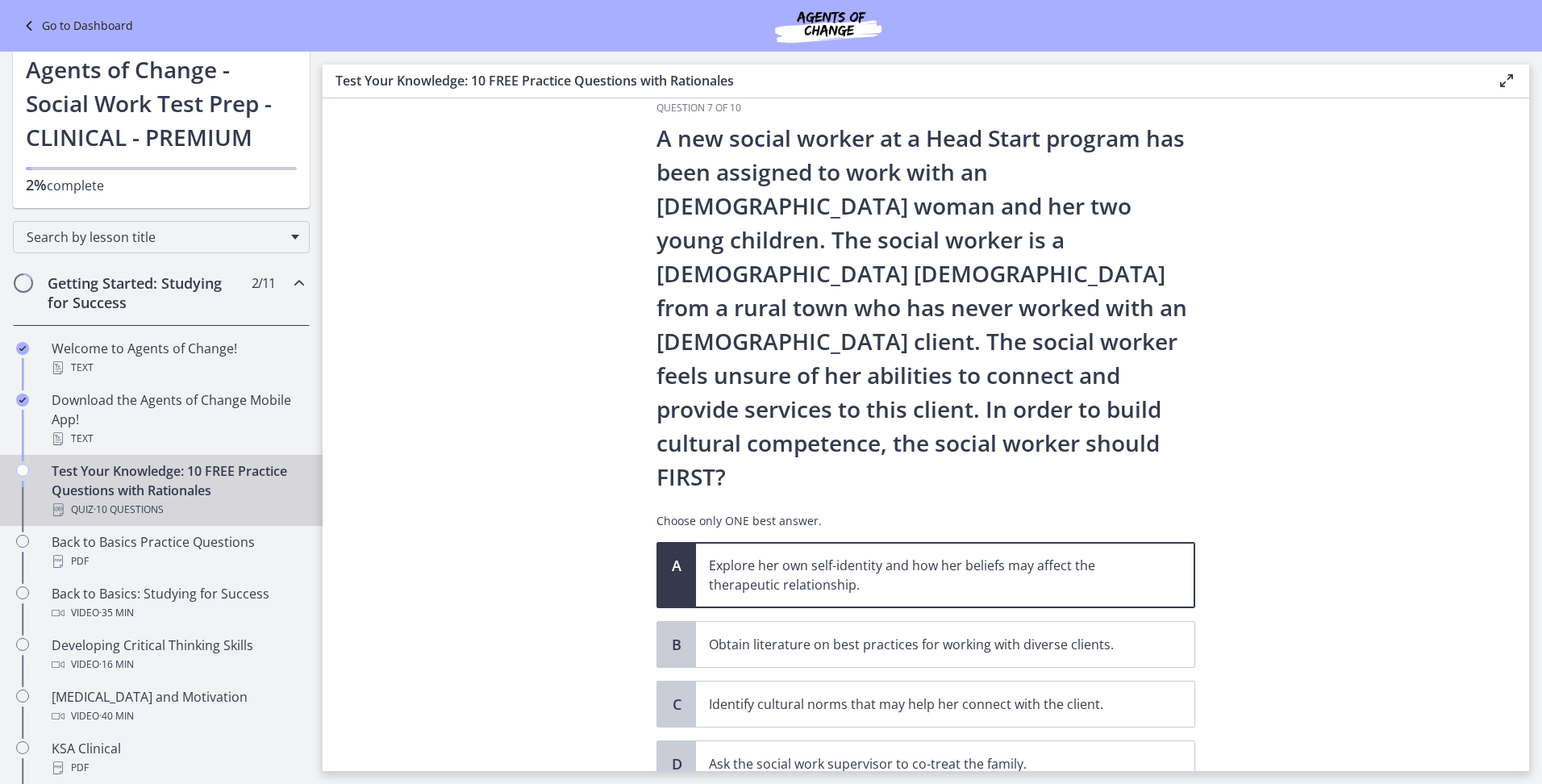
scroll to position [81, 0]
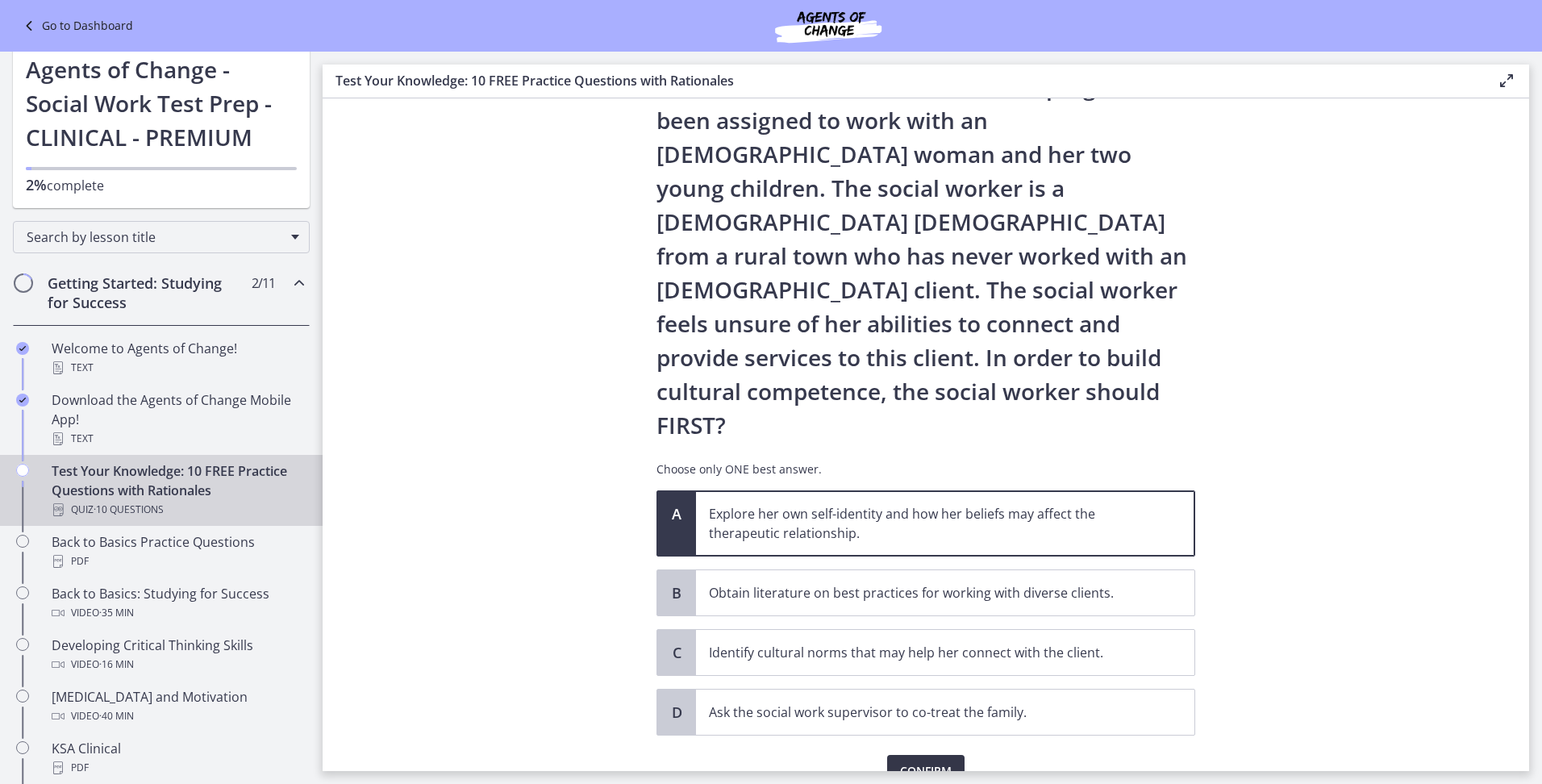
click at [903, 761] on span "Confirm" at bounding box center [926, 771] width 52 height 19
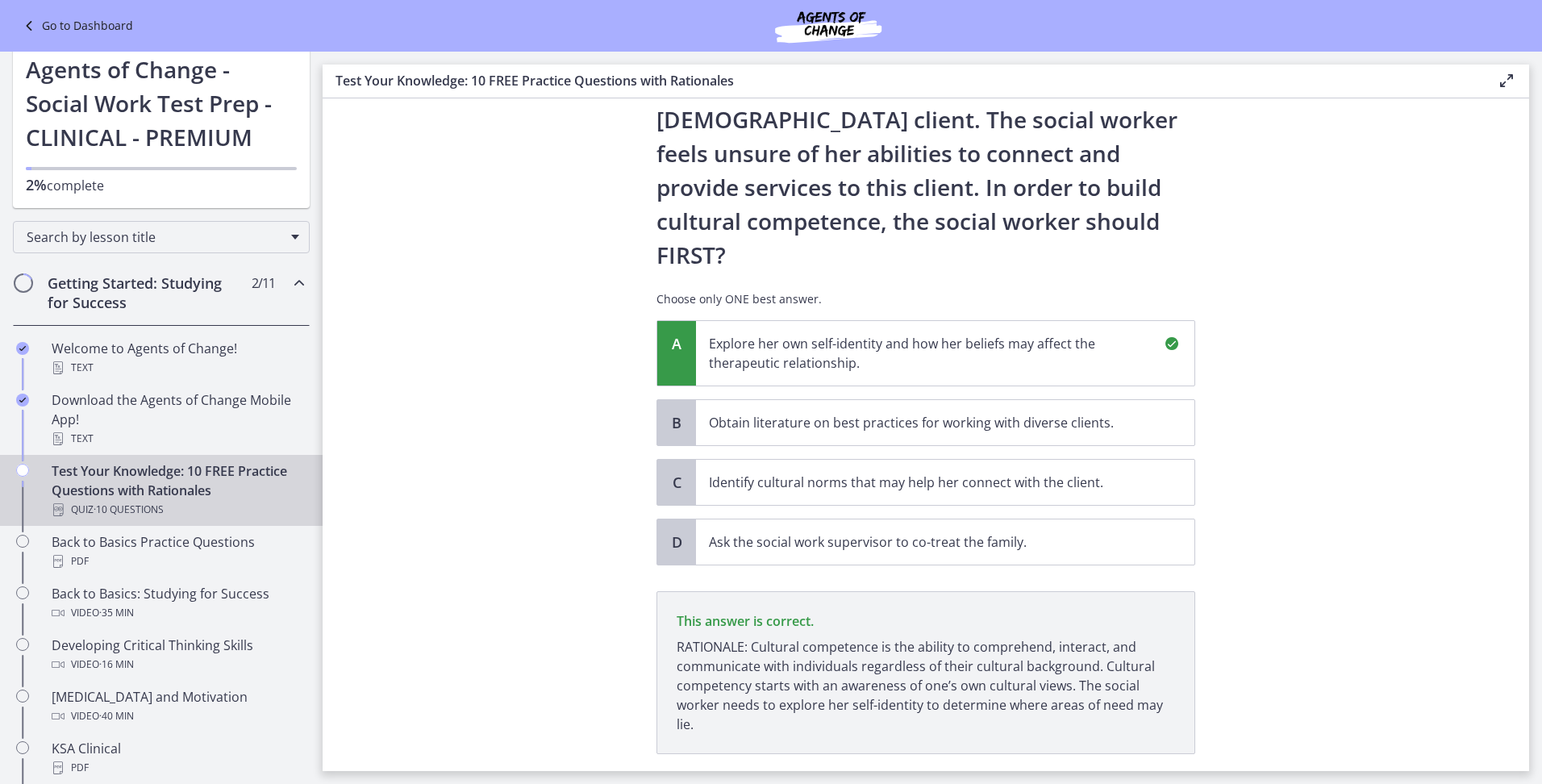
scroll to position [282, 0]
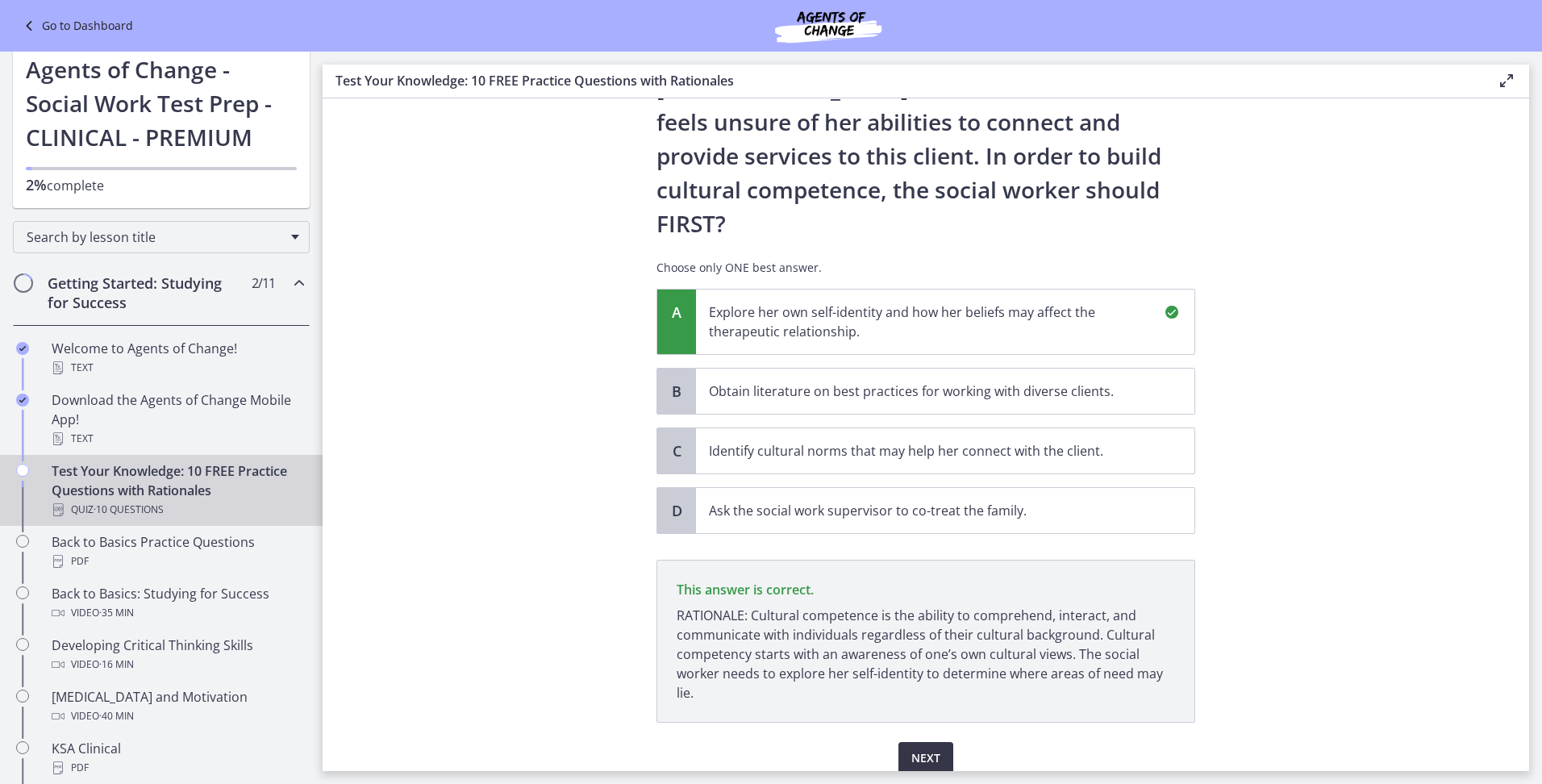
click at [917, 748] on span "Next" at bounding box center [926, 758] width 29 height 19
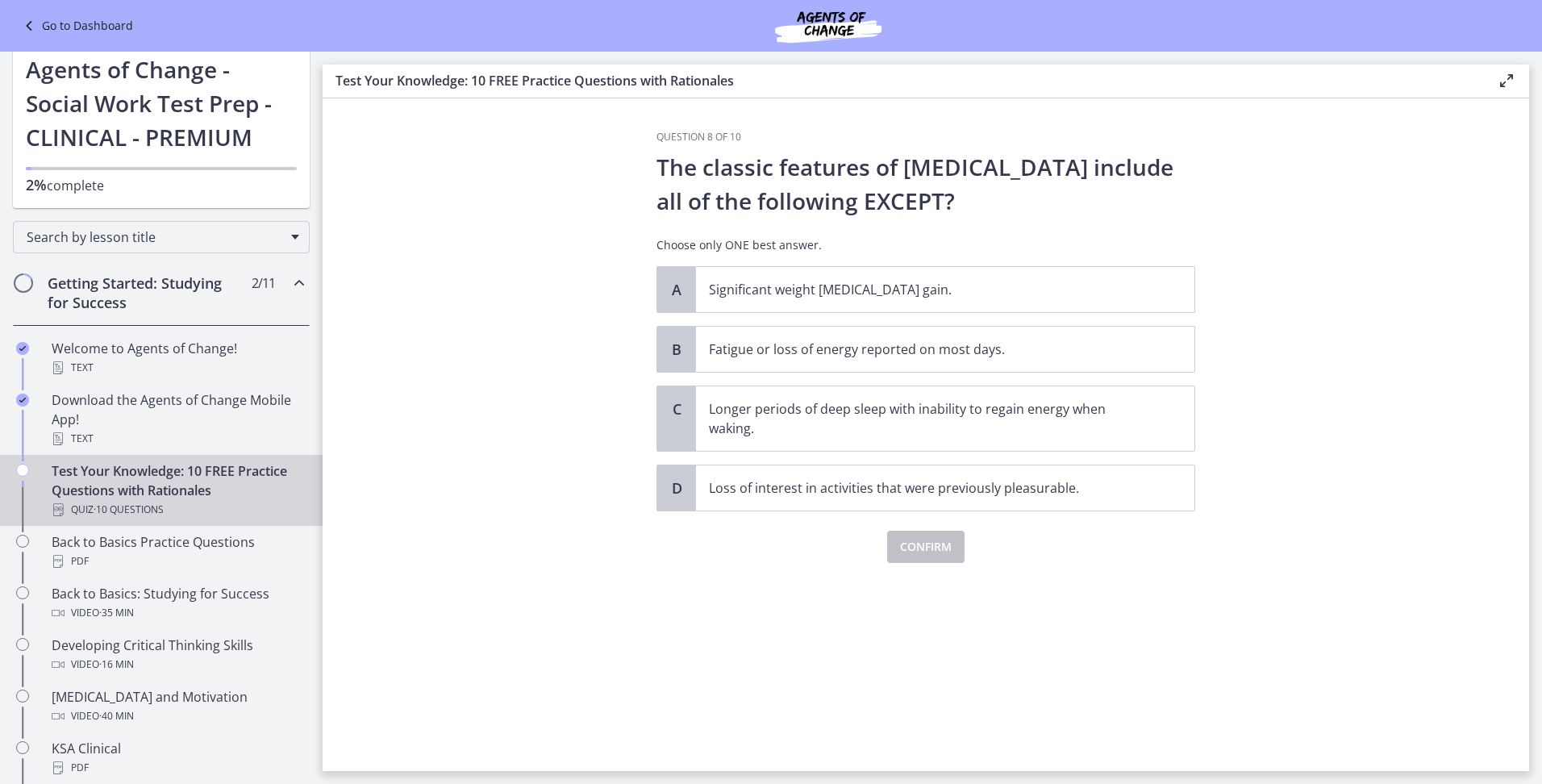
scroll to position [0, 0]
drag, startPoint x: 554, startPoint y: 651, endPoint x: 570, endPoint y: 649, distance: 16.1
click at [556, 652] on section "Question 8 of 10 The classic features of depression include all of the followin…" at bounding box center [925, 435] width 1207 height 672
click at [703, 413] on span "Longer periods of deep sleep with inability to regain energy when waking." at bounding box center [944, 418] width 498 height 64
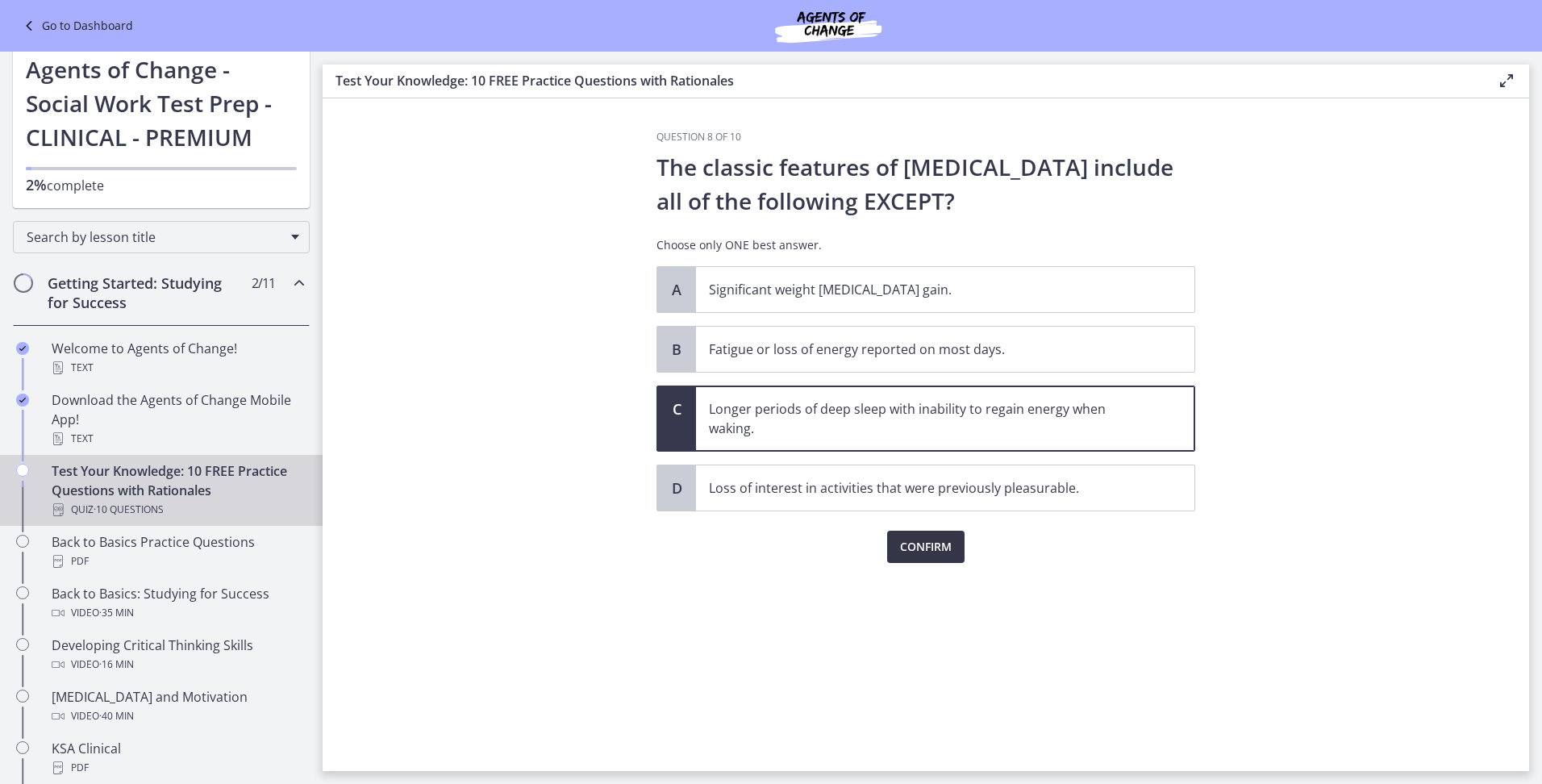
click at [911, 544] on span "Confirm" at bounding box center [926, 547] width 52 height 19
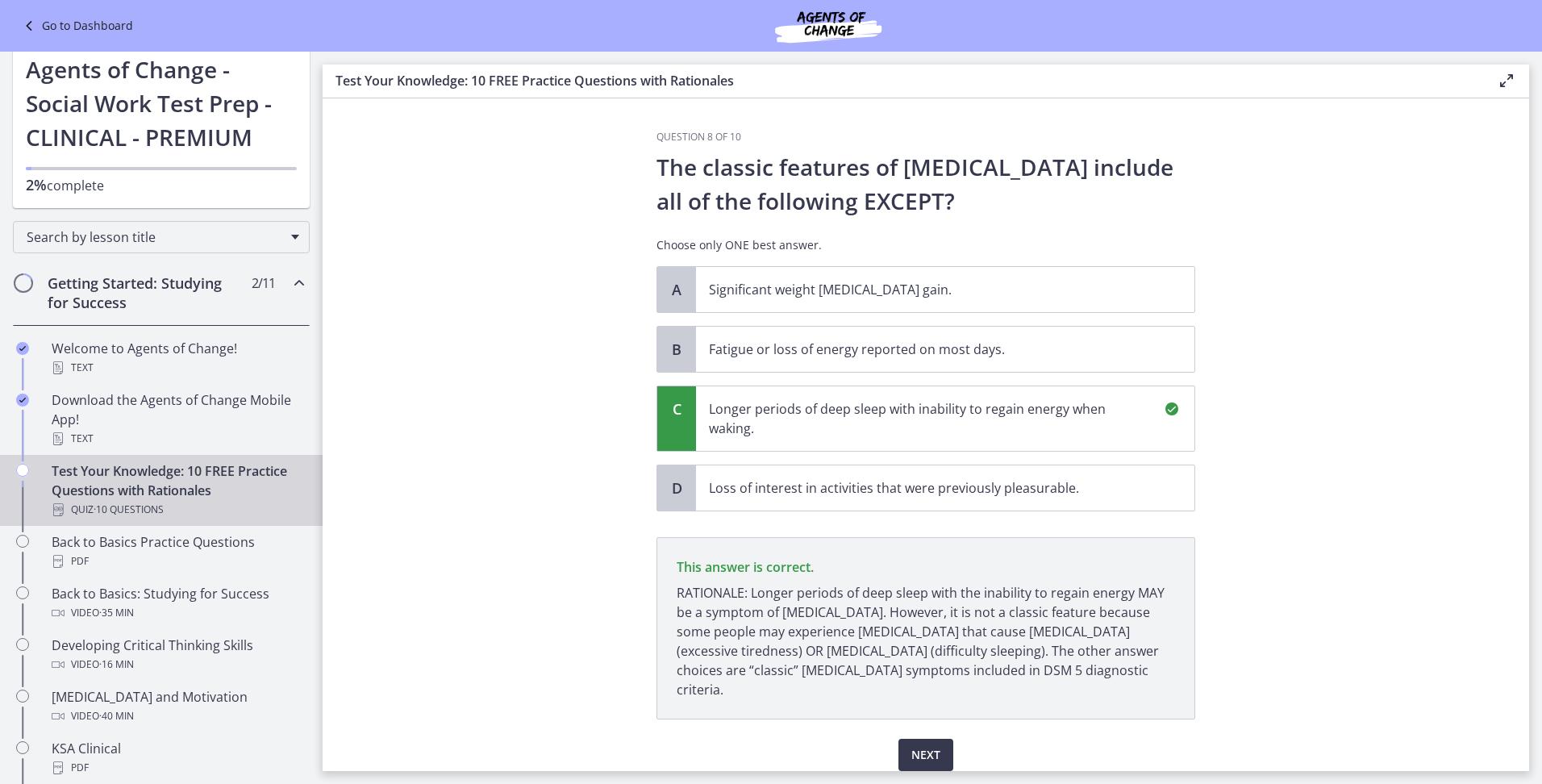
scroll to position [45, 0]
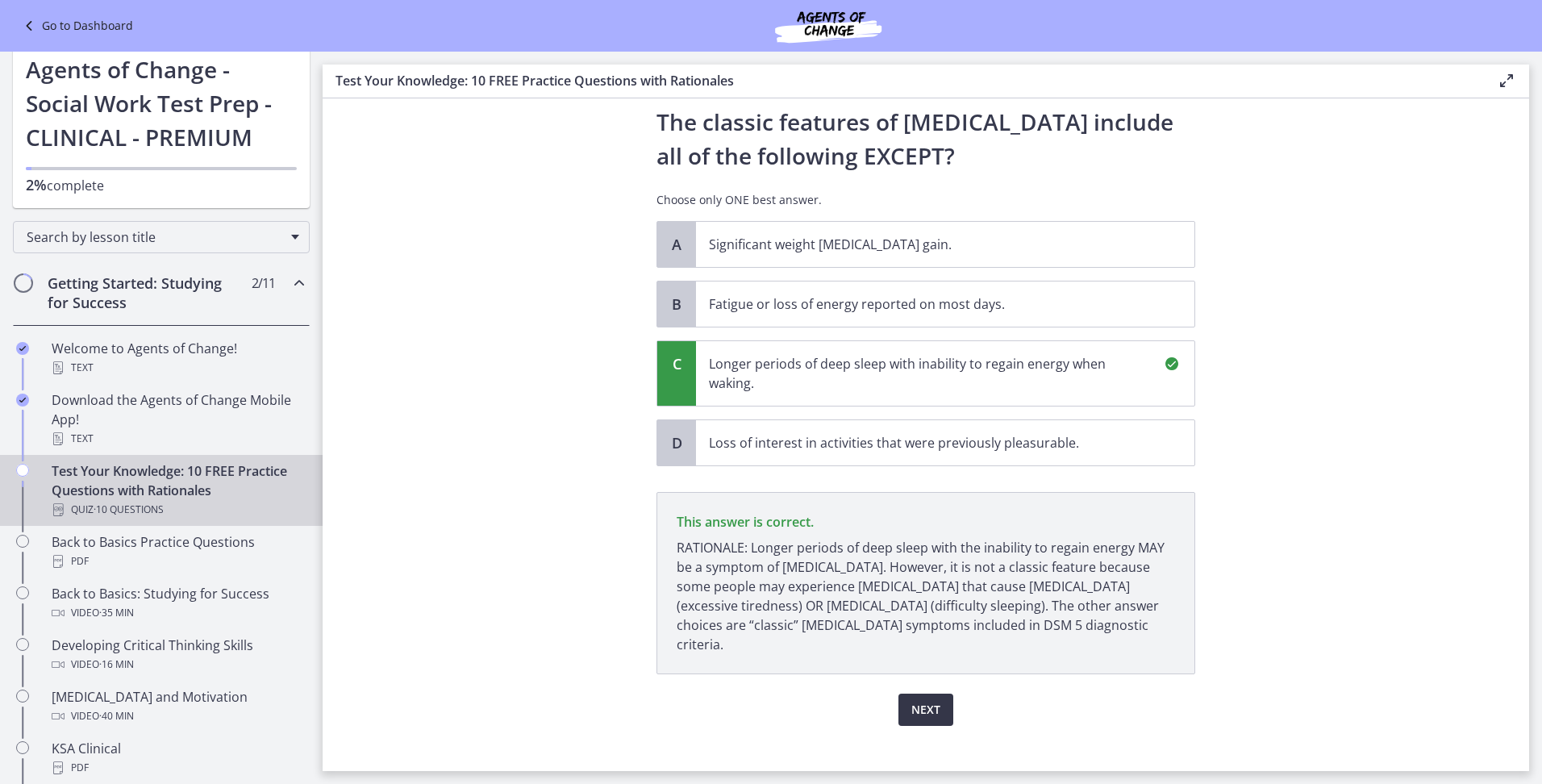
click at [911, 700] on span "Next" at bounding box center [926, 709] width 29 height 19
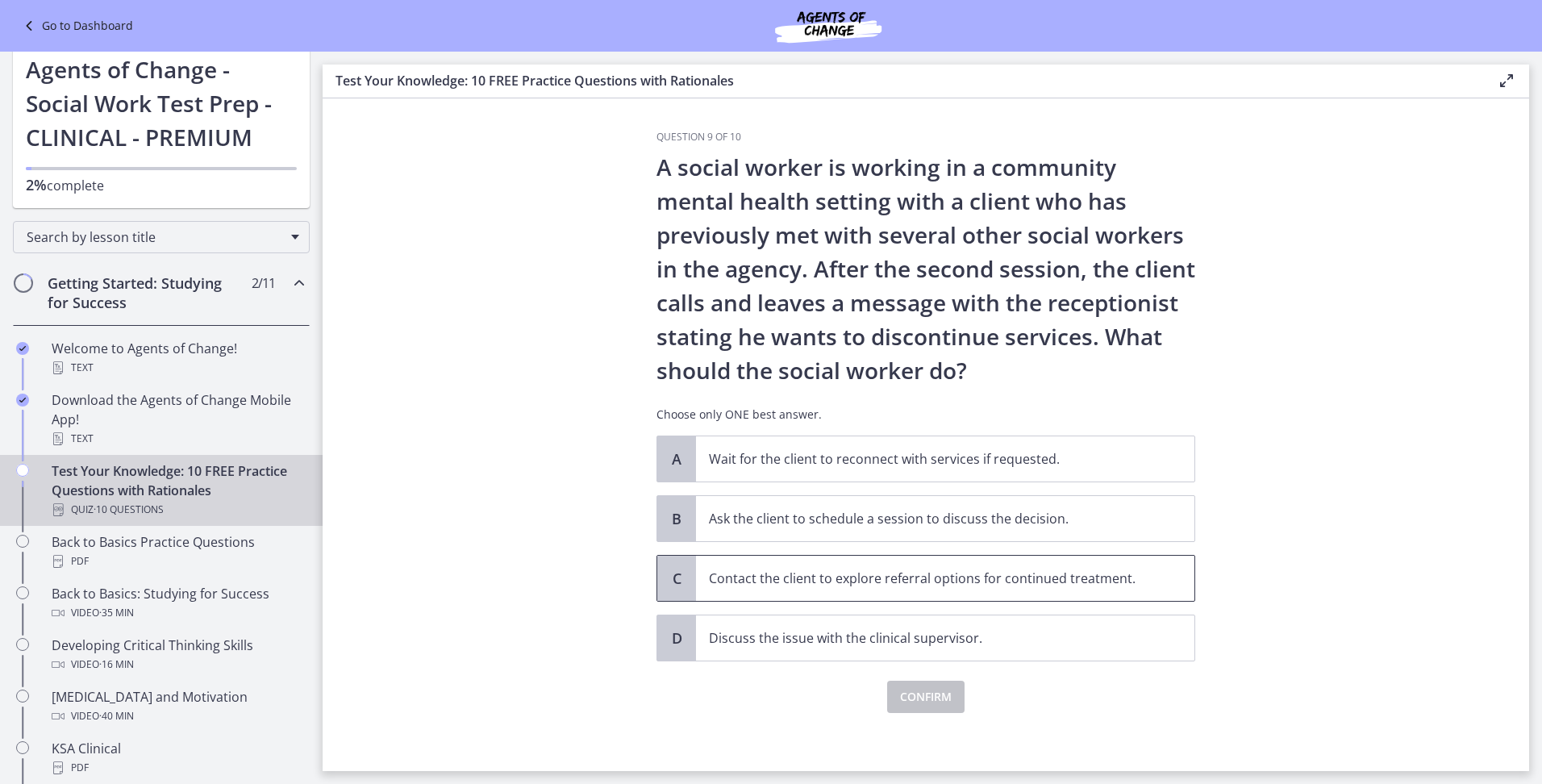
click at [894, 578] on p "Contact the client to explore referral options for continued treatment." at bounding box center [929, 578] width 440 height 19
click at [924, 700] on span "Confirm" at bounding box center [926, 697] width 52 height 19
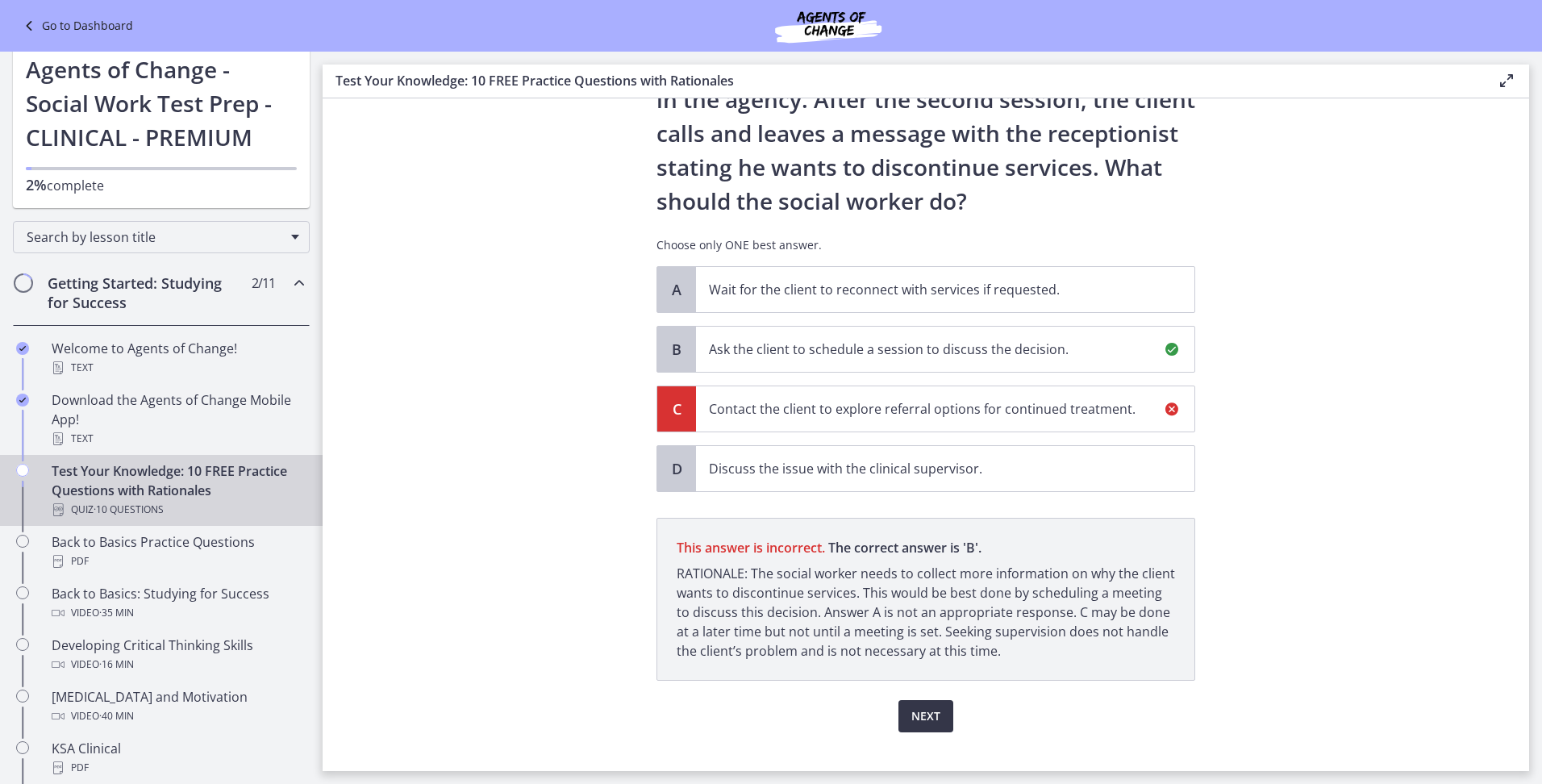
scroll to position [195, 0]
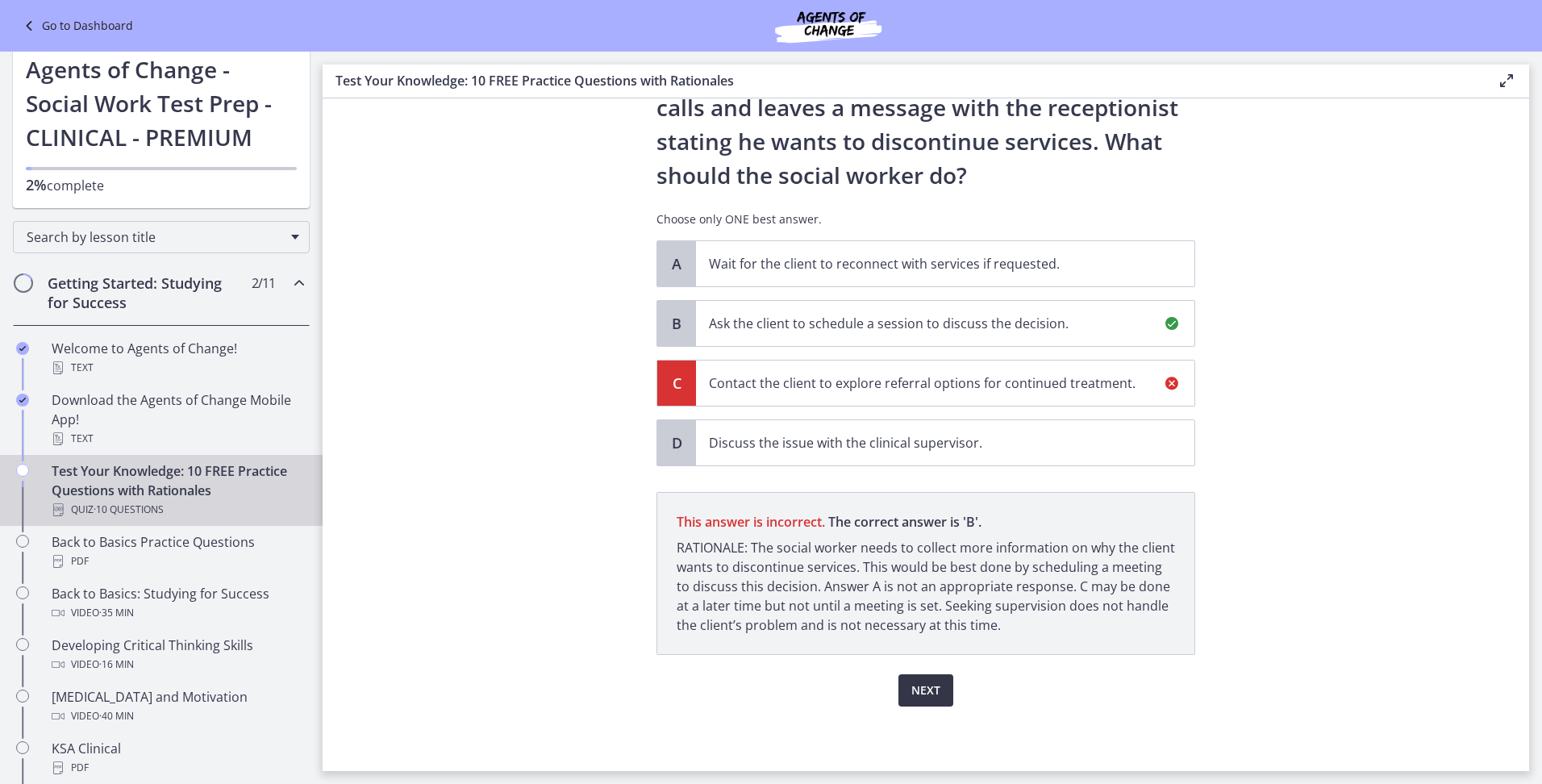
click at [912, 677] on button "Next" at bounding box center [925, 690] width 55 height 32
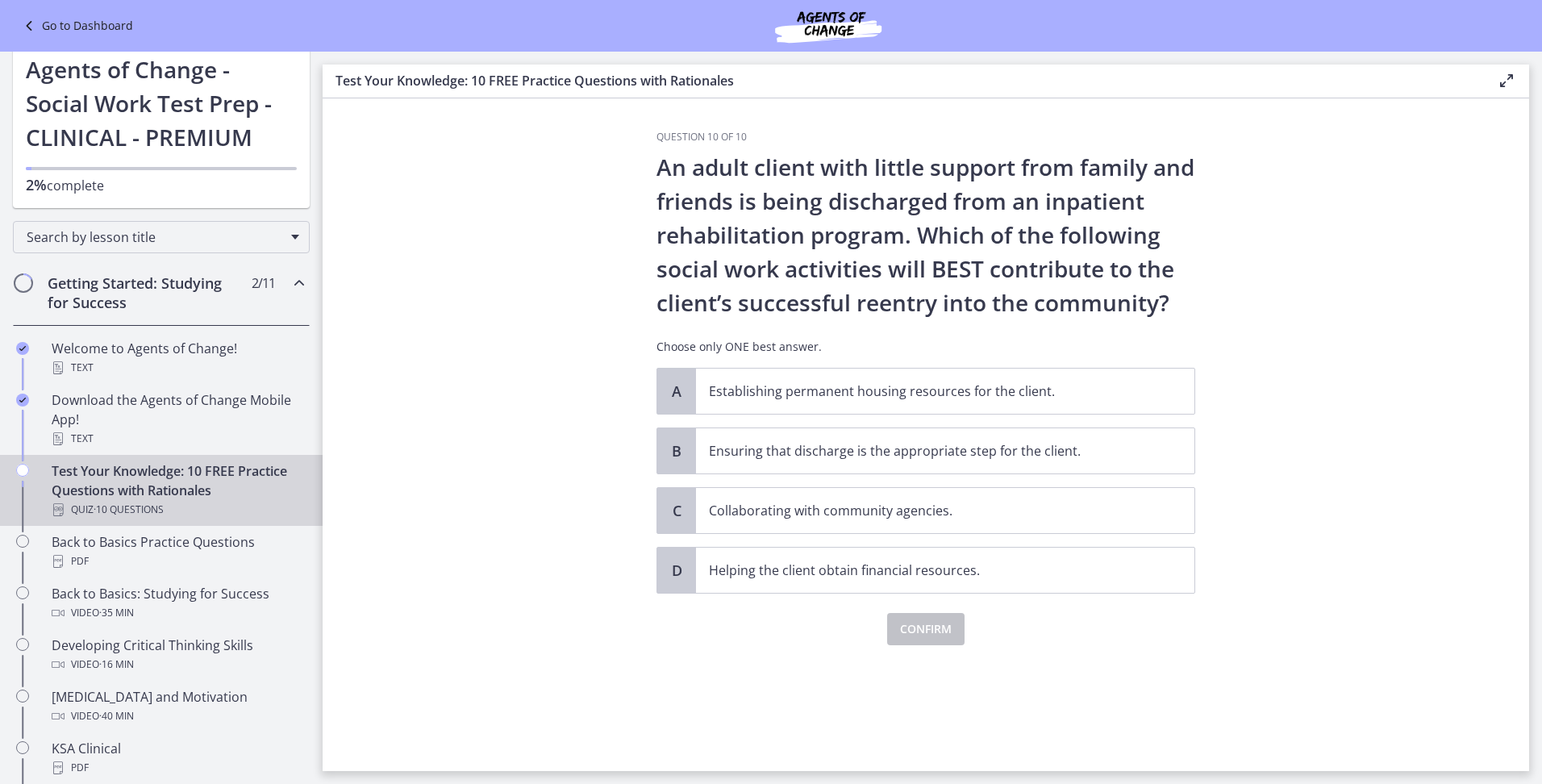
click at [542, 565] on section "Question 10 of 10 An adult client with little support from family and friends i…" at bounding box center [925, 435] width 1207 height 672
click at [875, 517] on p "Collaborating with community agencies." at bounding box center [929, 510] width 440 height 19
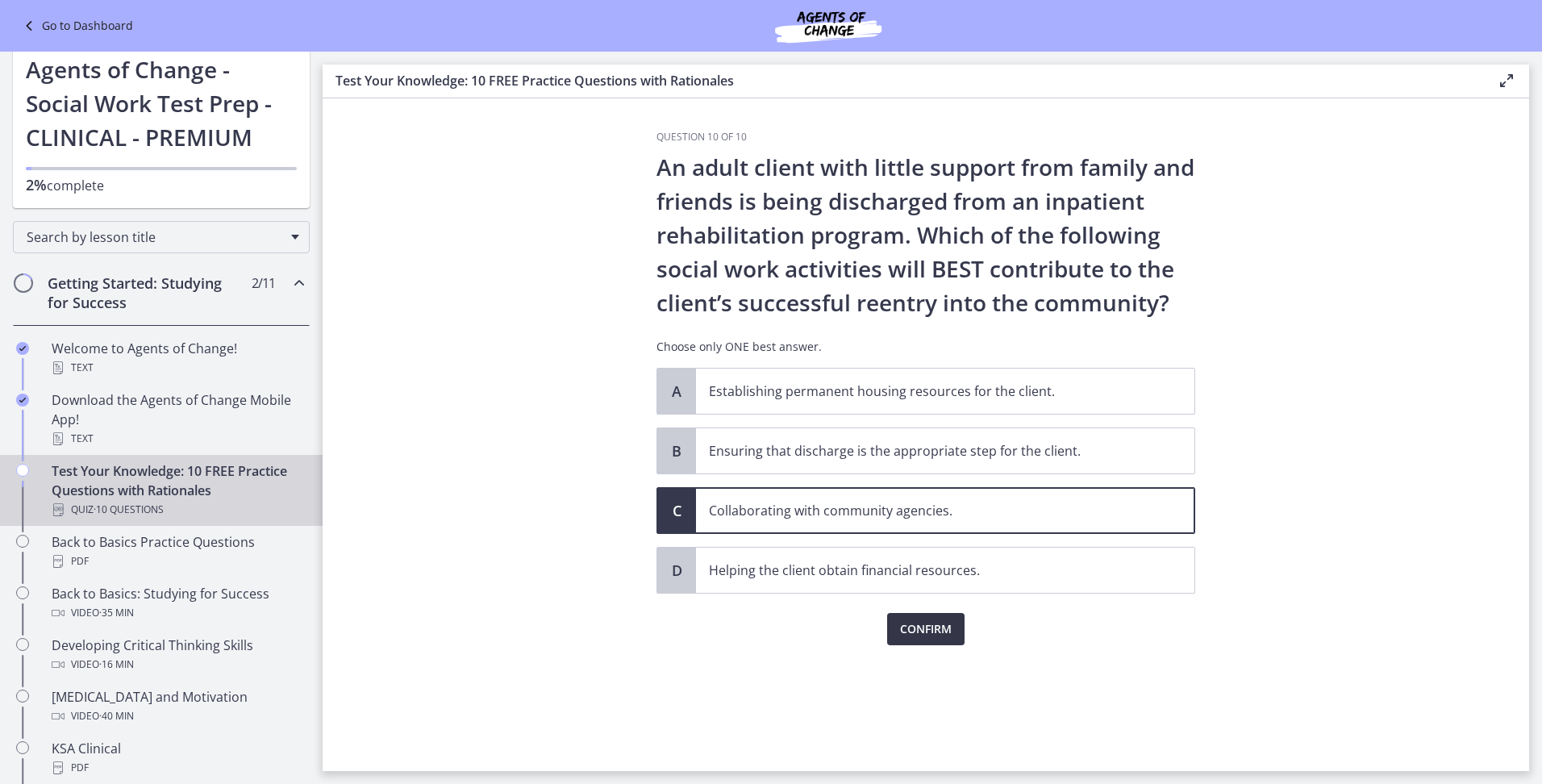
click at [929, 617] on button "Confirm" at bounding box center [925, 629] width 77 height 32
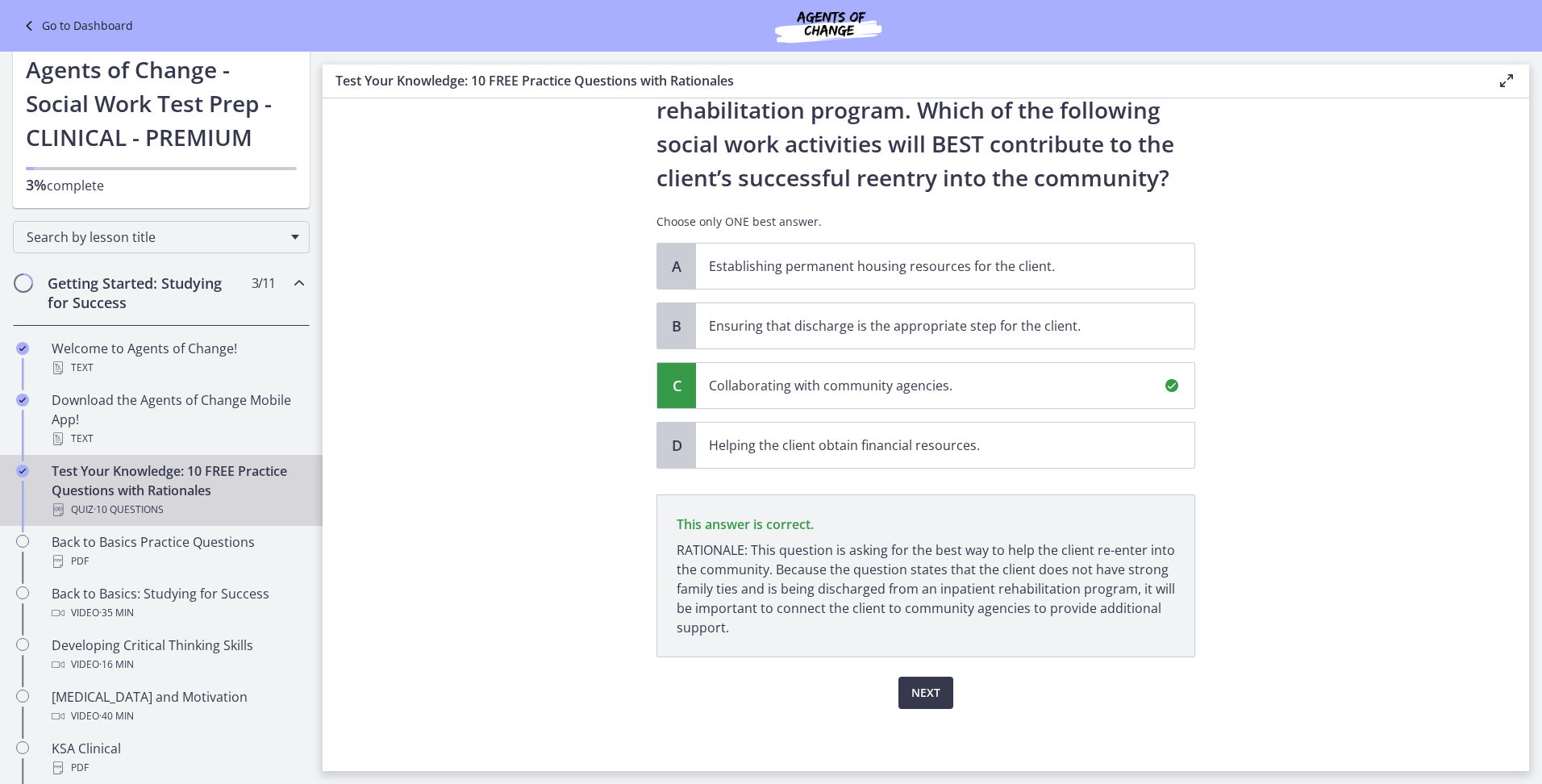
scroll to position [127, 0]
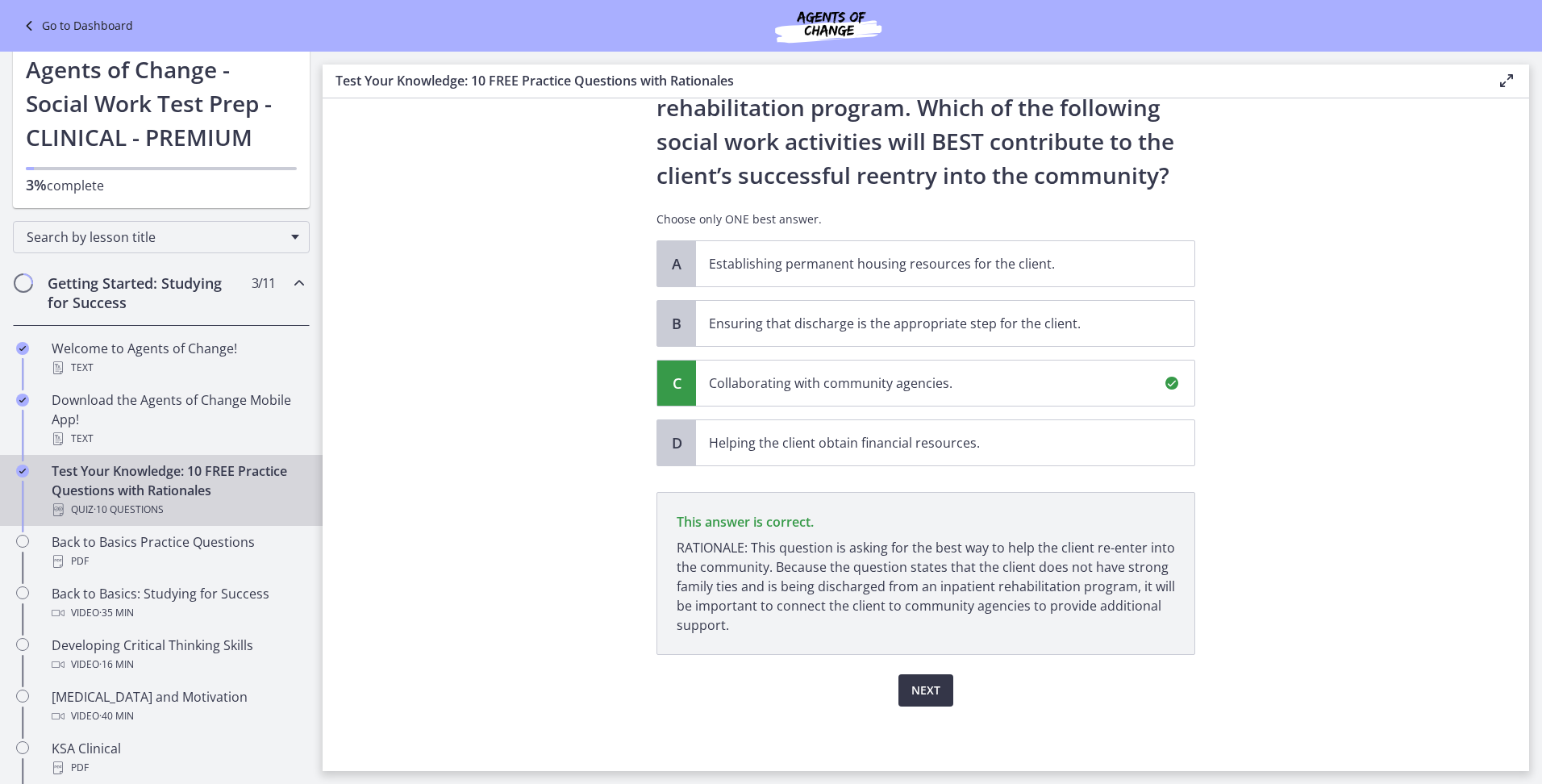
click at [920, 683] on span "Next" at bounding box center [926, 690] width 29 height 19
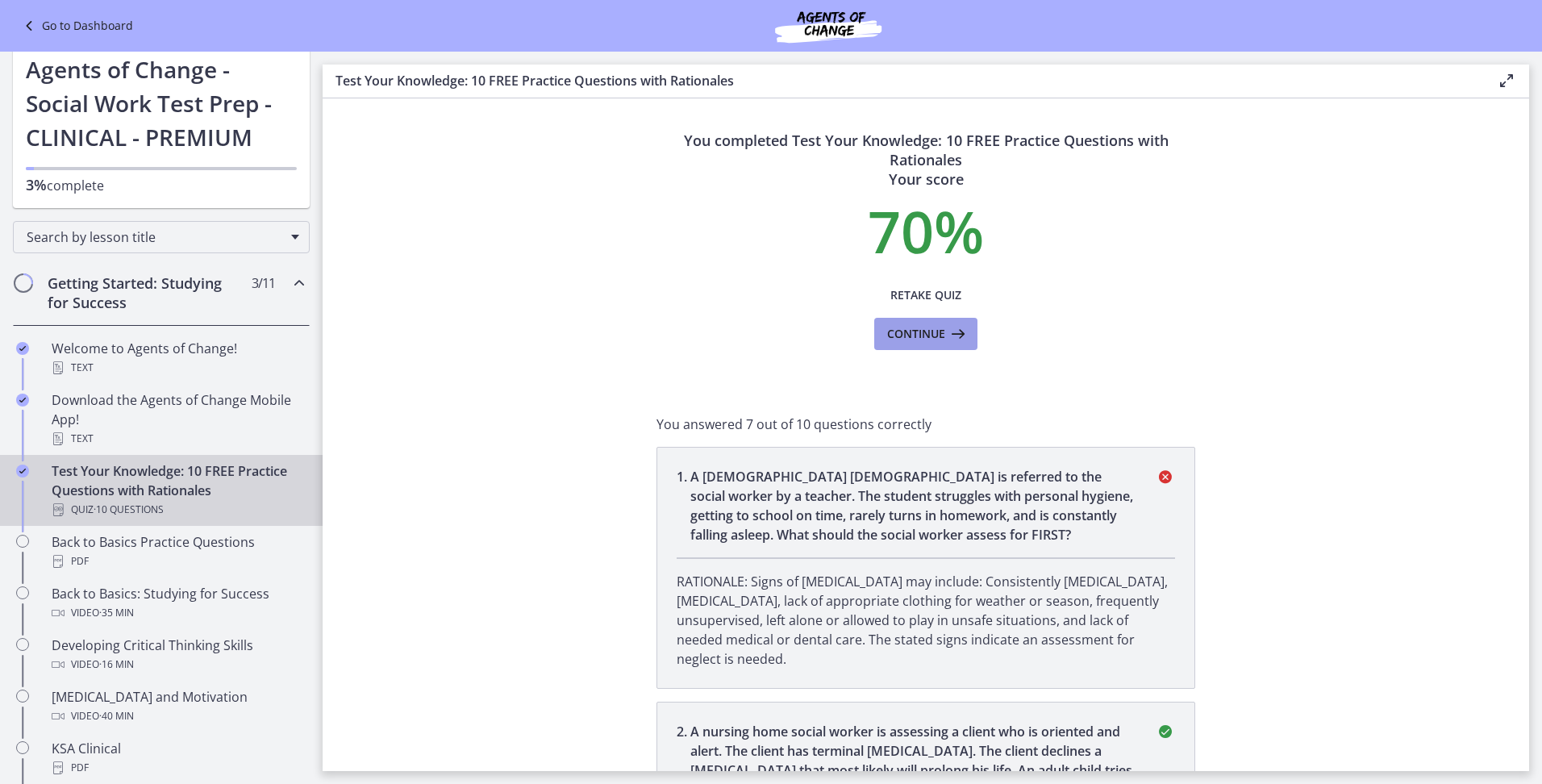
click at [915, 334] on span "Continue" at bounding box center [916, 334] width 58 height 19
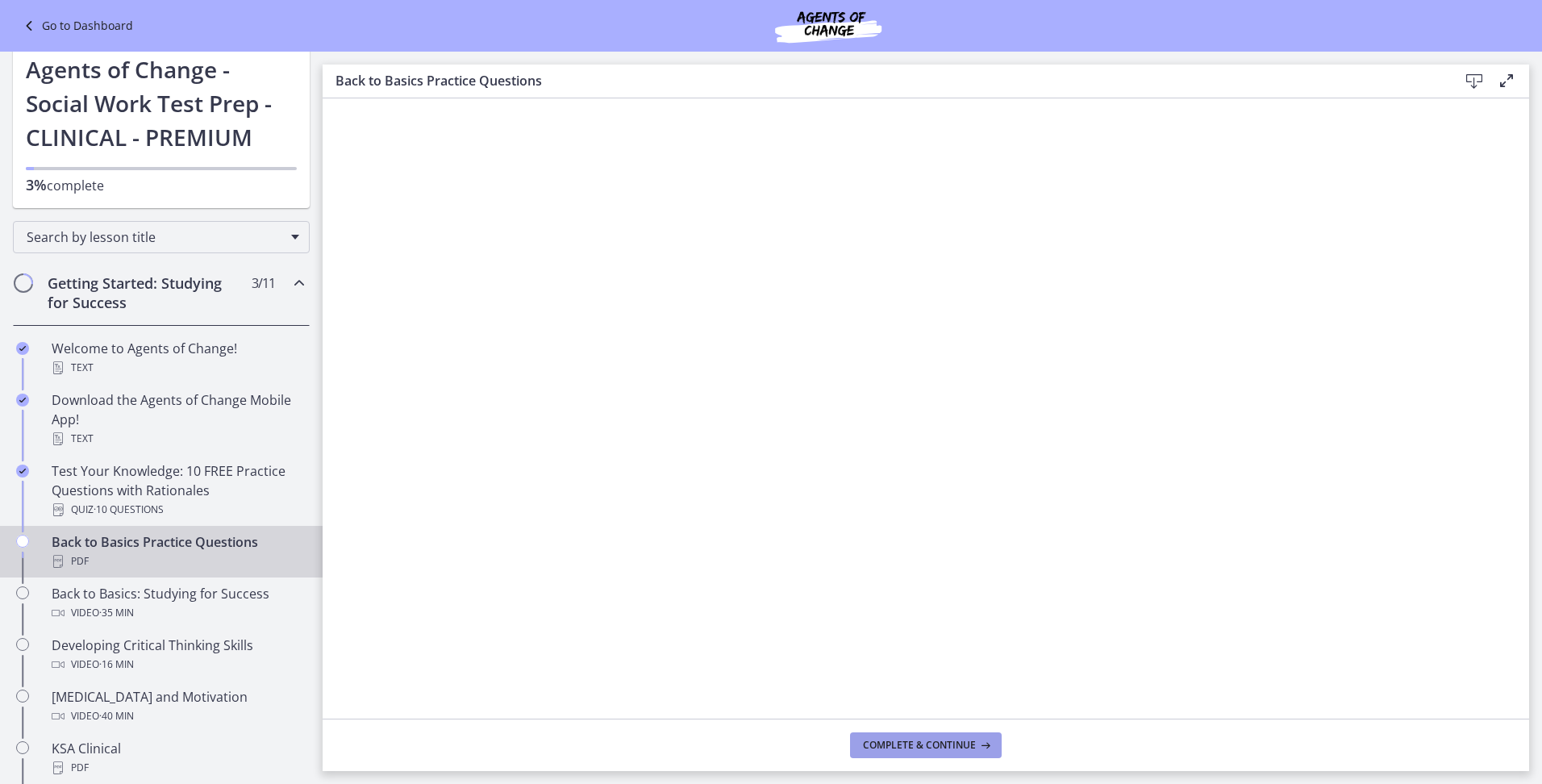
click at [910, 748] on span "Complete & continue" at bounding box center [919, 745] width 113 height 13
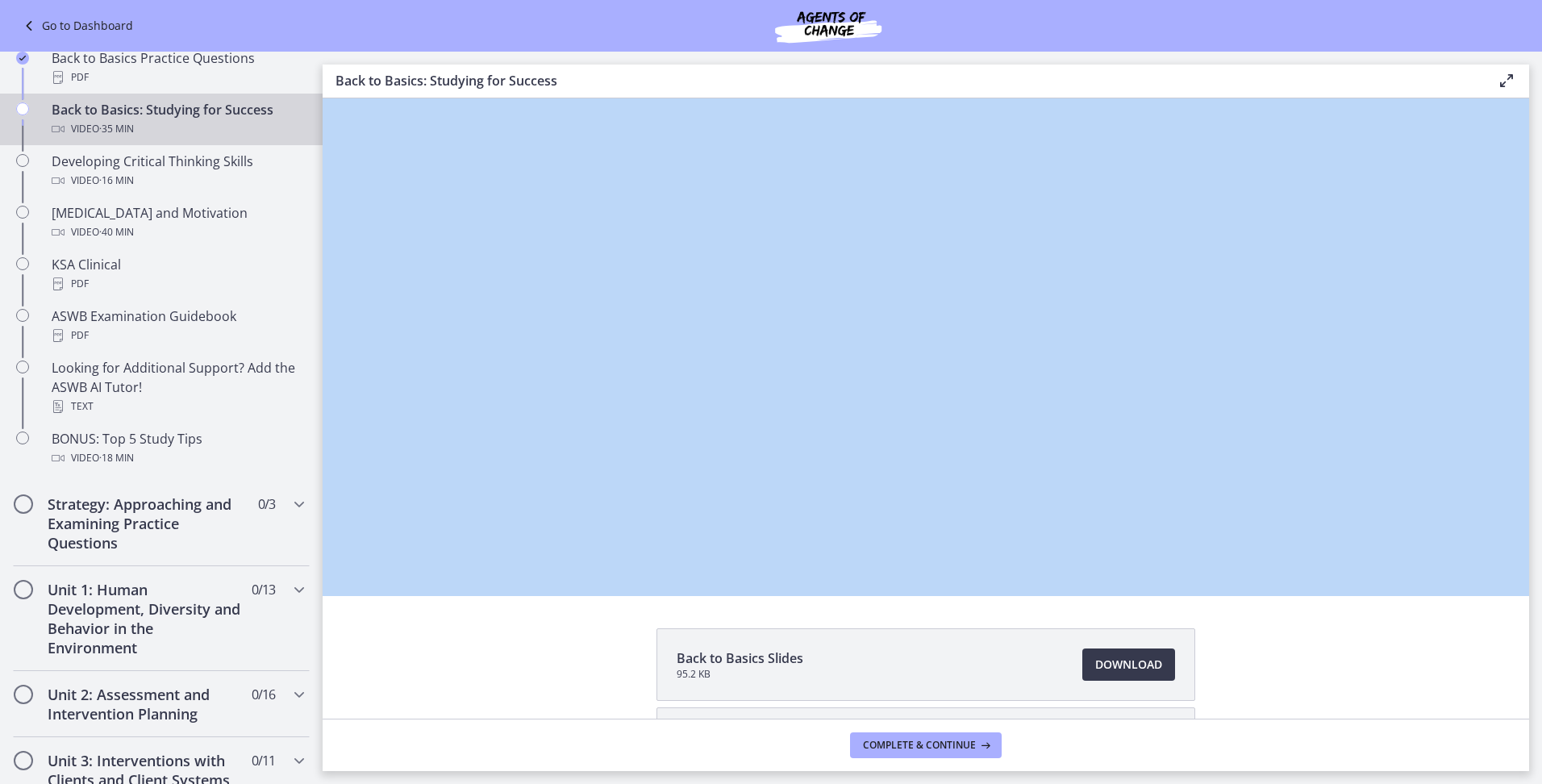
click at [509, 598] on div "Back to Basics Slides 95.2 KB Download Opens in a new window Study Plan Templat…" at bounding box center [925, 409] width 1207 height 620
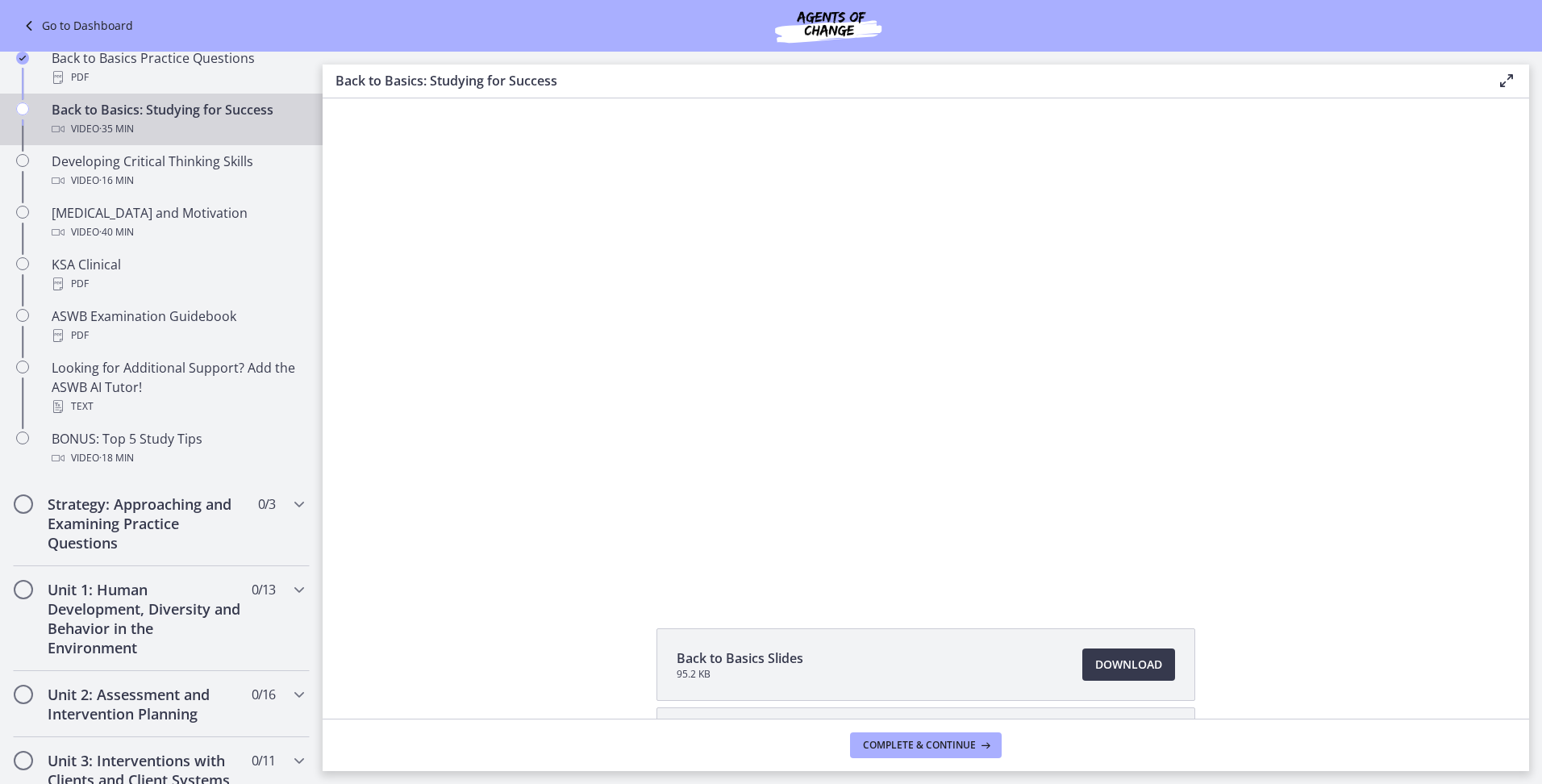
click at [489, 723] on footer "Complete & continue" at bounding box center [925, 745] width 1207 height 53
drag, startPoint x: 408, startPoint y: 658, endPoint x: 398, endPoint y: 635, distance: 25.1
click at [404, 648] on div "Back to Basics Slides 95.2 KB Download Opens in a new window Study Plan Templat…" at bounding box center [925, 742] width 1207 height 229
click at [372, 621] on div "Back to Basics Slides 95.2 KB Download Opens in a new window Study Plan Templat…" at bounding box center [925, 409] width 1207 height 620
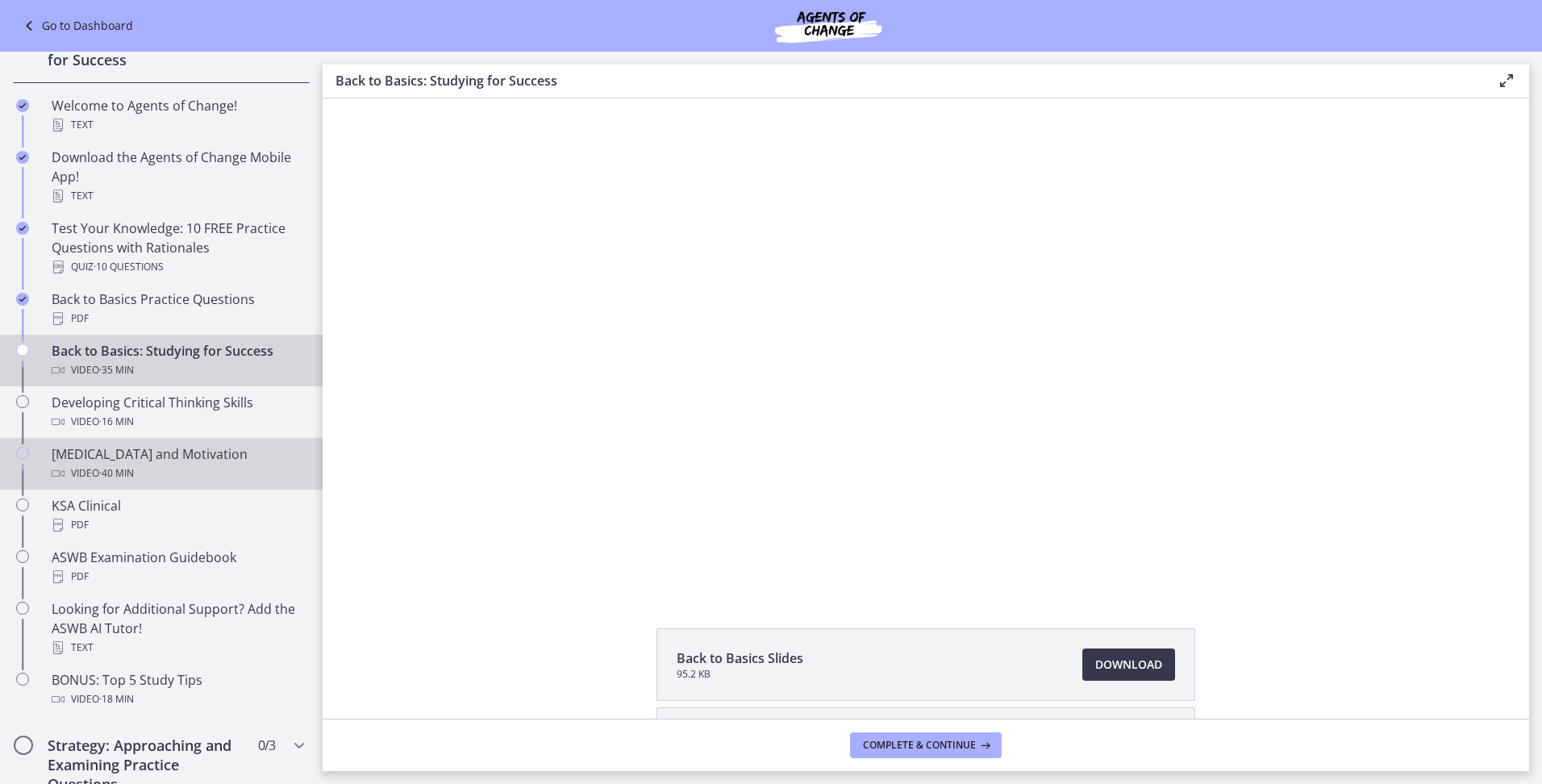
scroll to position [267, 0]
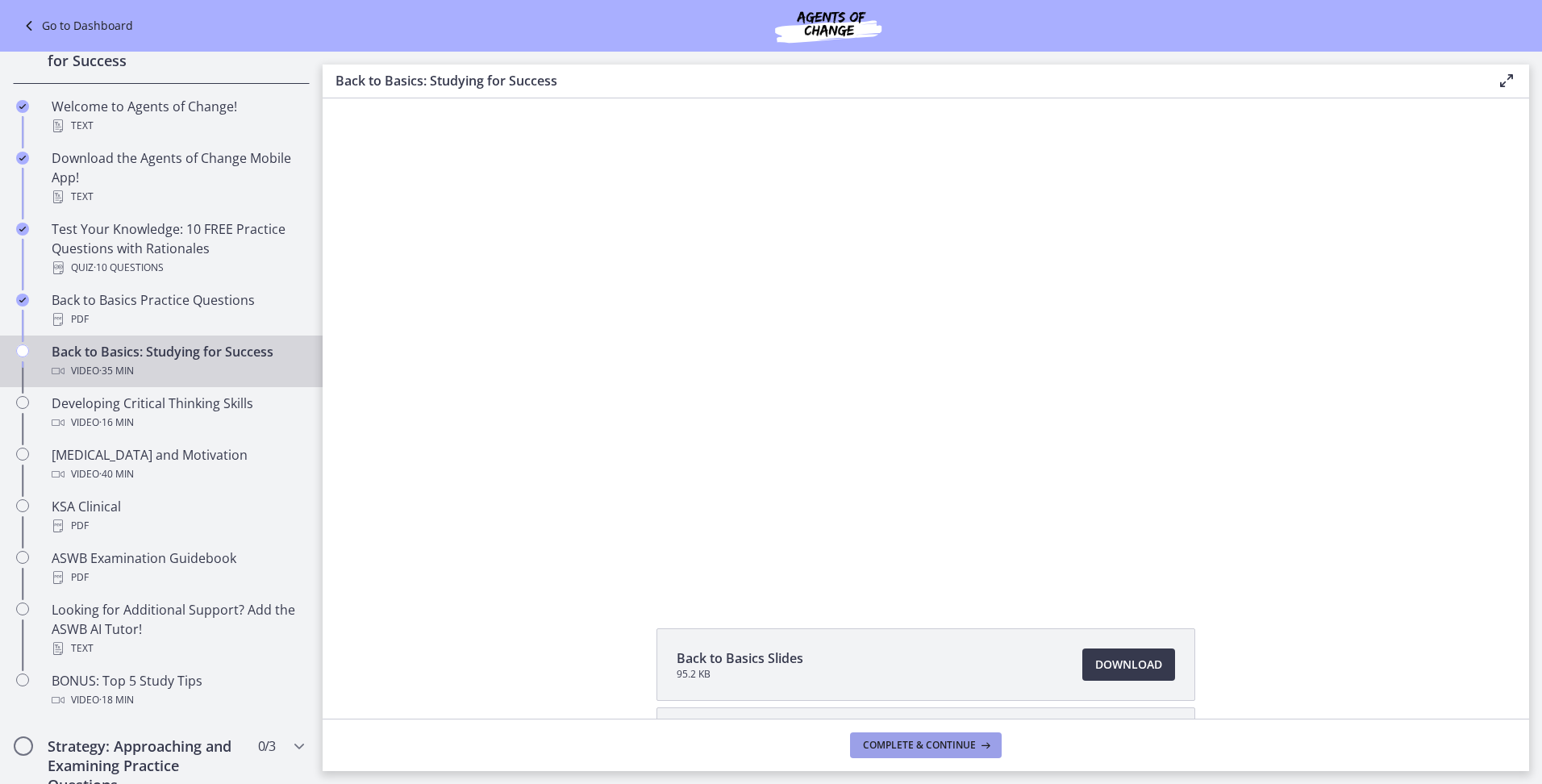
click at [904, 755] on button "Complete & continue" at bounding box center [925, 745] width 152 height 26
